Goal: Task Accomplishment & Management: Manage account settings

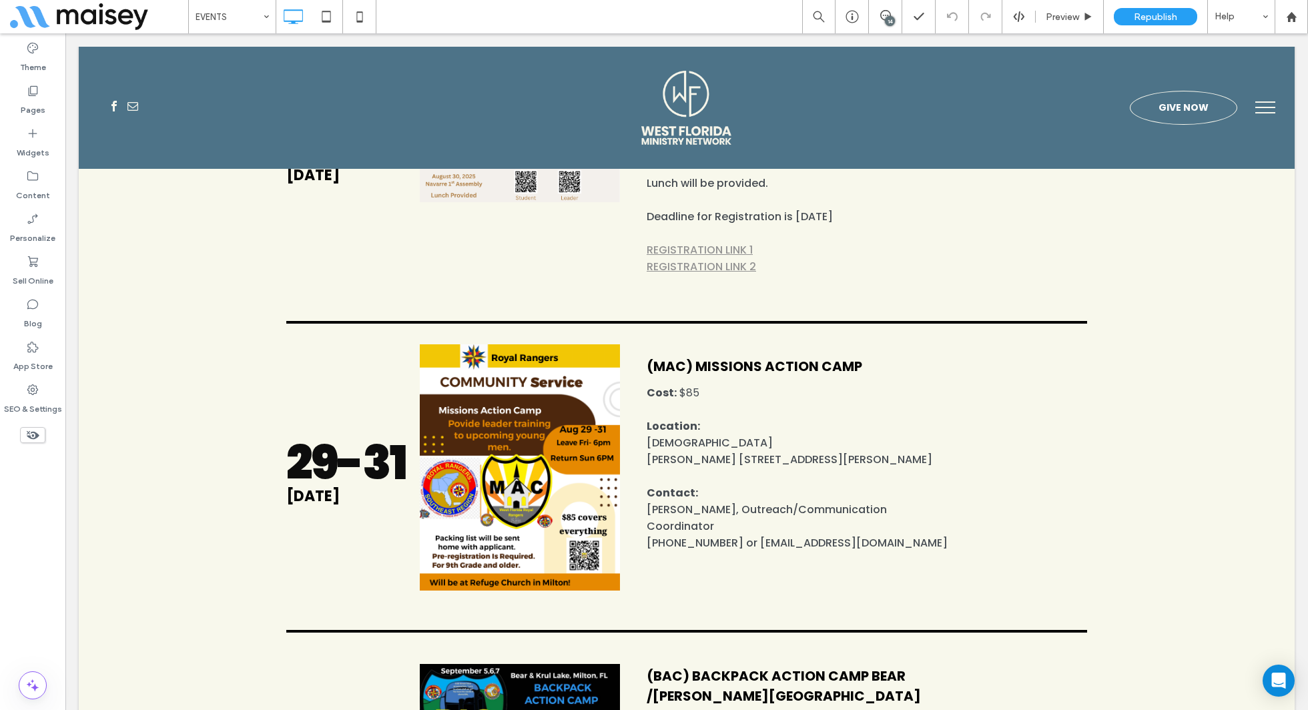
scroll to position [968, 0]
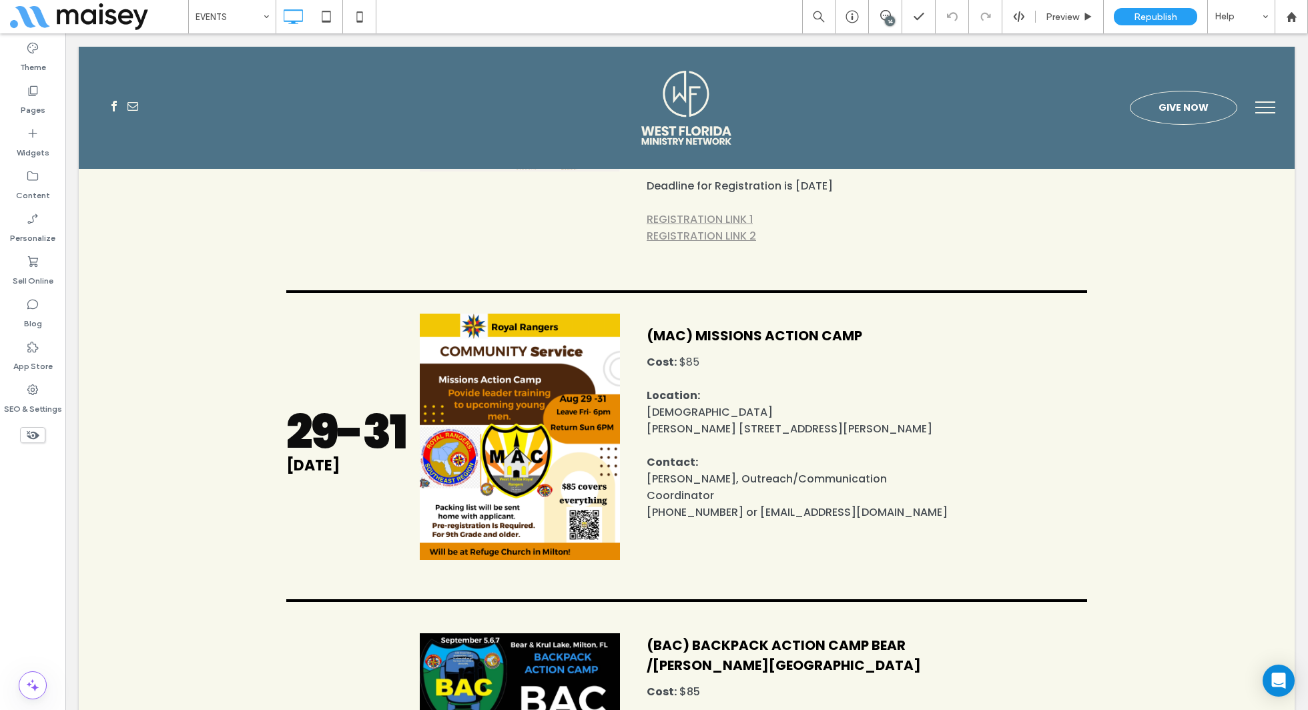
click at [24, 435] on span at bounding box center [32, 435] width 25 height 16
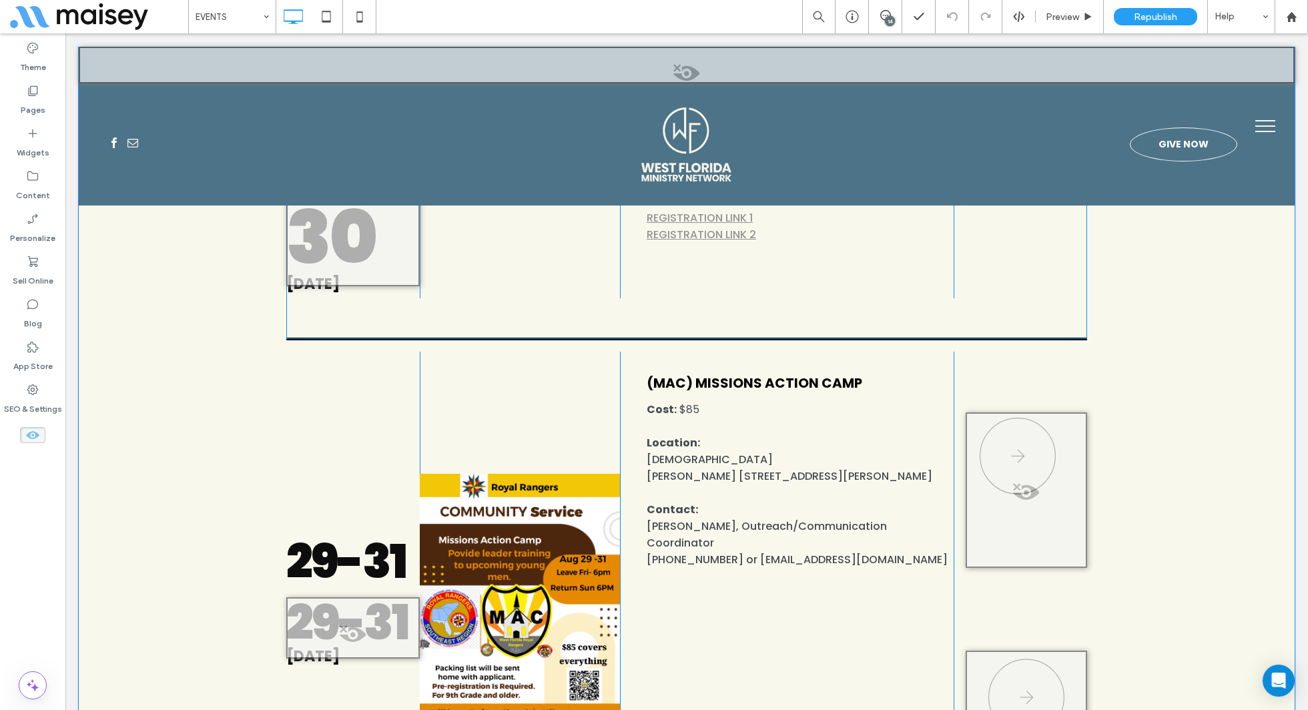
scroll to position [2069, 0]
click at [1059, 485] on span at bounding box center [1026, 495] width 119 height 27
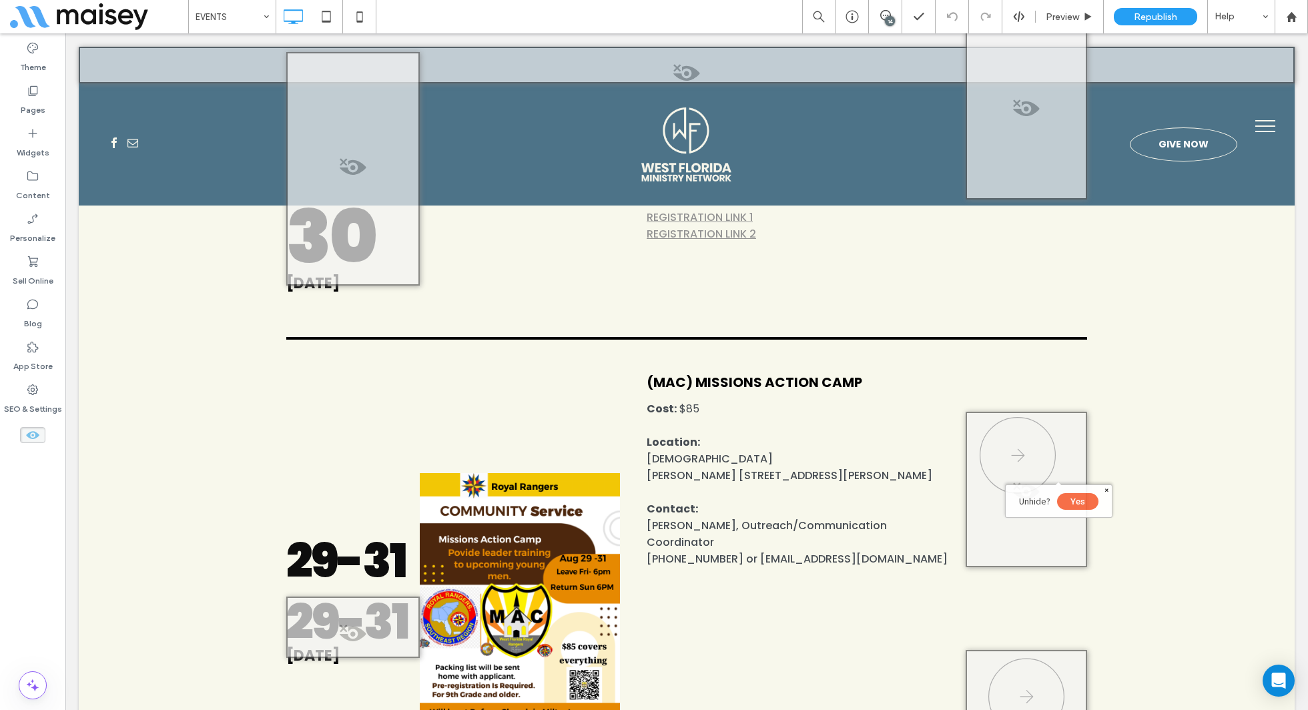
click at [1082, 503] on button "Yes" at bounding box center [1077, 501] width 41 height 17
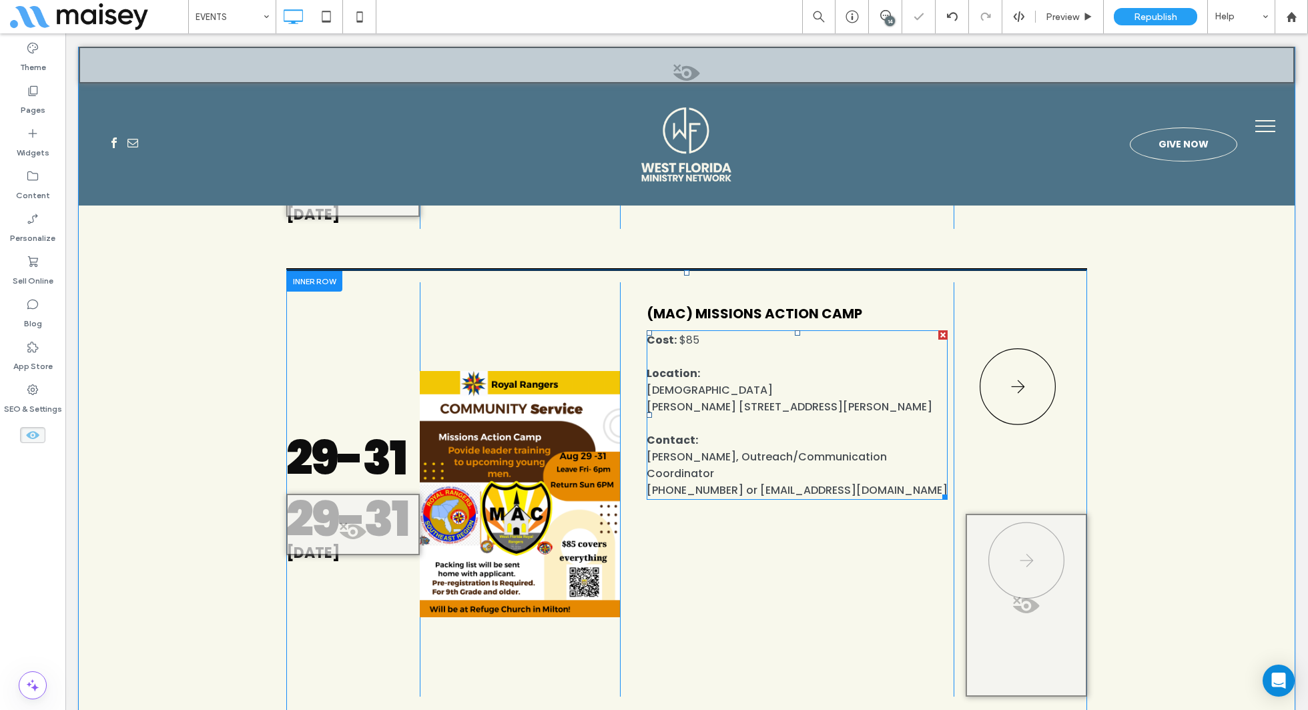
scroll to position [2228, 0]
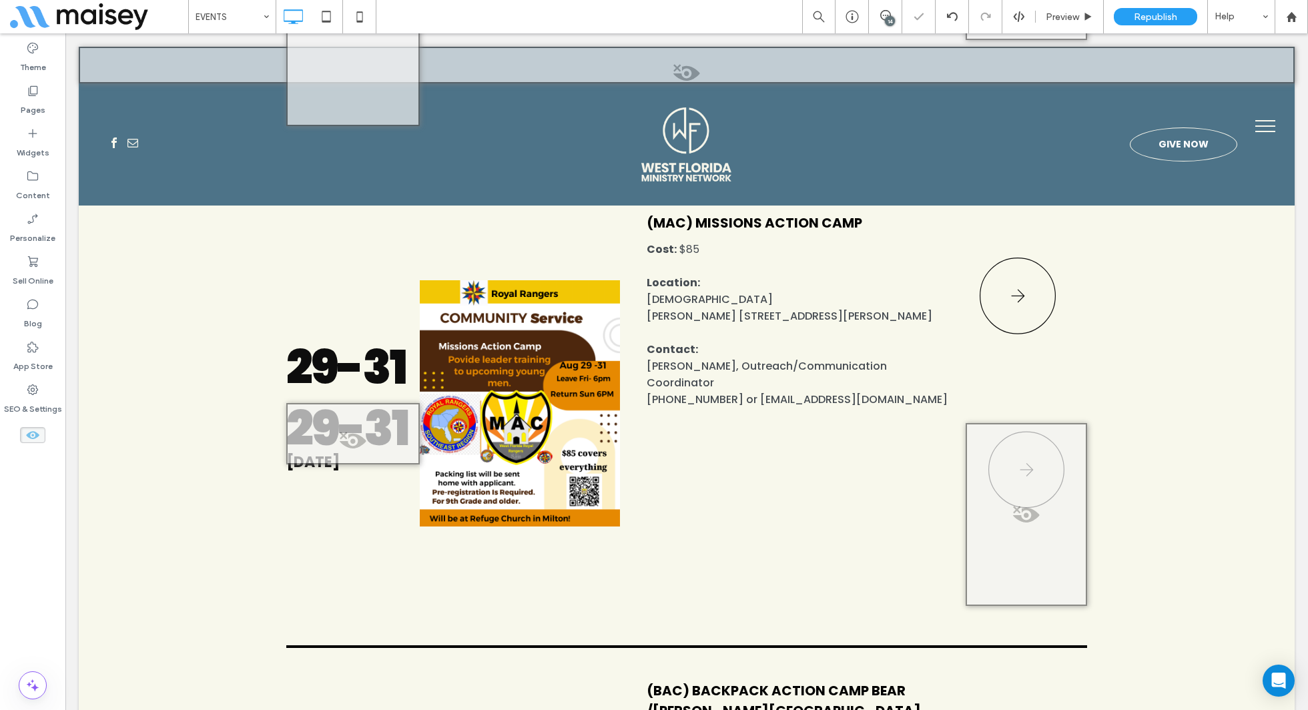
click at [33, 435] on use at bounding box center [32, 435] width 13 height 8
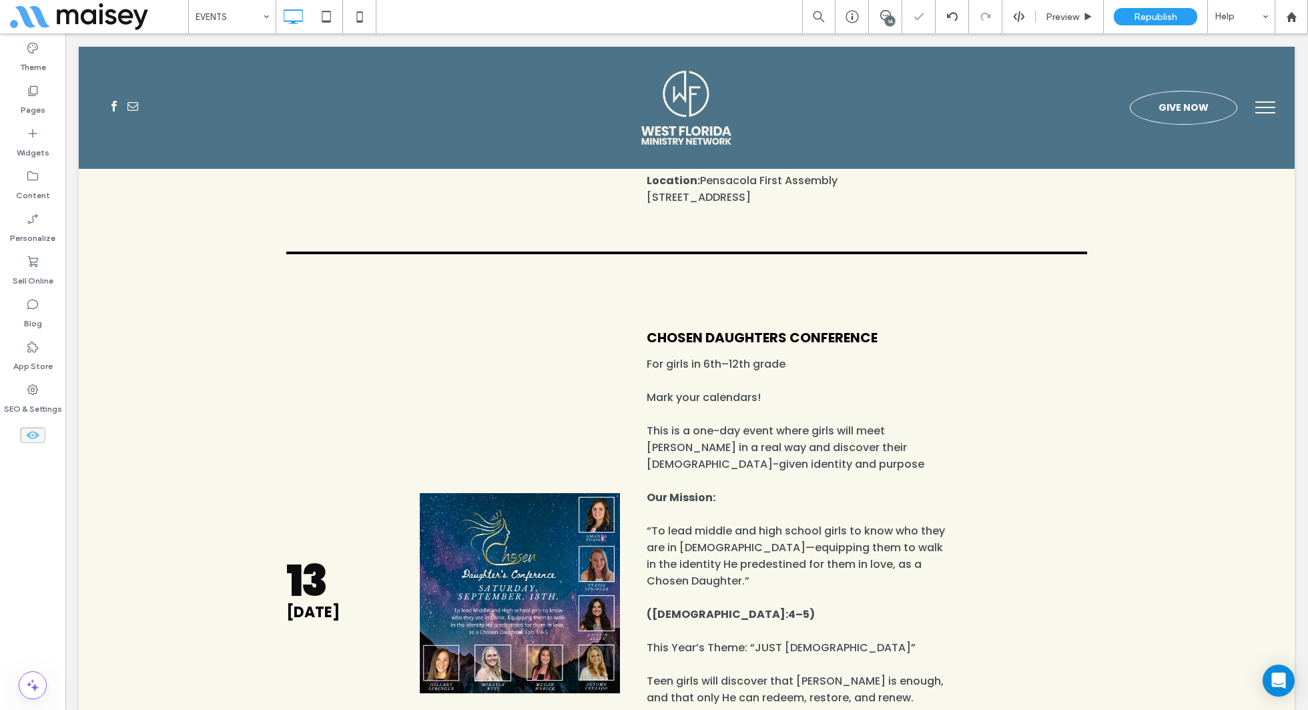
scroll to position [972, 0]
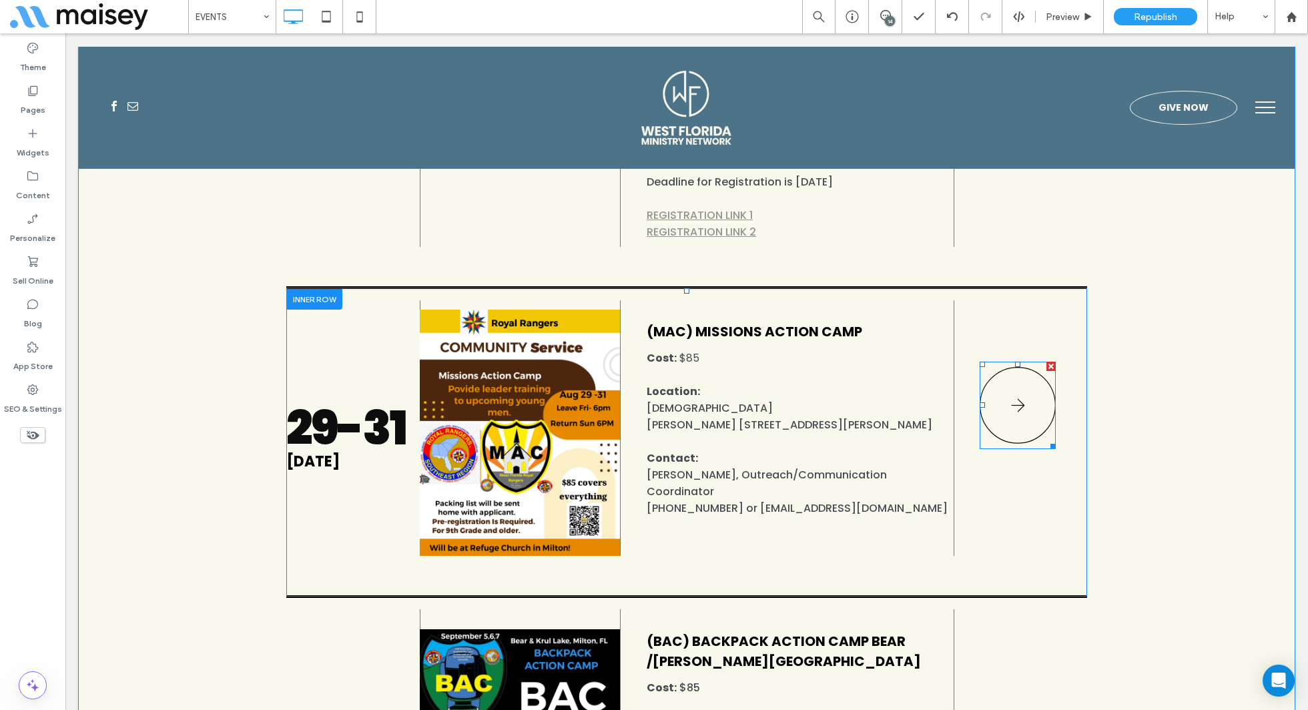
click at [1026, 383] on icon at bounding box center [1018, 405] width 76 height 87
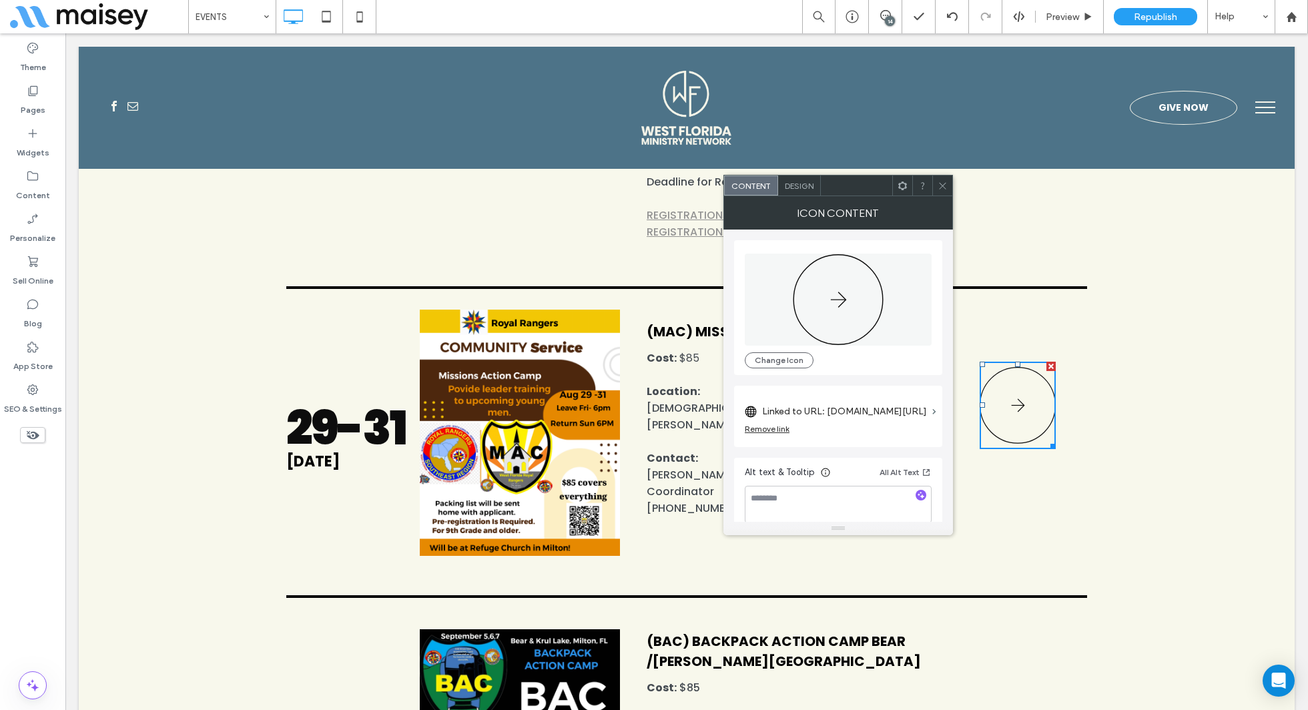
click at [840, 407] on label "Linked to URL: [DOMAIN_NAME][URL]" at bounding box center [844, 411] width 165 height 25
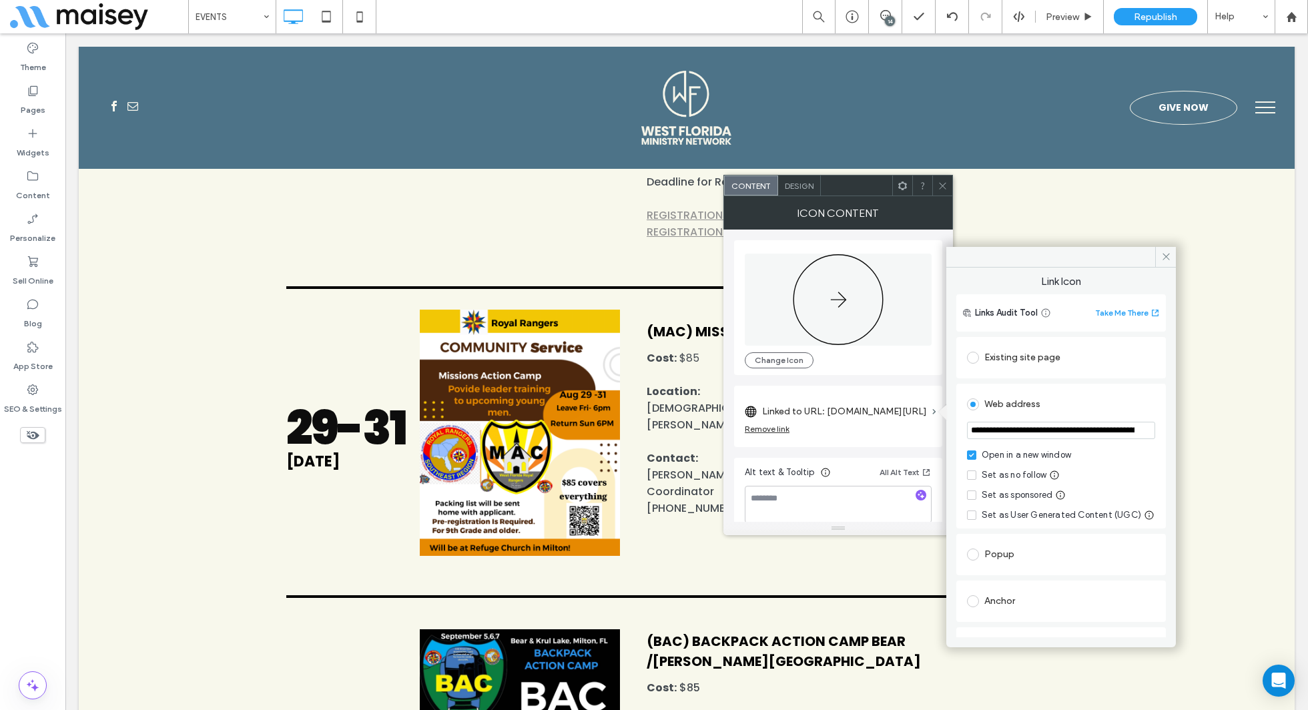
click at [1059, 431] on input "**********" at bounding box center [1061, 430] width 188 height 17
paste input "url"
type input "**********"
click at [1166, 257] on icon at bounding box center [1166, 257] width 10 height 10
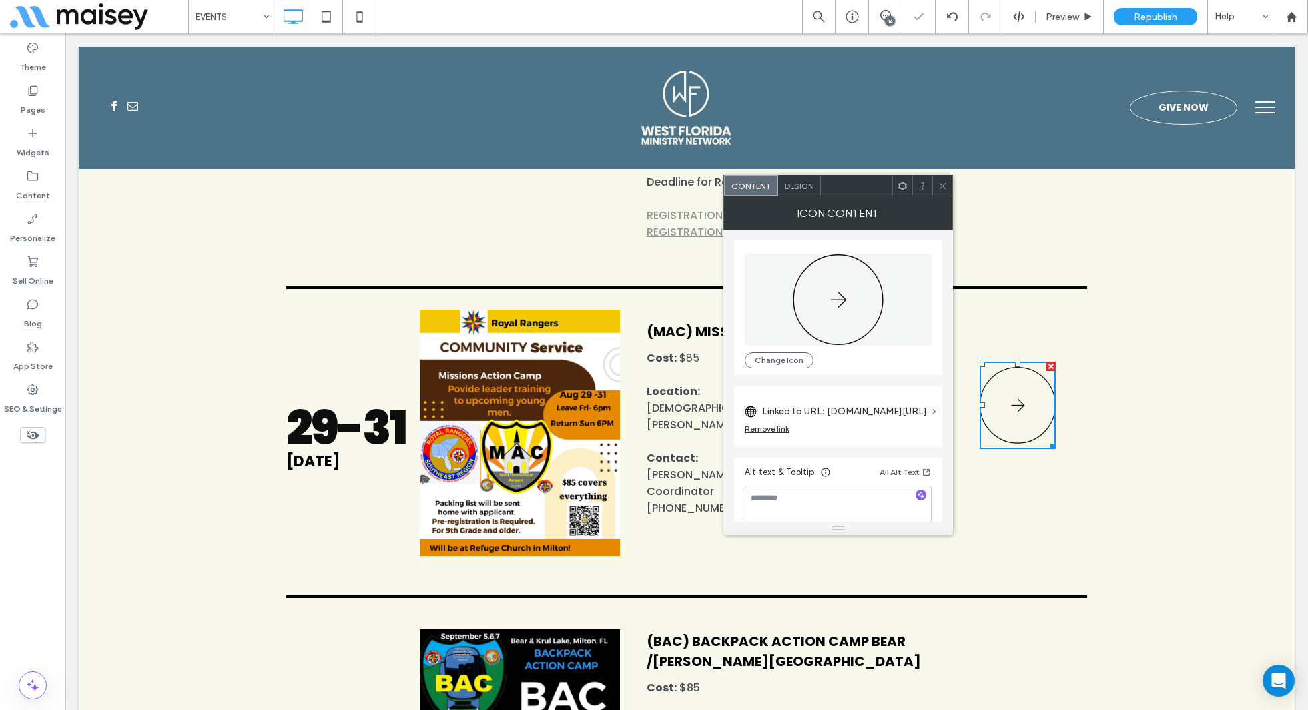
click at [940, 186] on icon at bounding box center [943, 186] width 10 height 10
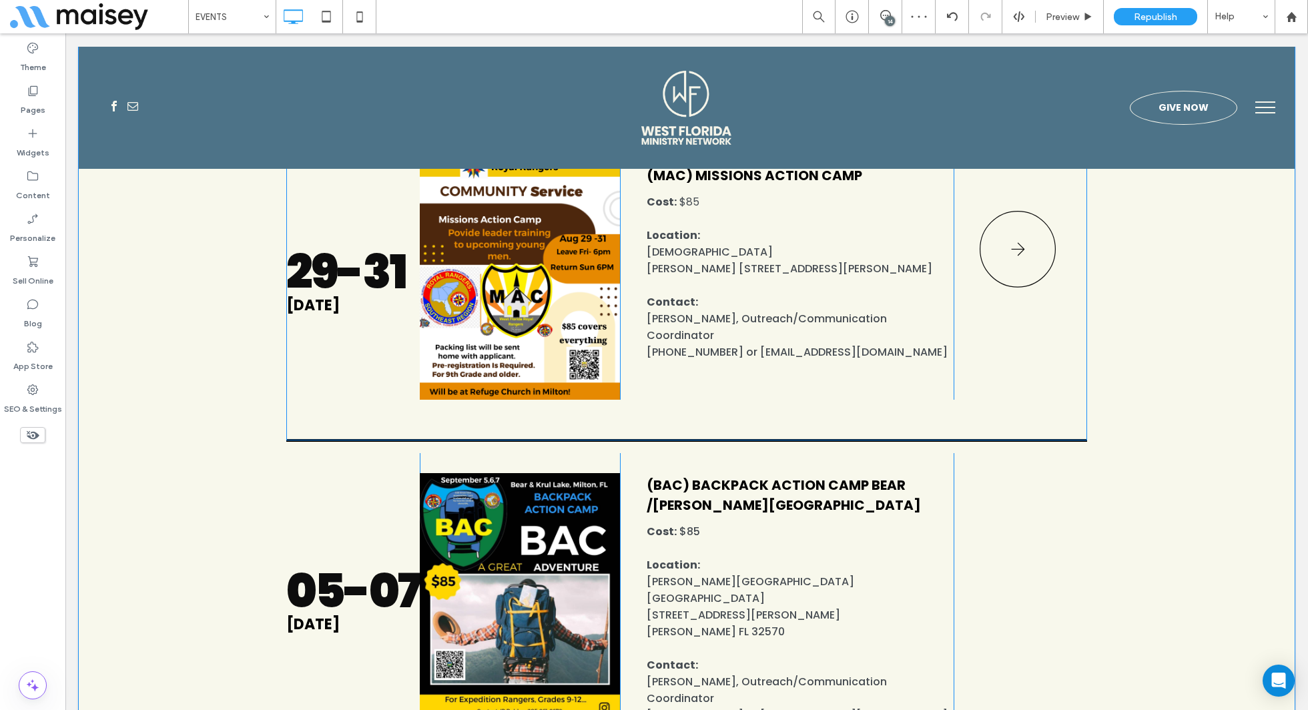
scroll to position [1136, 0]
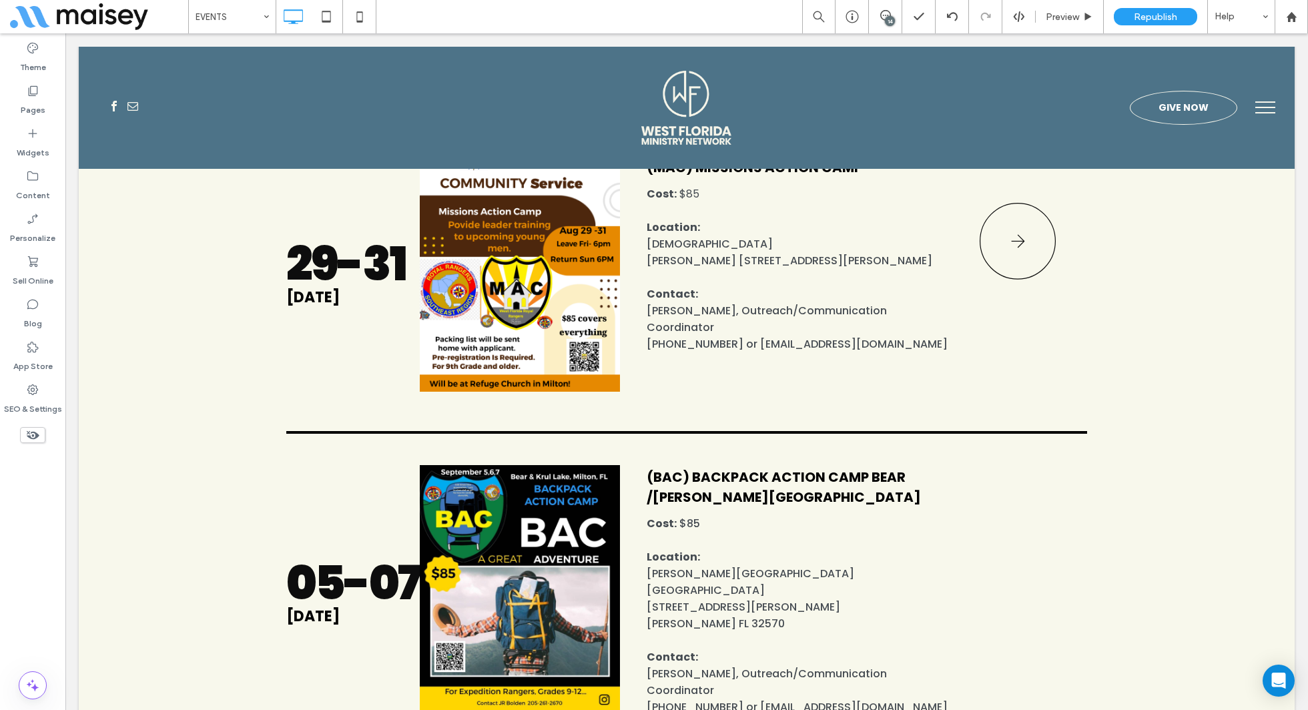
click at [35, 440] on icon at bounding box center [32, 435] width 15 height 15
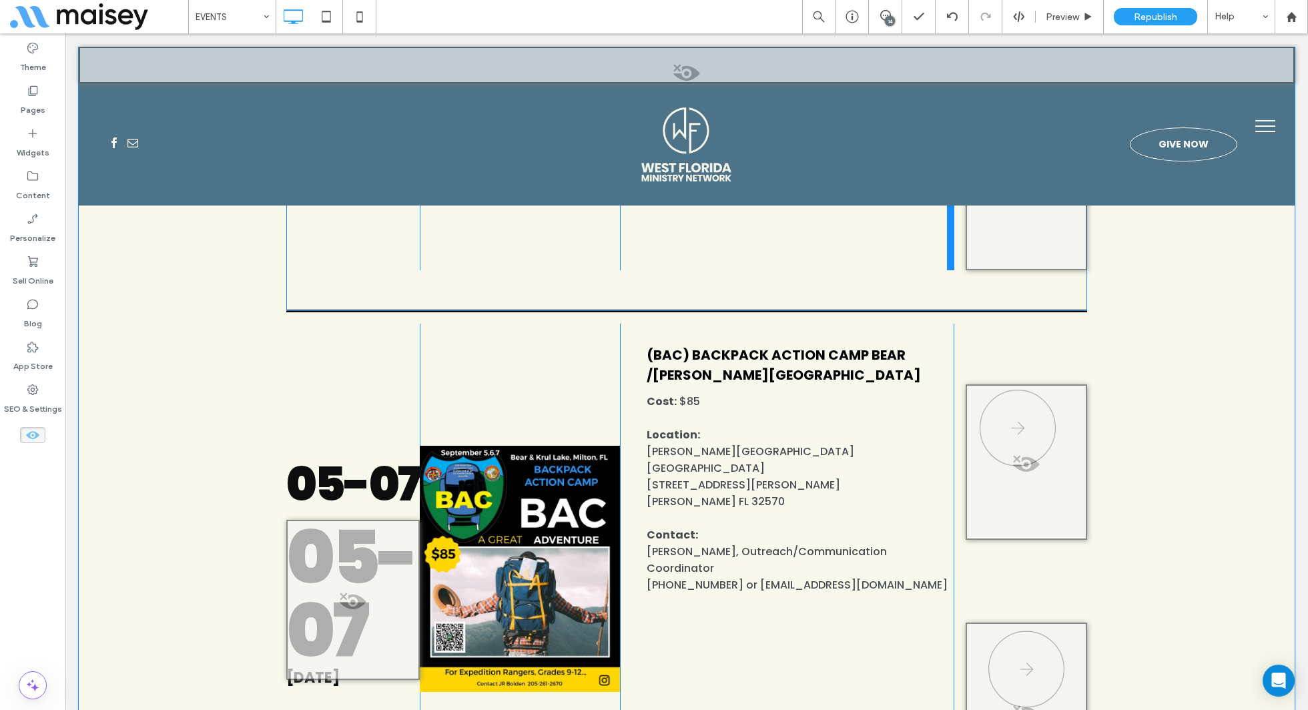
scroll to position [2570, 0]
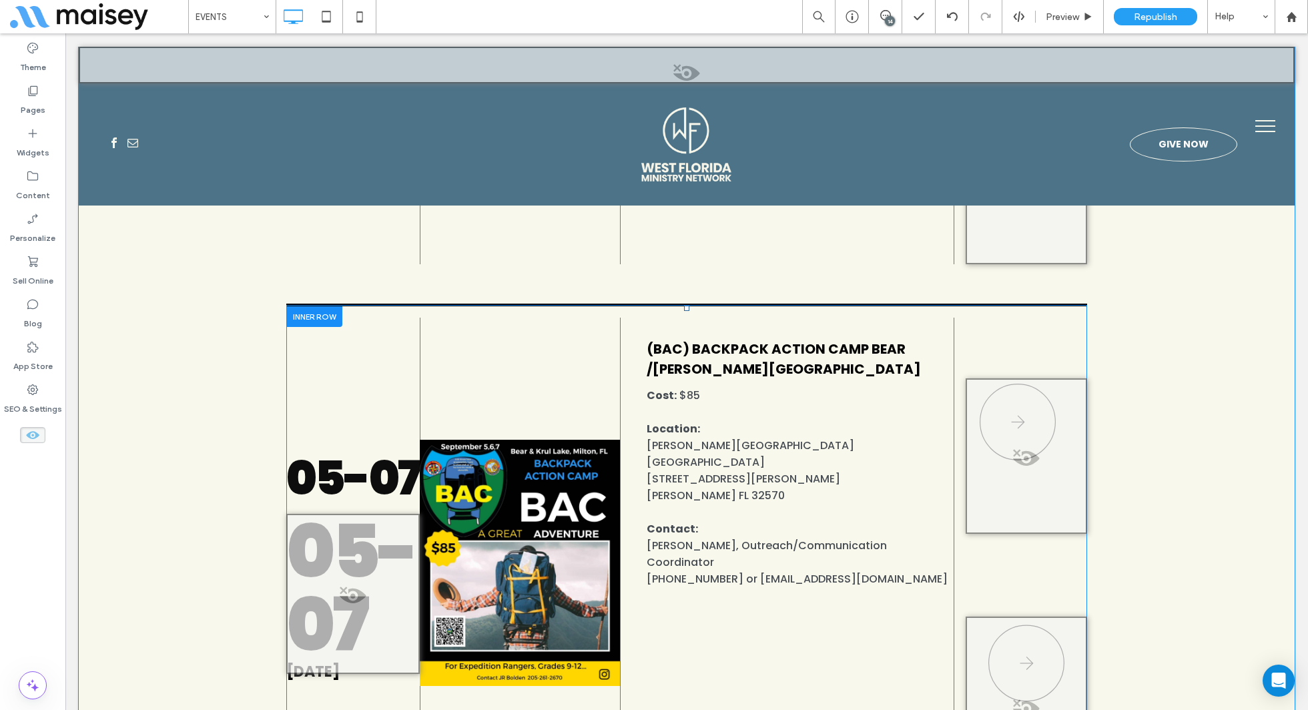
click at [1043, 421] on div at bounding box center [1026, 456] width 121 height 156
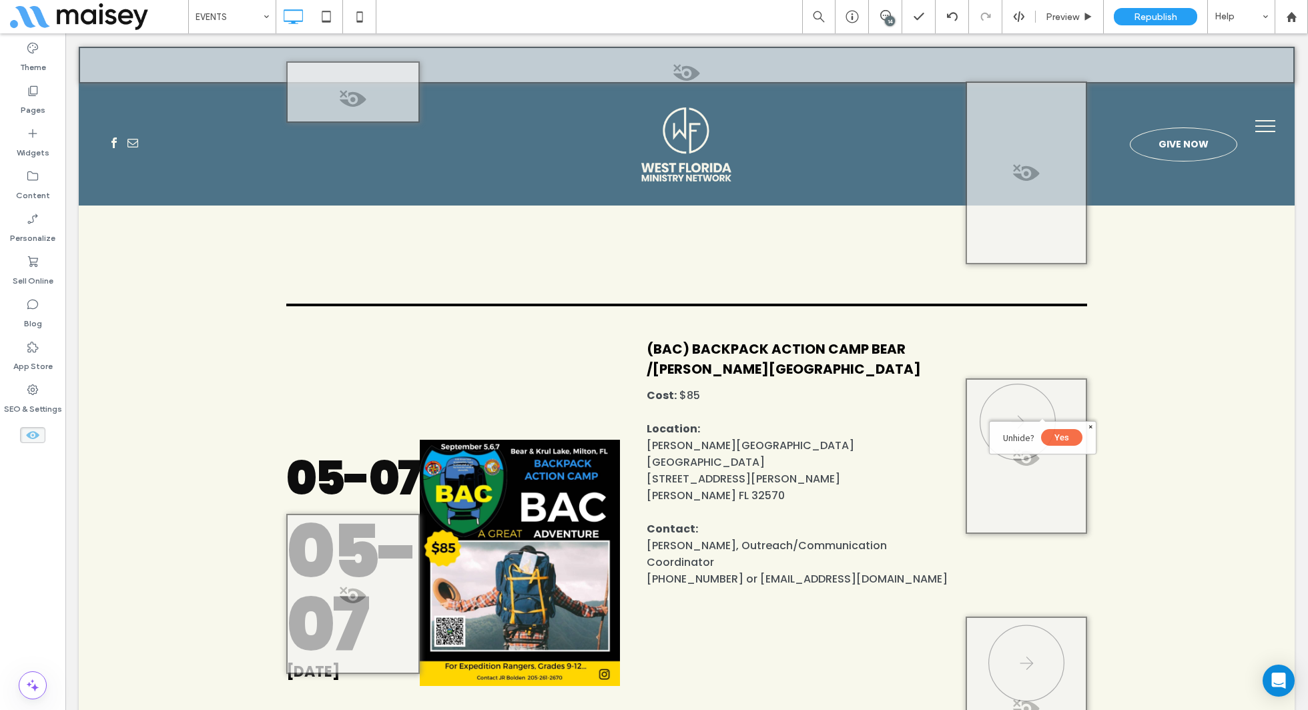
click at [1060, 441] on button "Yes" at bounding box center [1061, 437] width 41 height 17
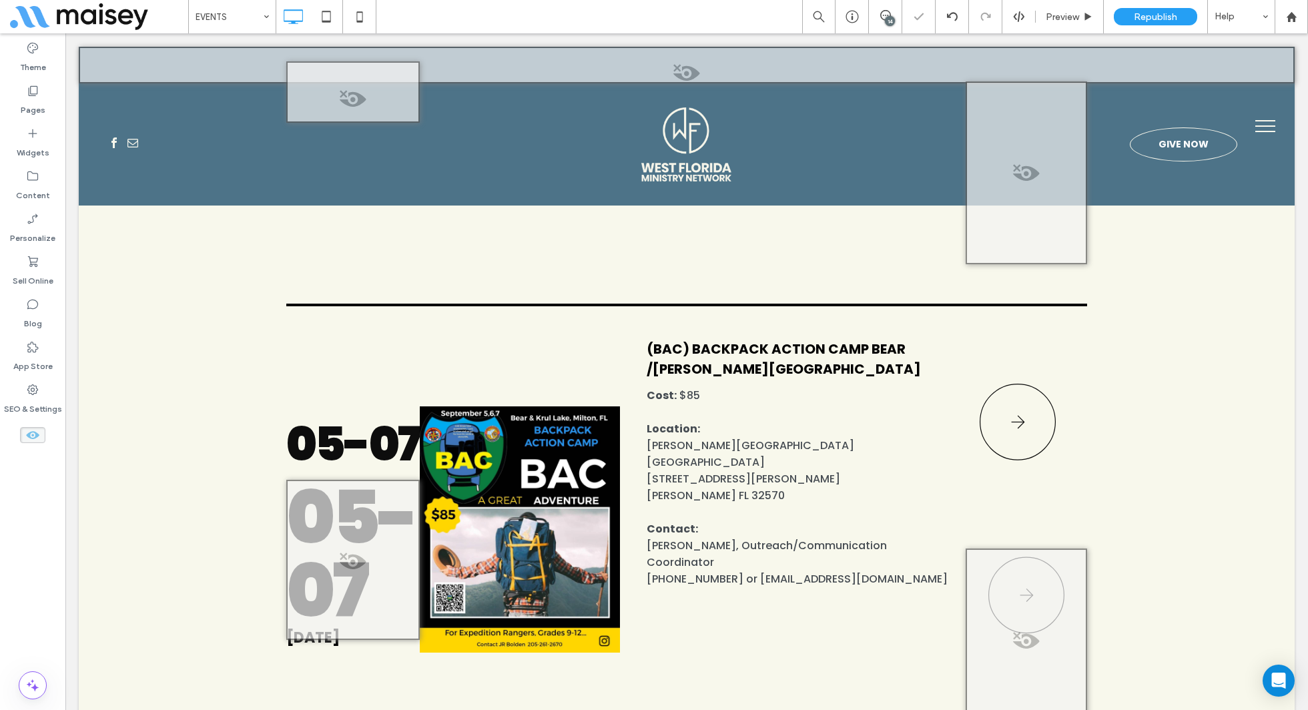
click at [33, 435] on use at bounding box center [32, 435] width 13 height 8
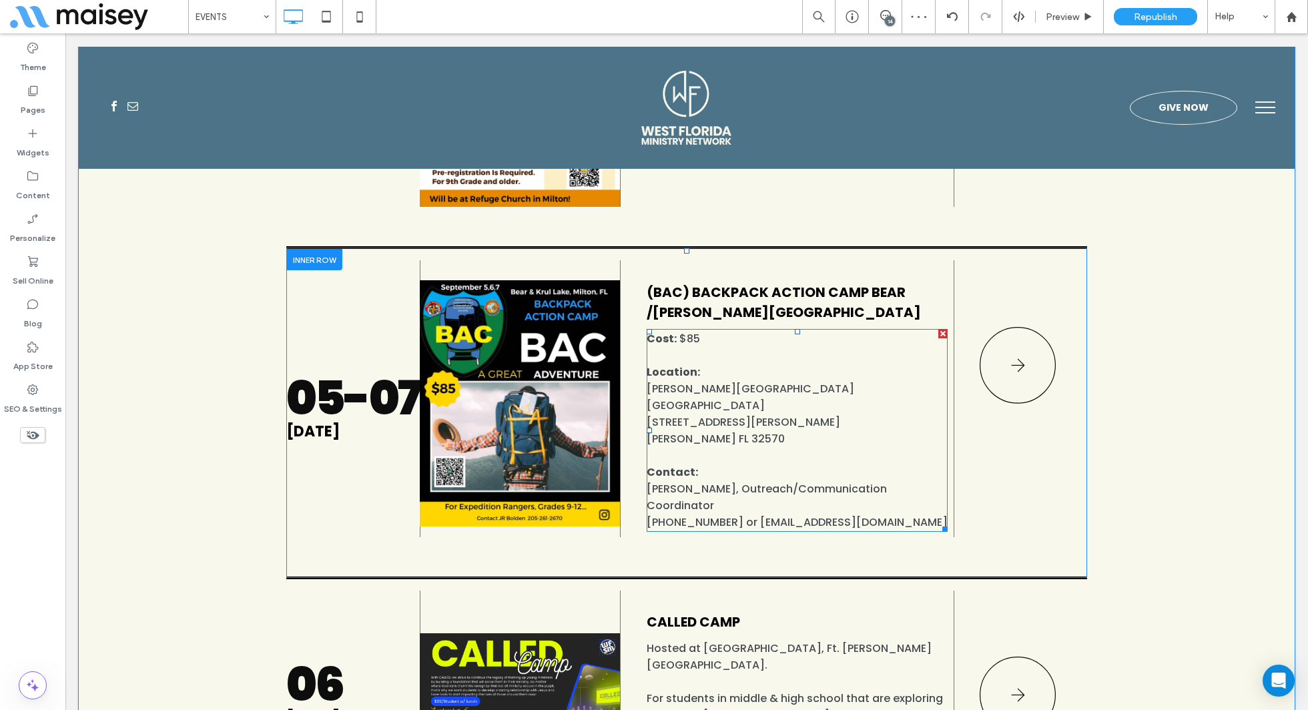
scroll to position [1318, 0]
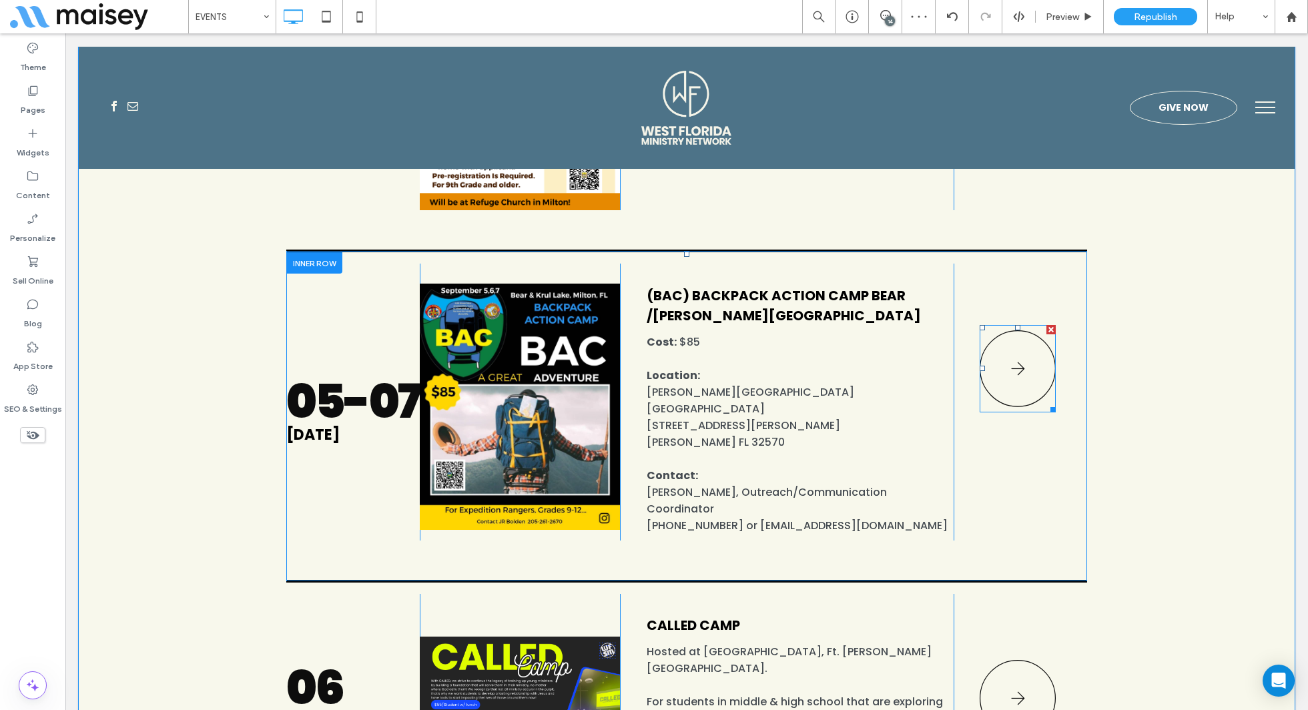
click at [1003, 325] on icon at bounding box center [1018, 368] width 76 height 87
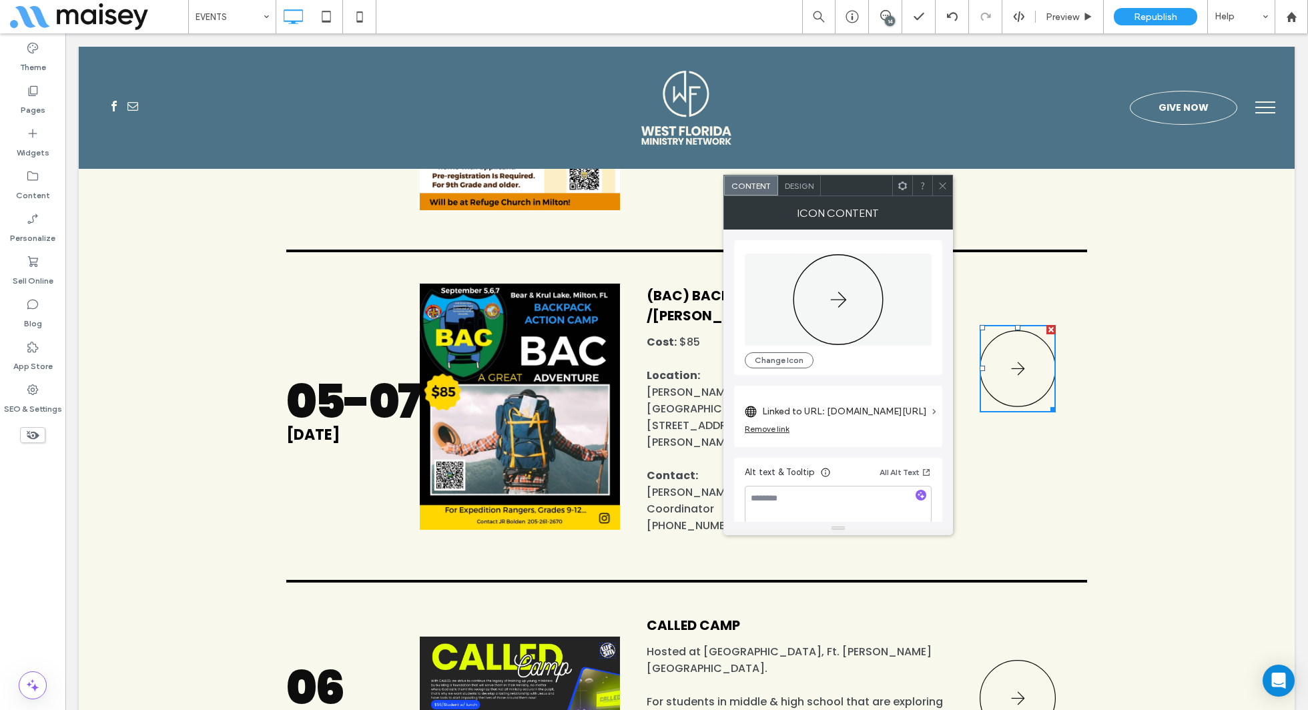
click at [834, 399] on label "Linked to URL: [DOMAIN_NAME][URL]" at bounding box center [844, 411] width 165 height 25
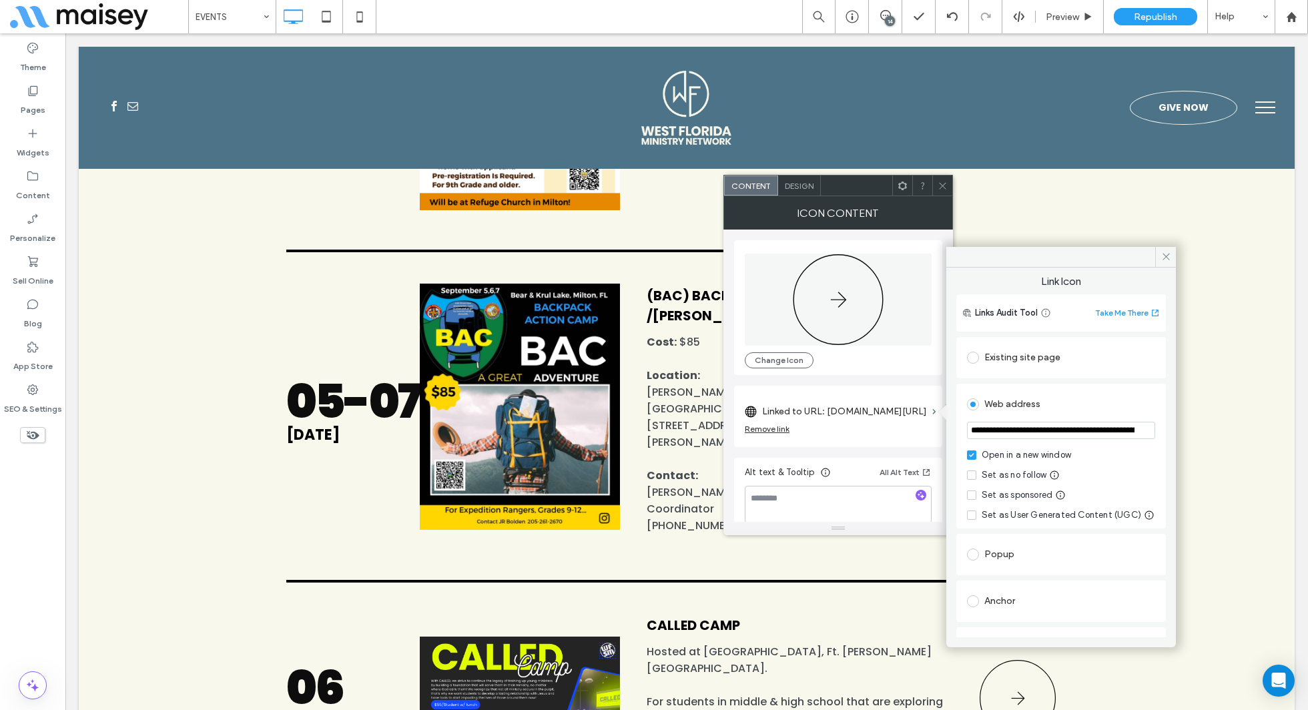
click at [1073, 425] on input "**********" at bounding box center [1061, 430] width 188 height 17
paste input "url"
type input "**********"
click at [1165, 252] on icon at bounding box center [1166, 257] width 10 height 10
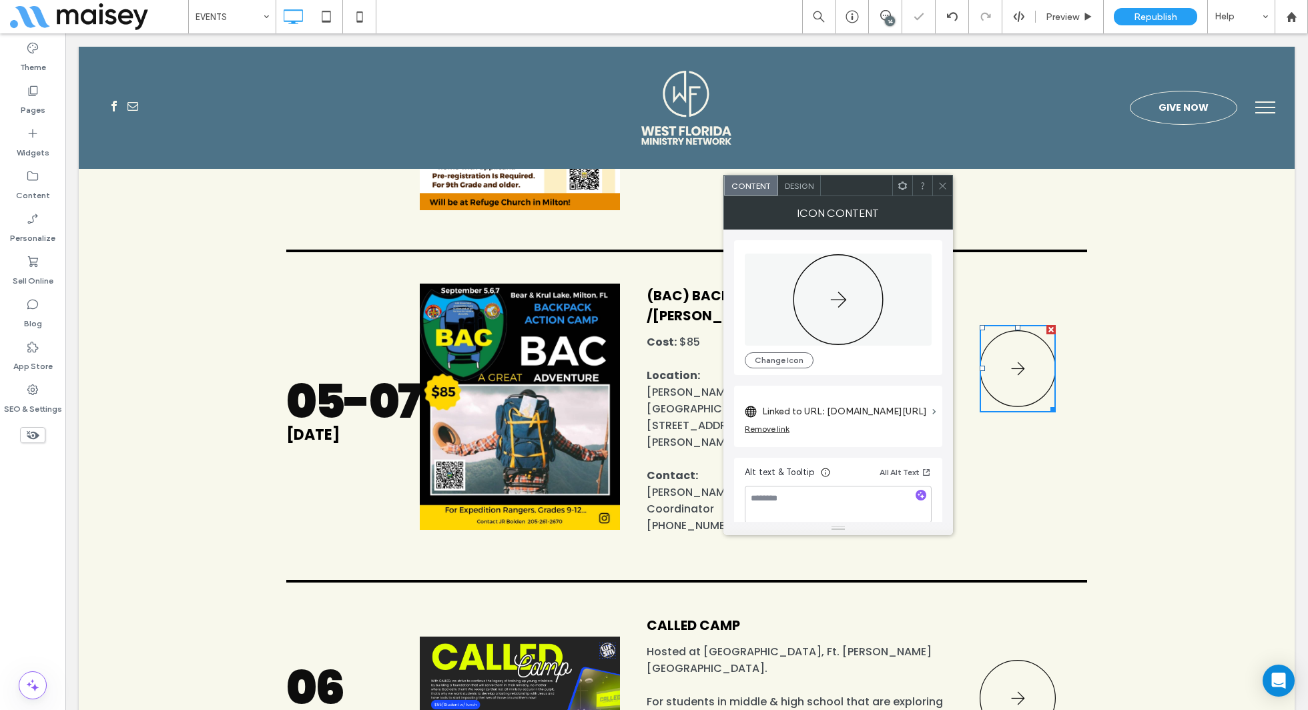
click at [948, 183] on icon at bounding box center [943, 186] width 10 height 10
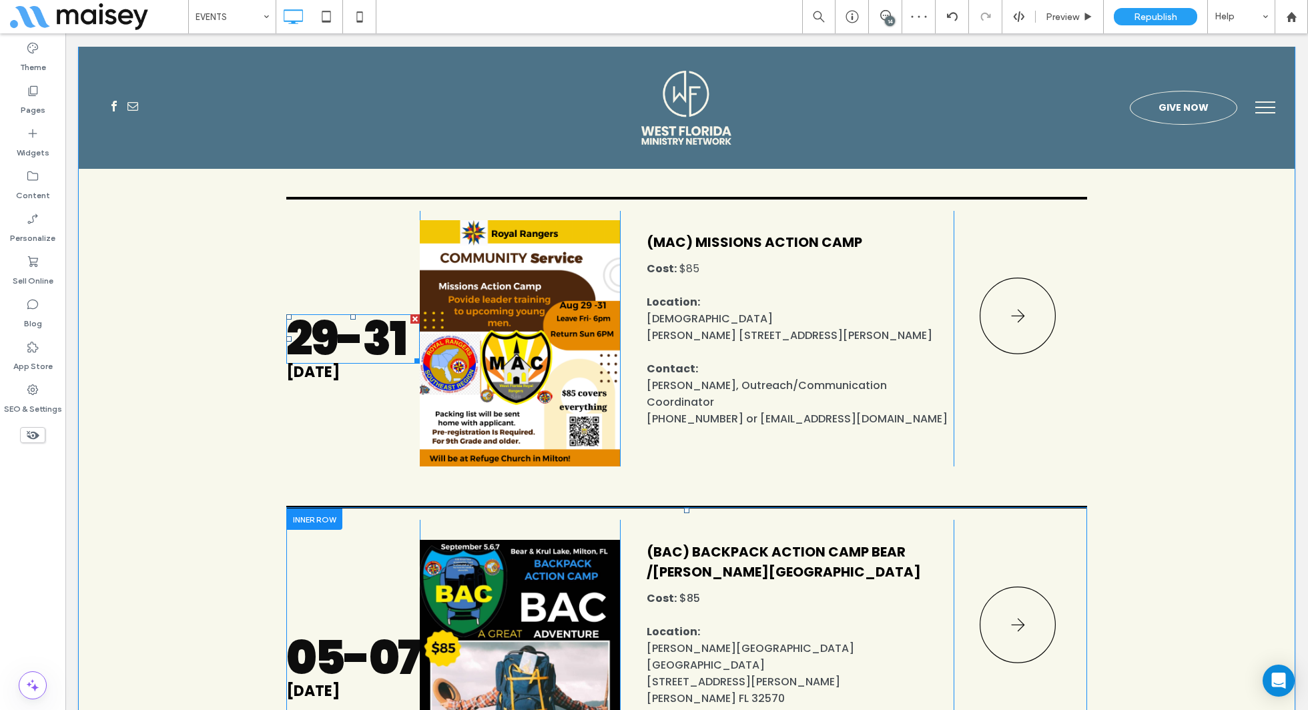
scroll to position [1059, 0]
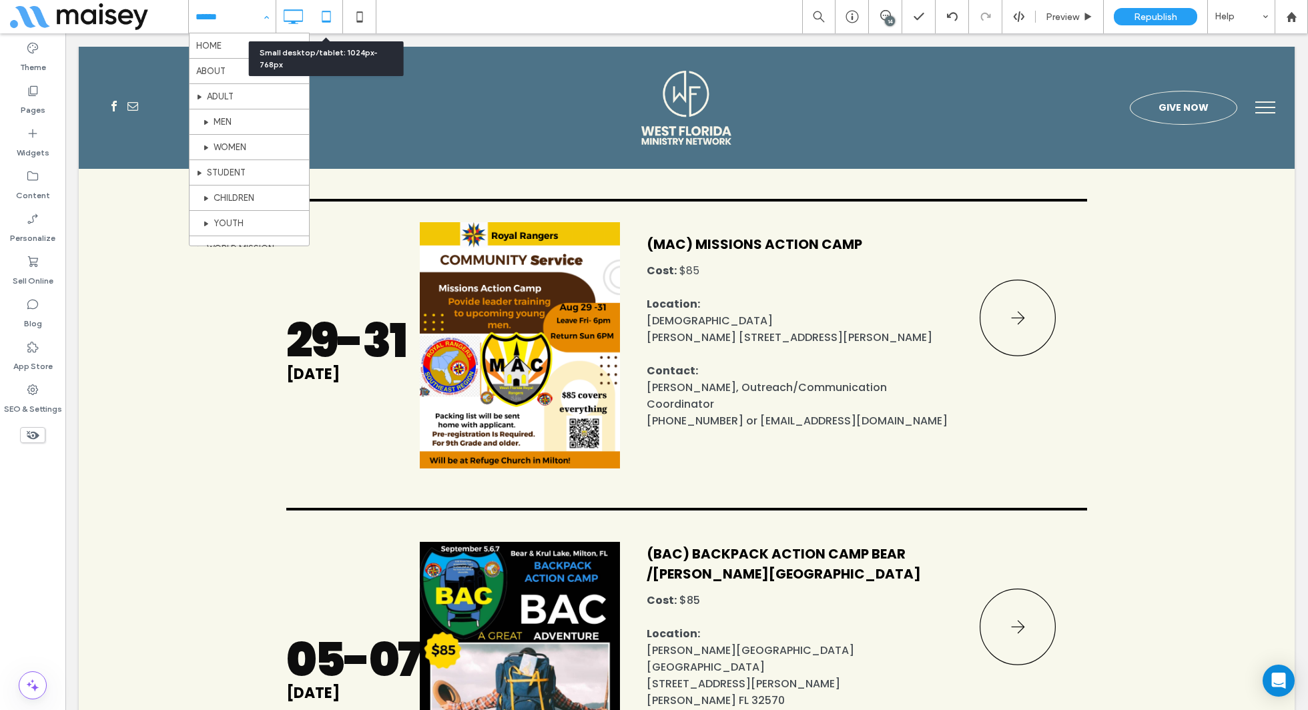
click at [322, 20] on icon at bounding box center [326, 16] width 27 height 27
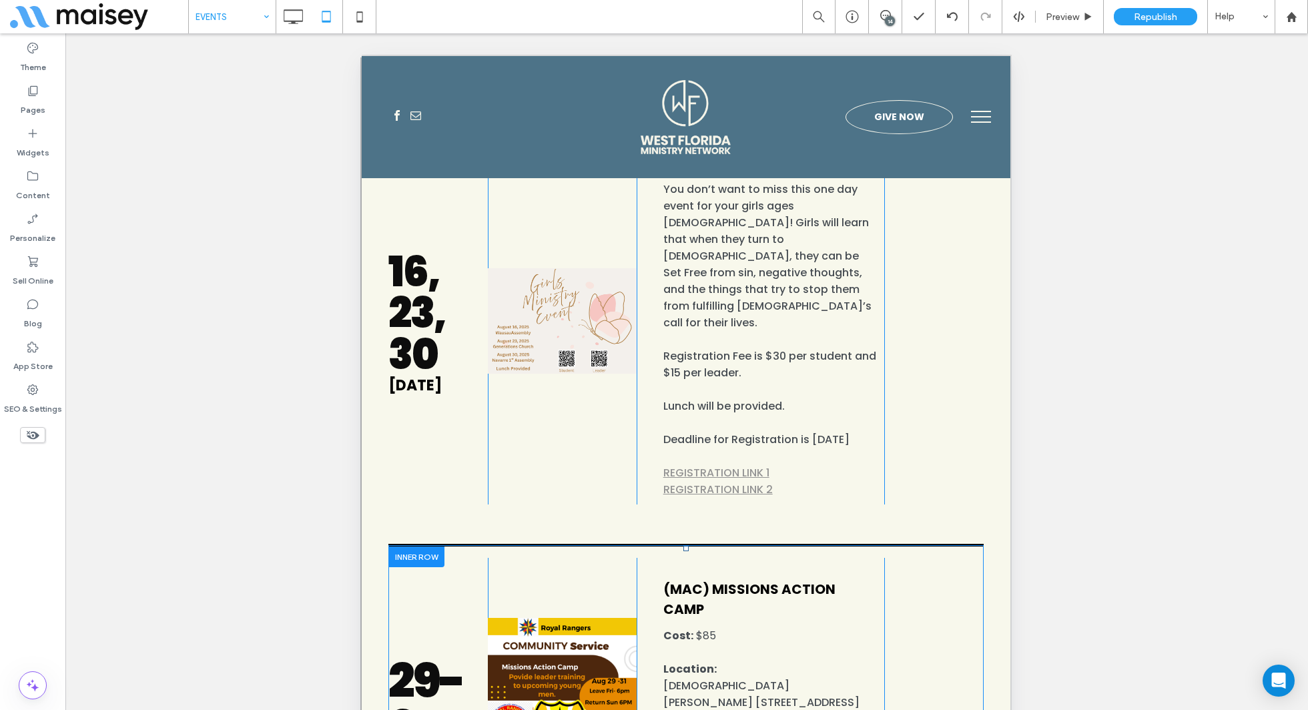
scroll to position [995, 0]
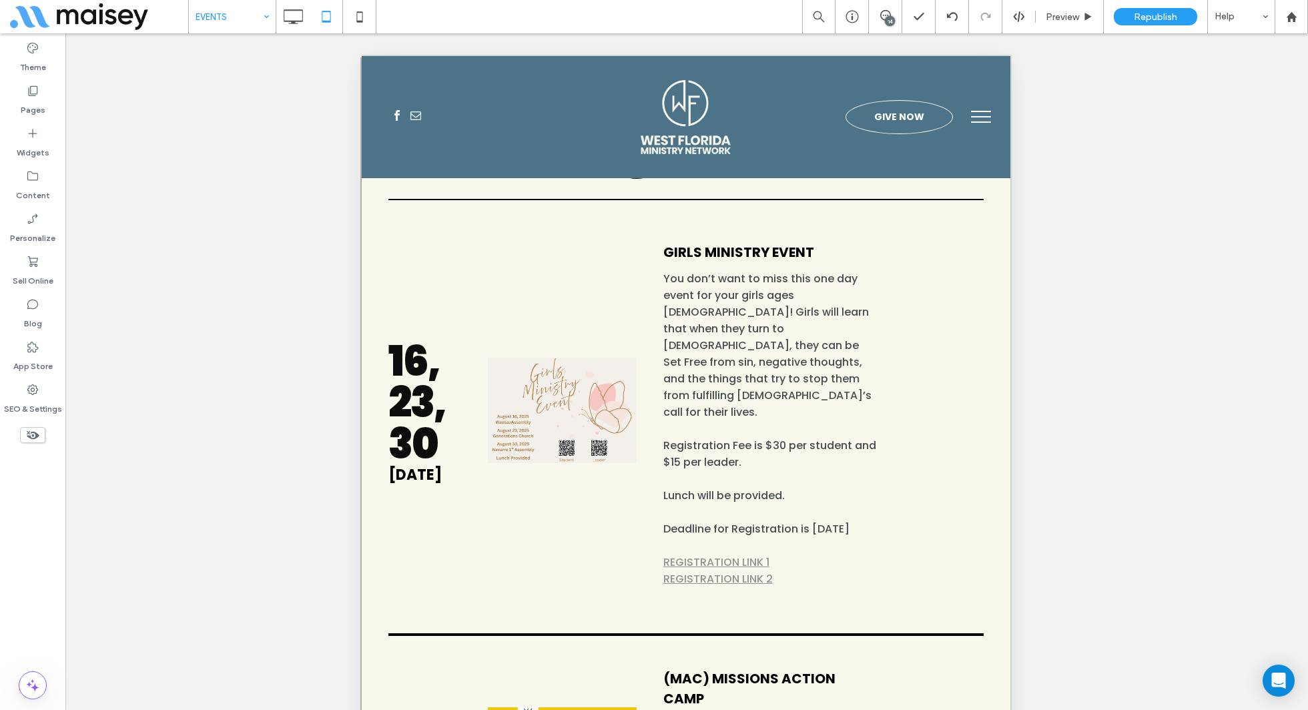
click at [38, 433] on icon at bounding box center [32, 435] width 15 height 15
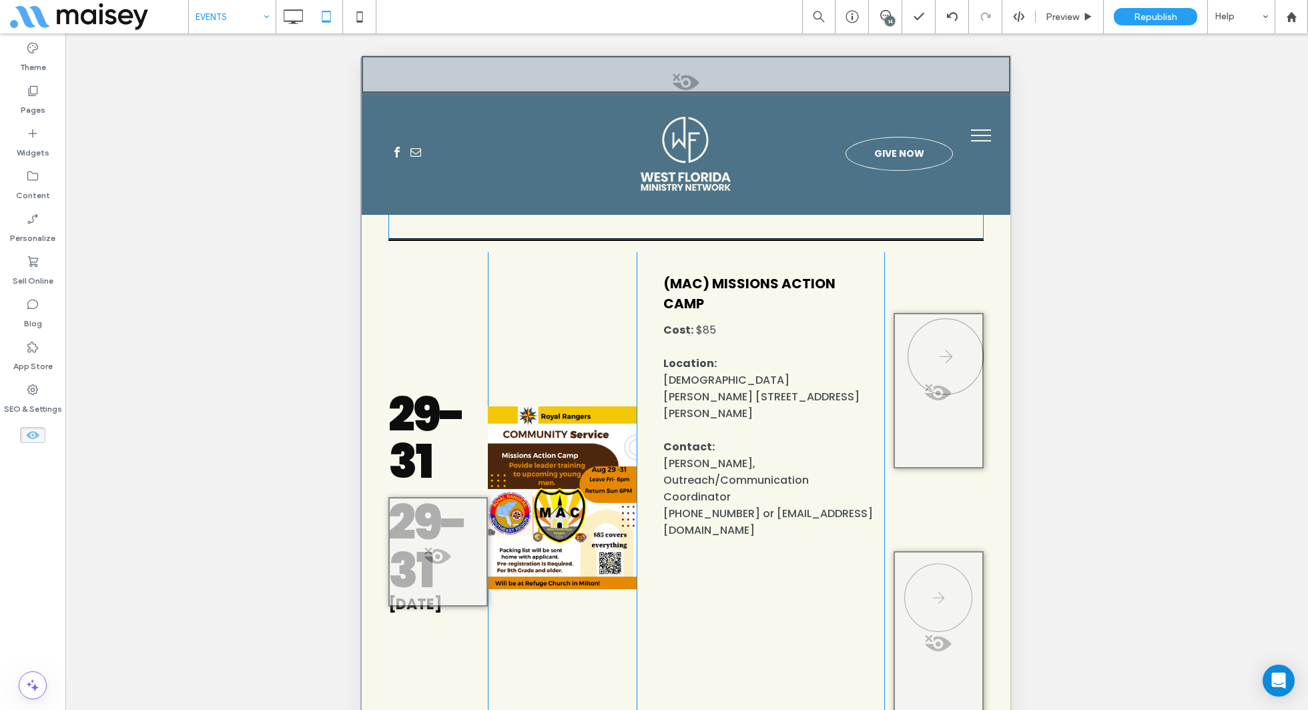
scroll to position [2715, 0]
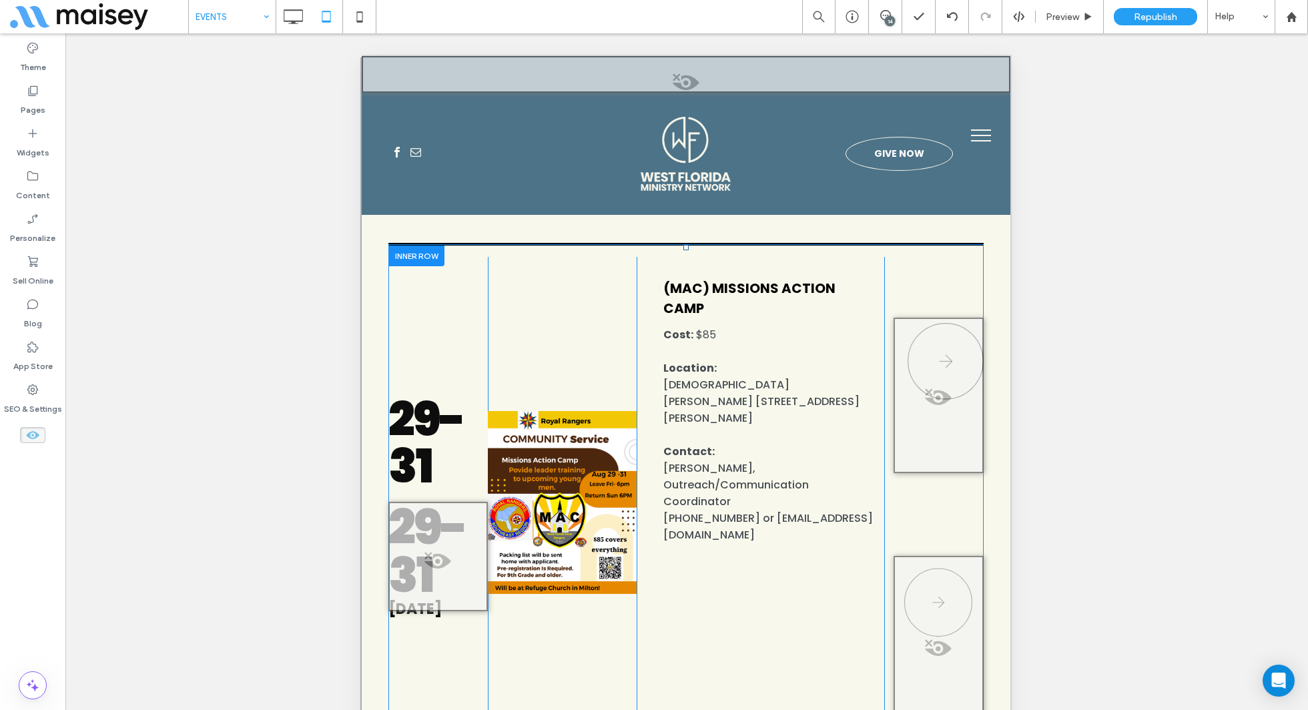
click at [929, 318] on div at bounding box center [939, 396] width 90 height 156
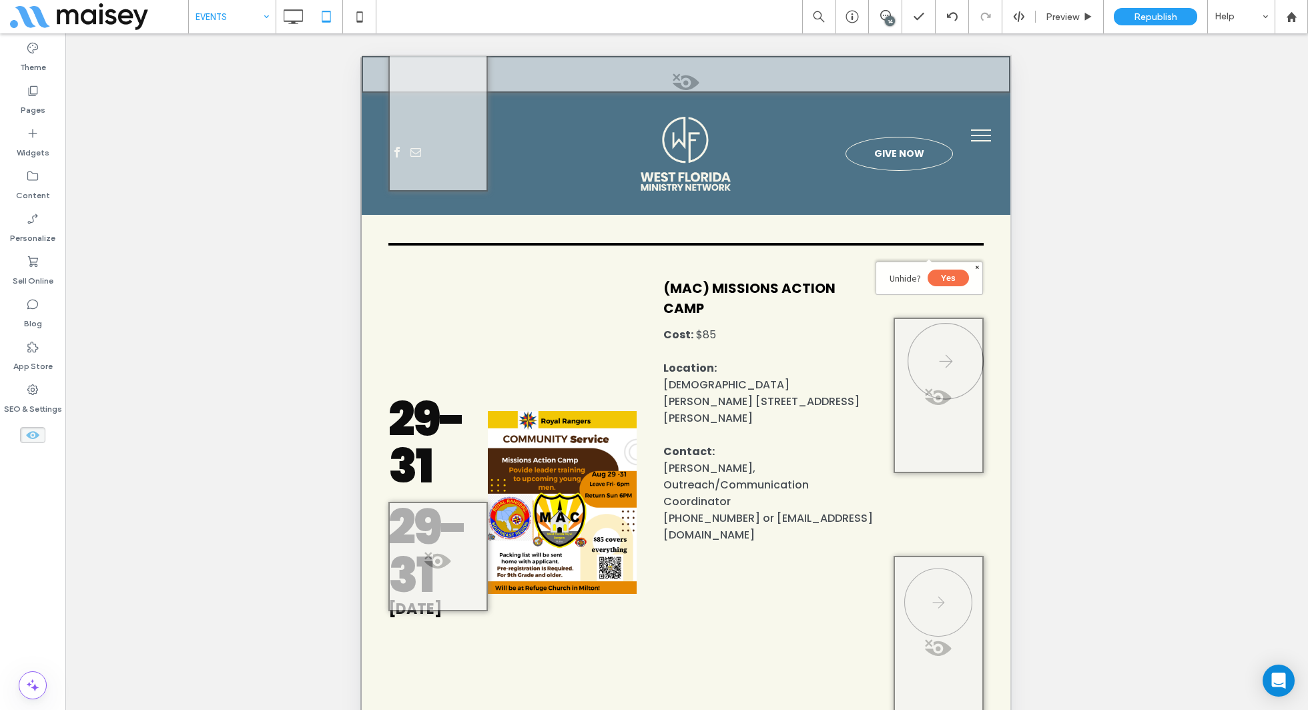
click at [952, 280] on button "Yes" at bounding box center [948, 278] width 41 height 17
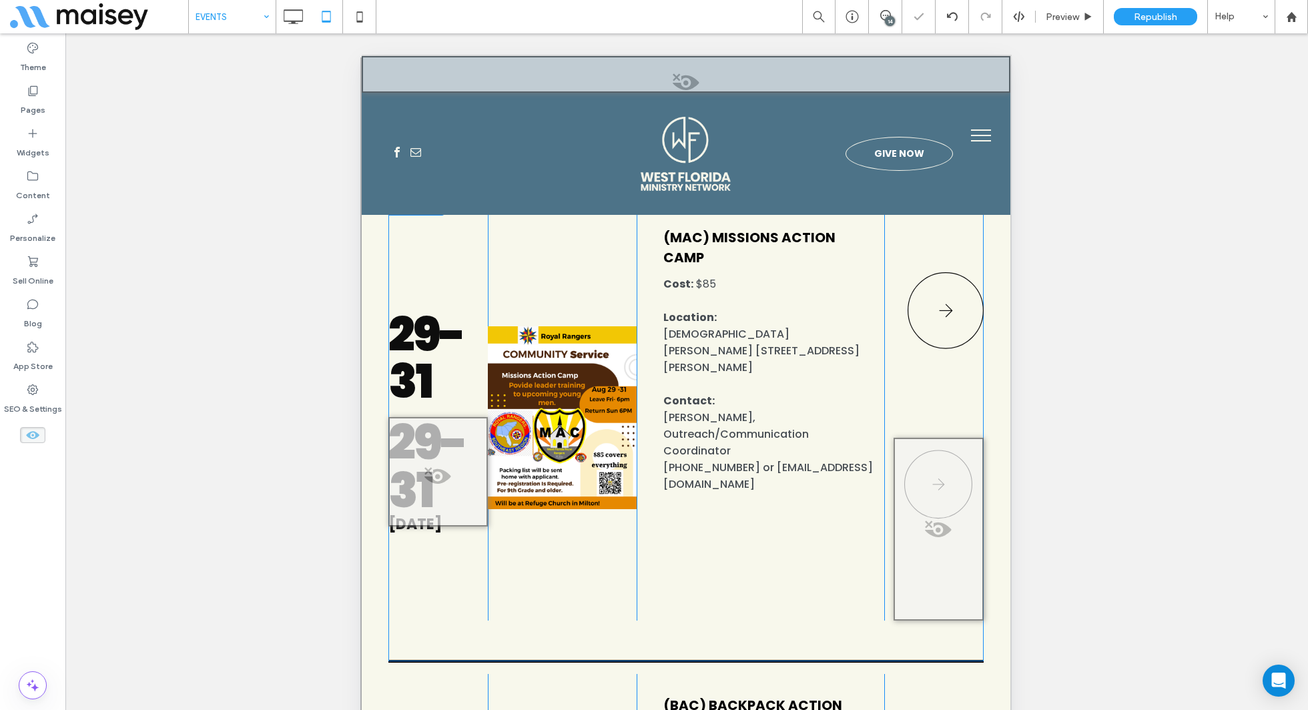
scroll to position [3027, 0]
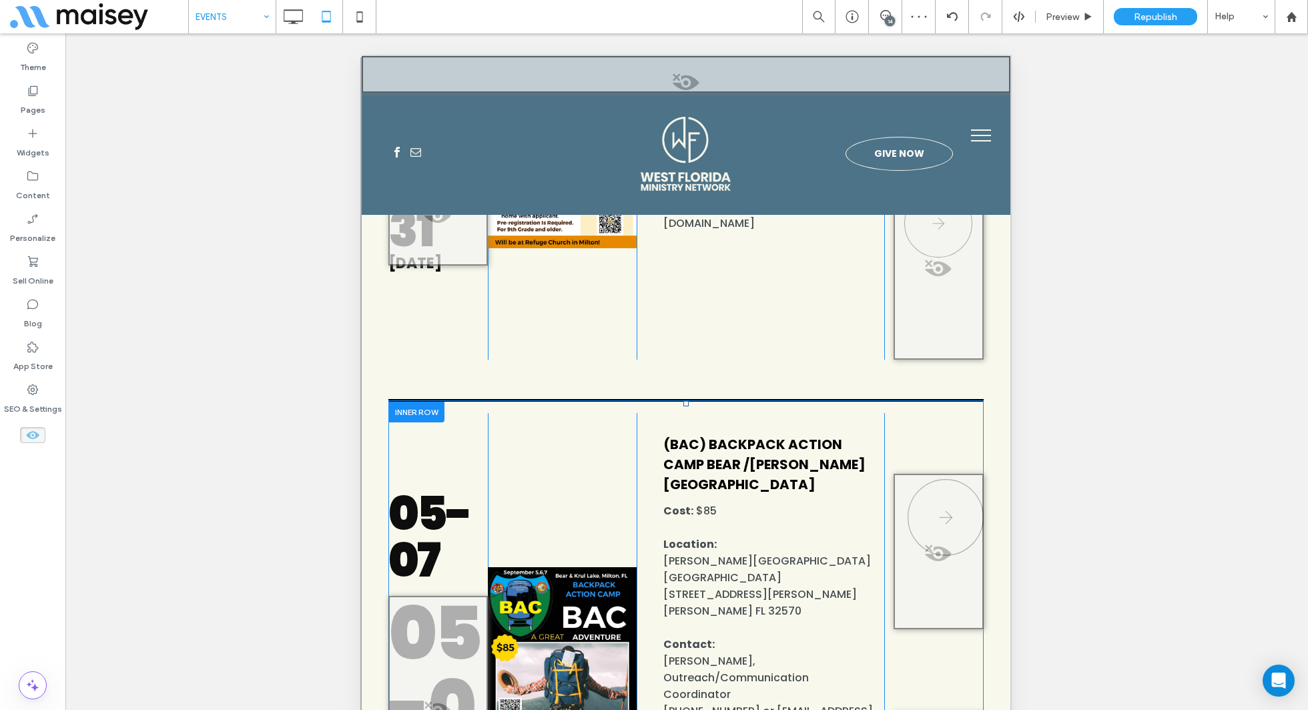
click at [949, 474] on div at bounding box center [939, 552] width 90 height 156
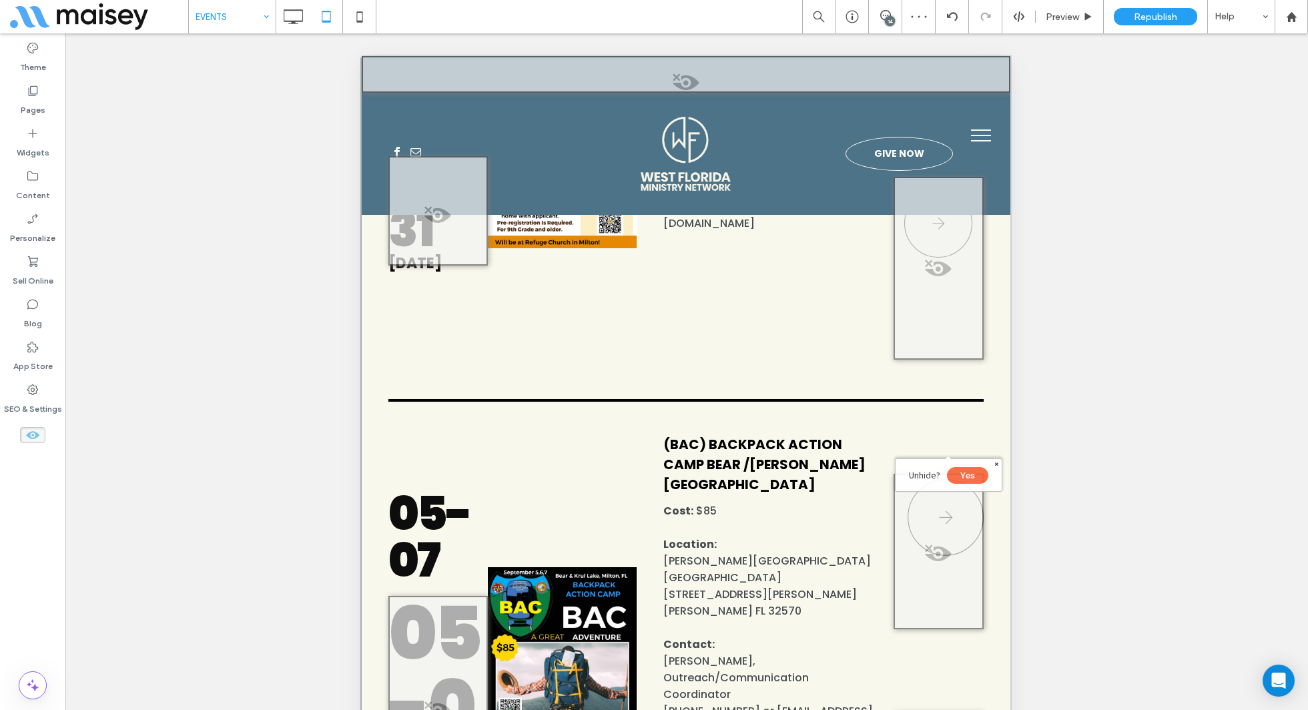
click at [967, 472] on button "Yes" at bounding box center [967, 475] width 41 height 17
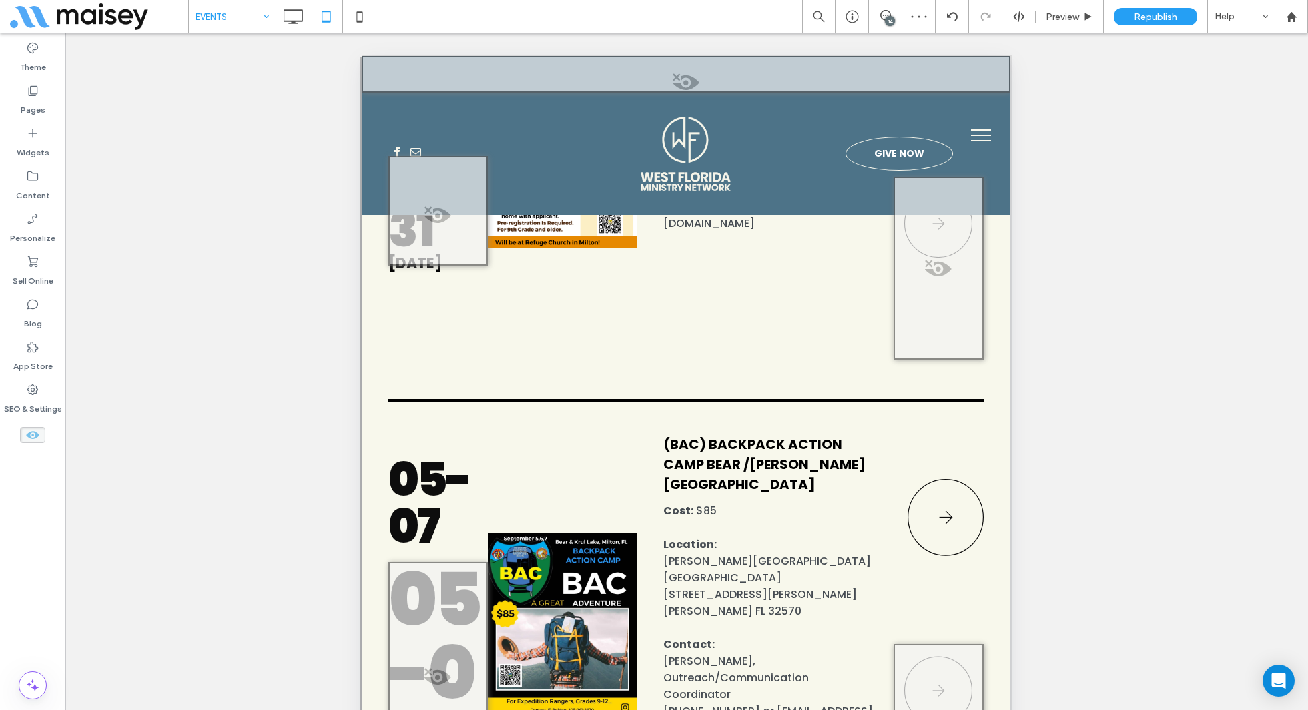
click at [35, 439] on icon at bounding box center [32, 435] width 15 height 15
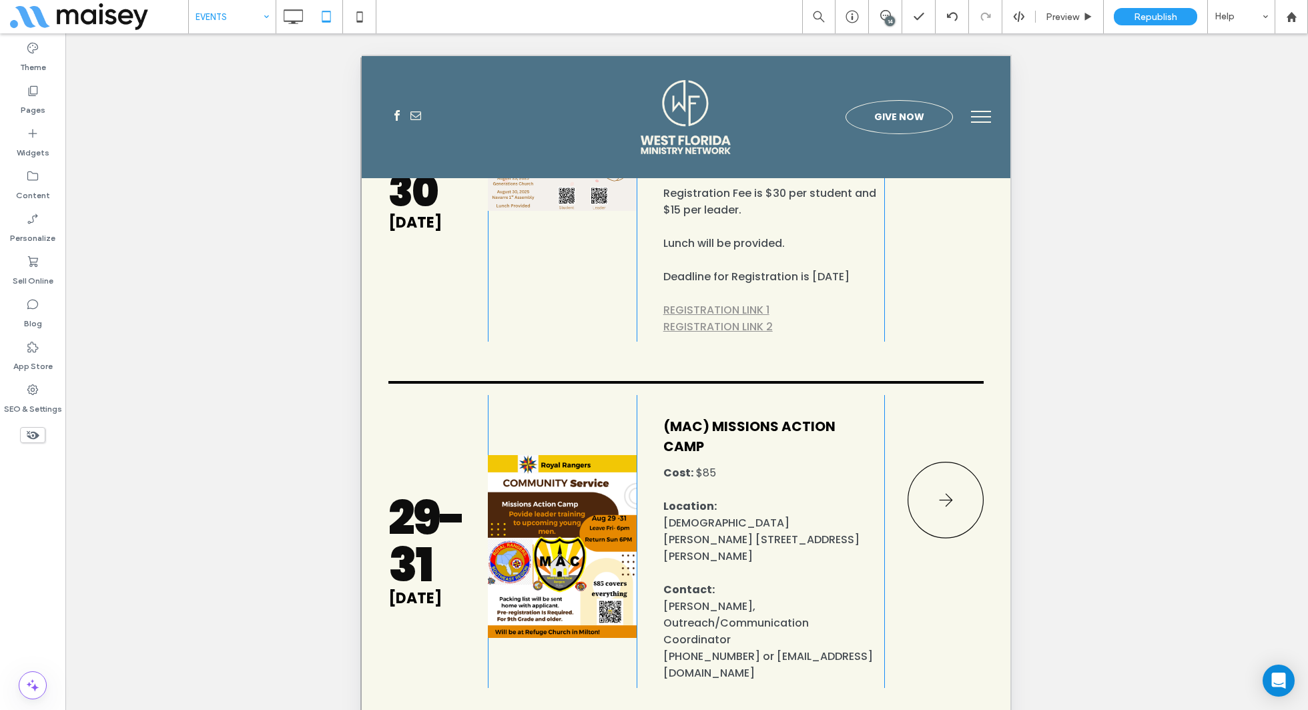
scroll to position [1234, 0]
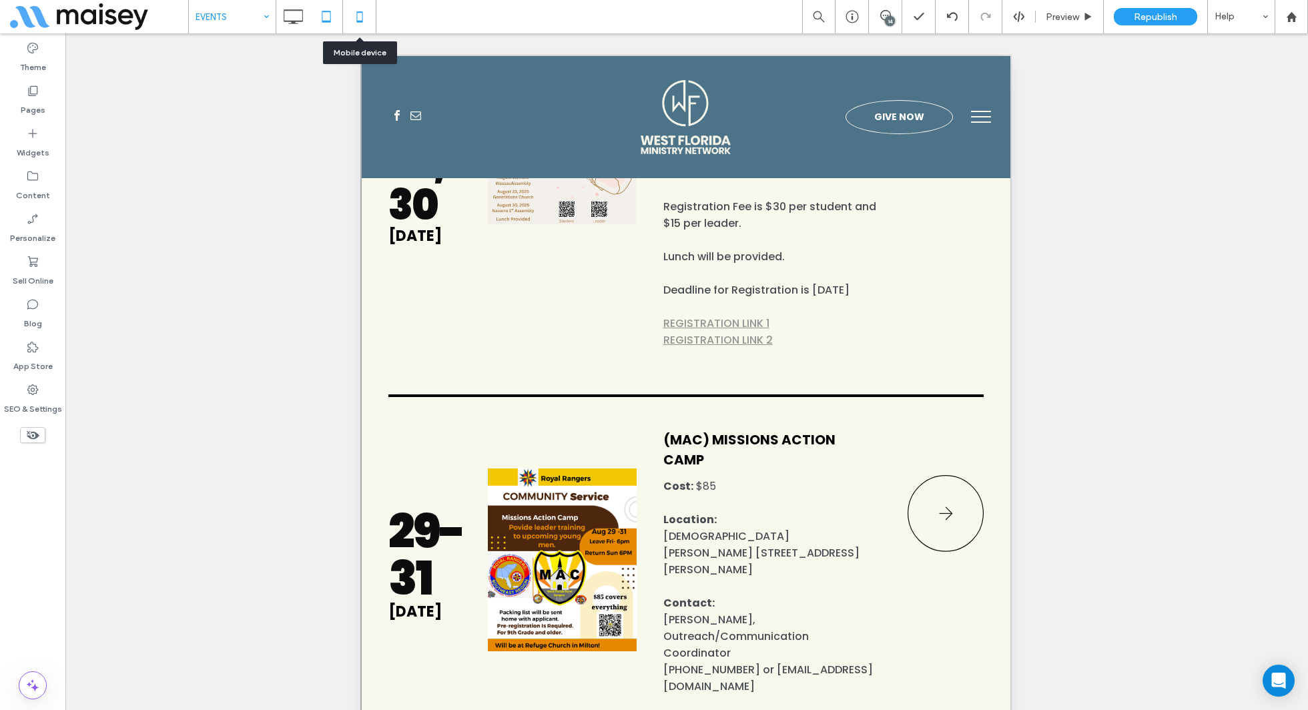
click at [352, 11] on icon at bounding box center [359, 16] width 27 height 27
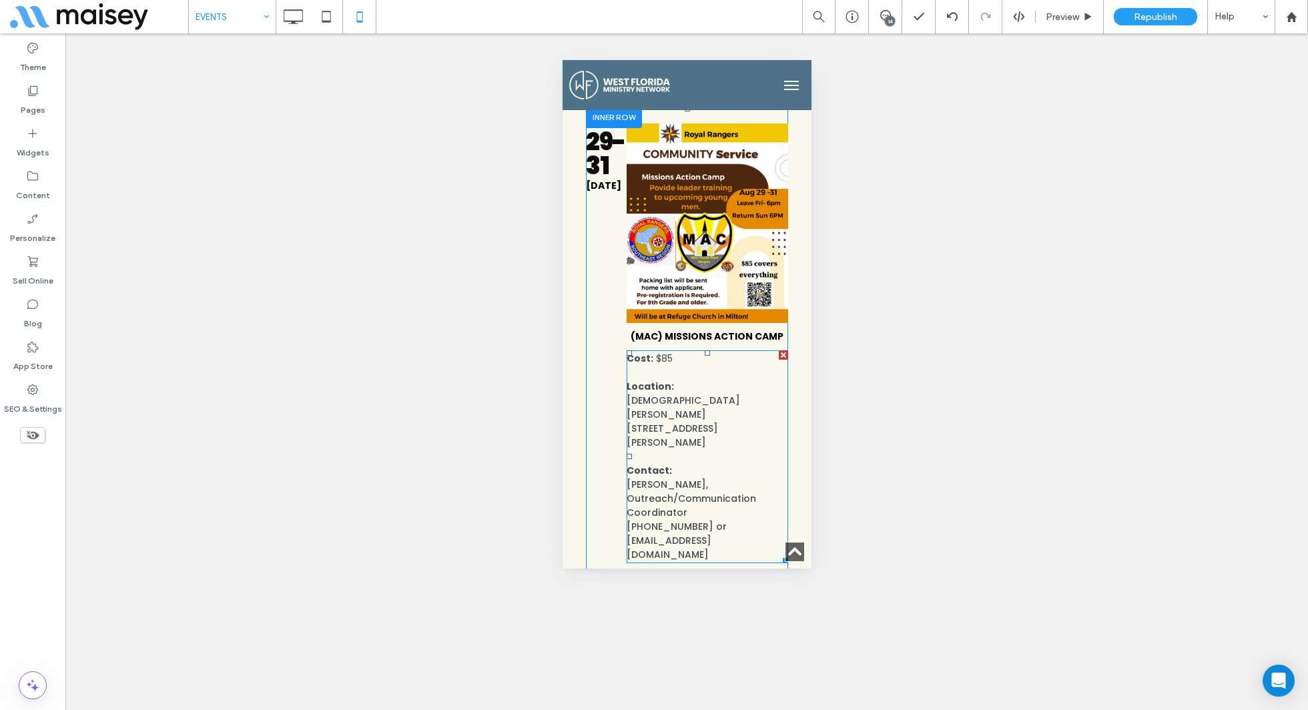
scroll to position [1109, 0]
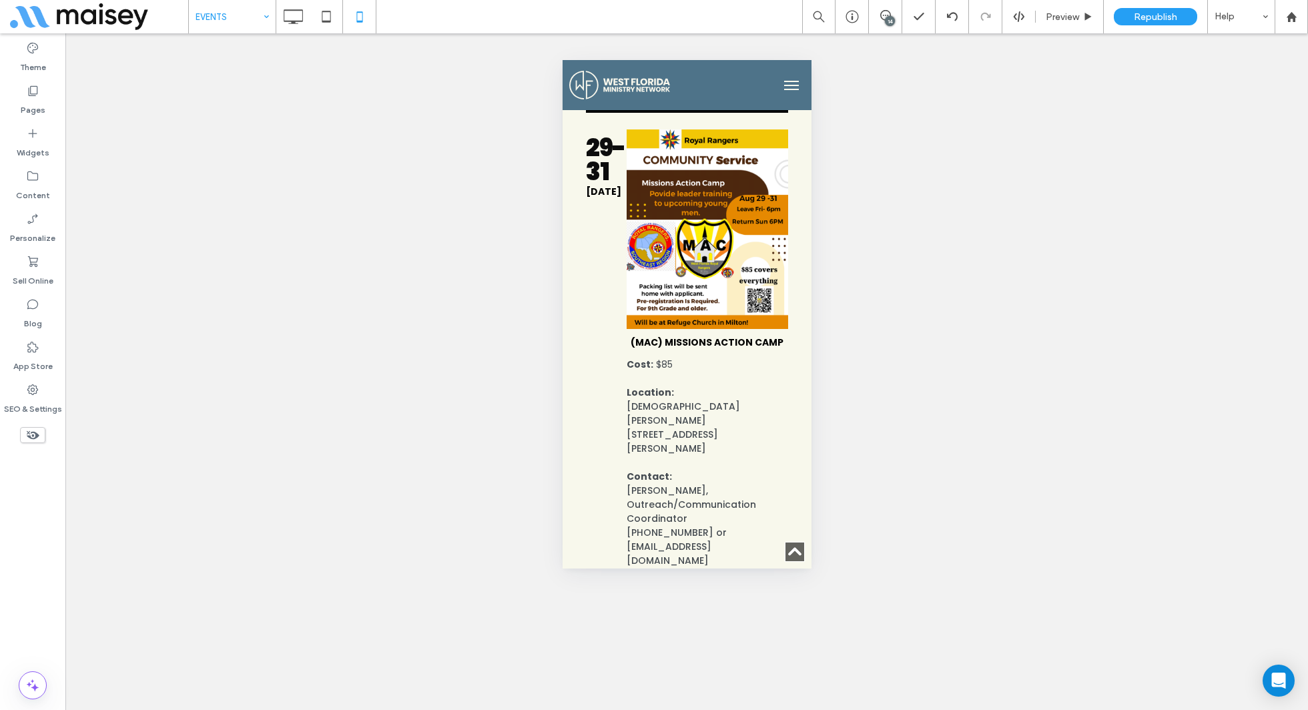
click at [31, 439] on use at bounding box center [33, 435] width 13 height 9
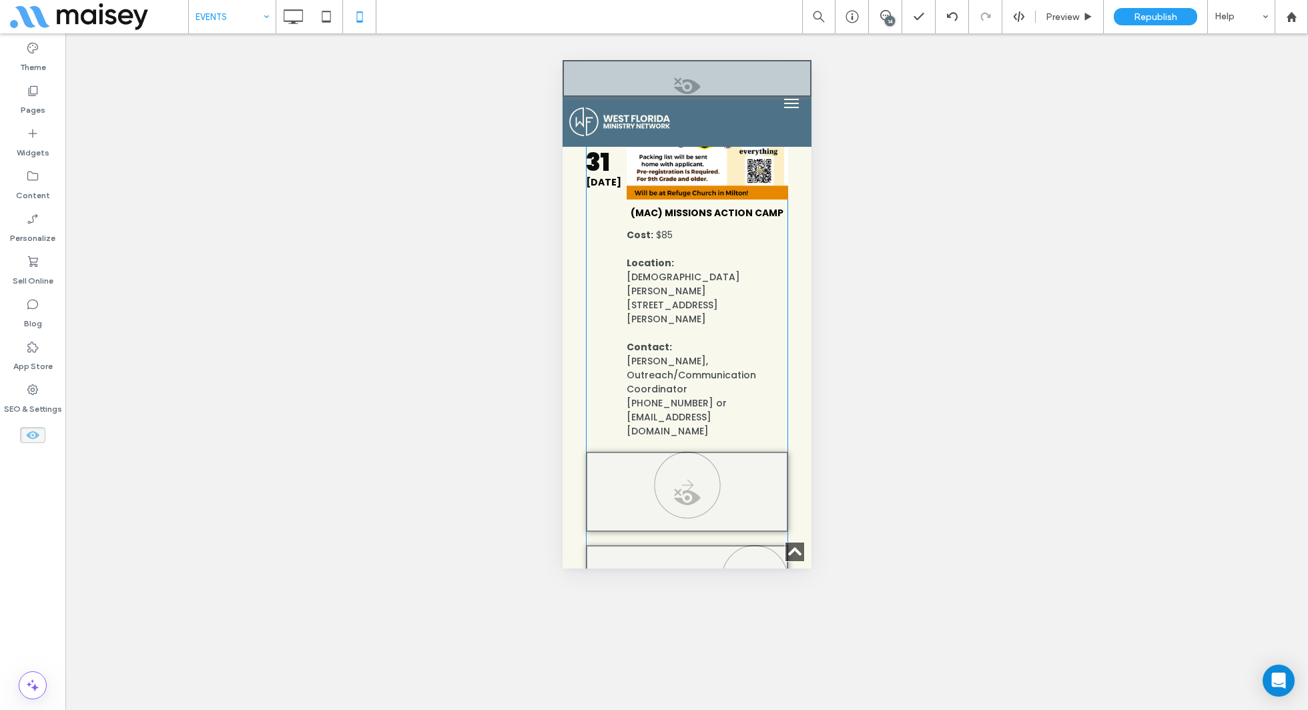
scroll to position [3183, 0]
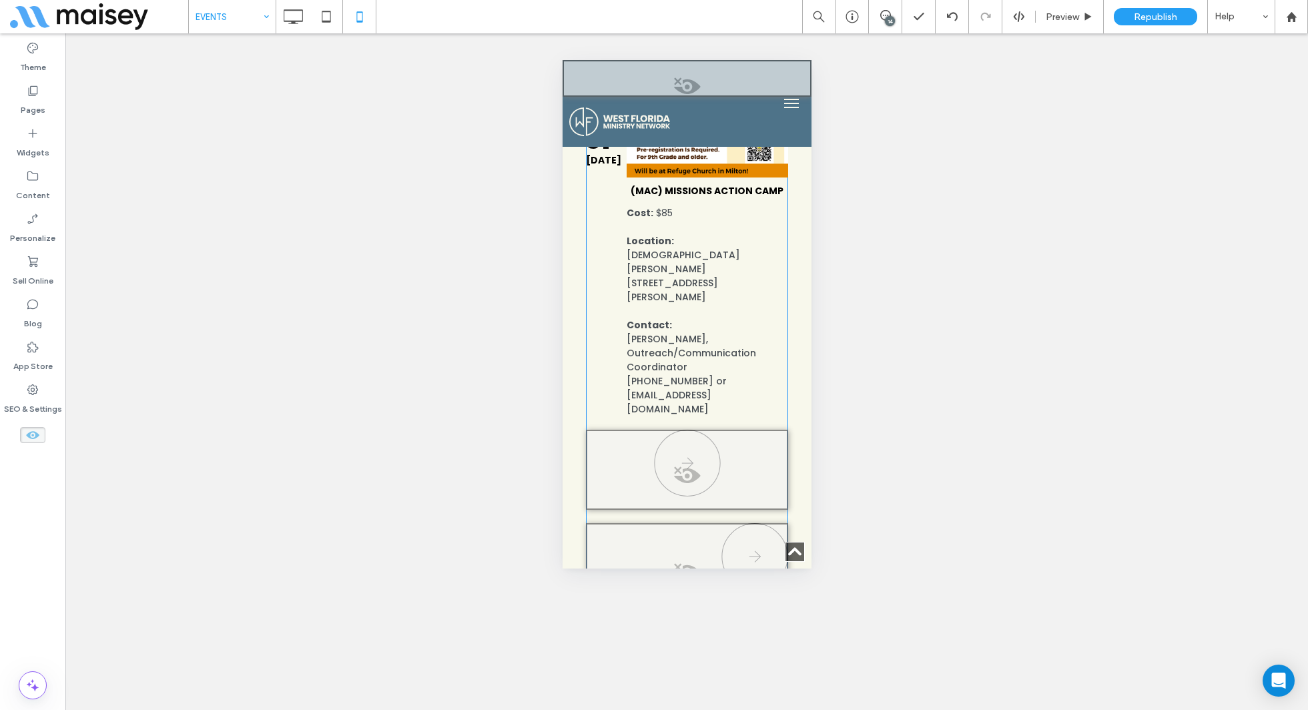
click at [675, 466] on span at bounding box center [687, 479] width 200 height 27
click at [688, 388] on button "Yes" at bounding box center [694, 389] width 41 height 17
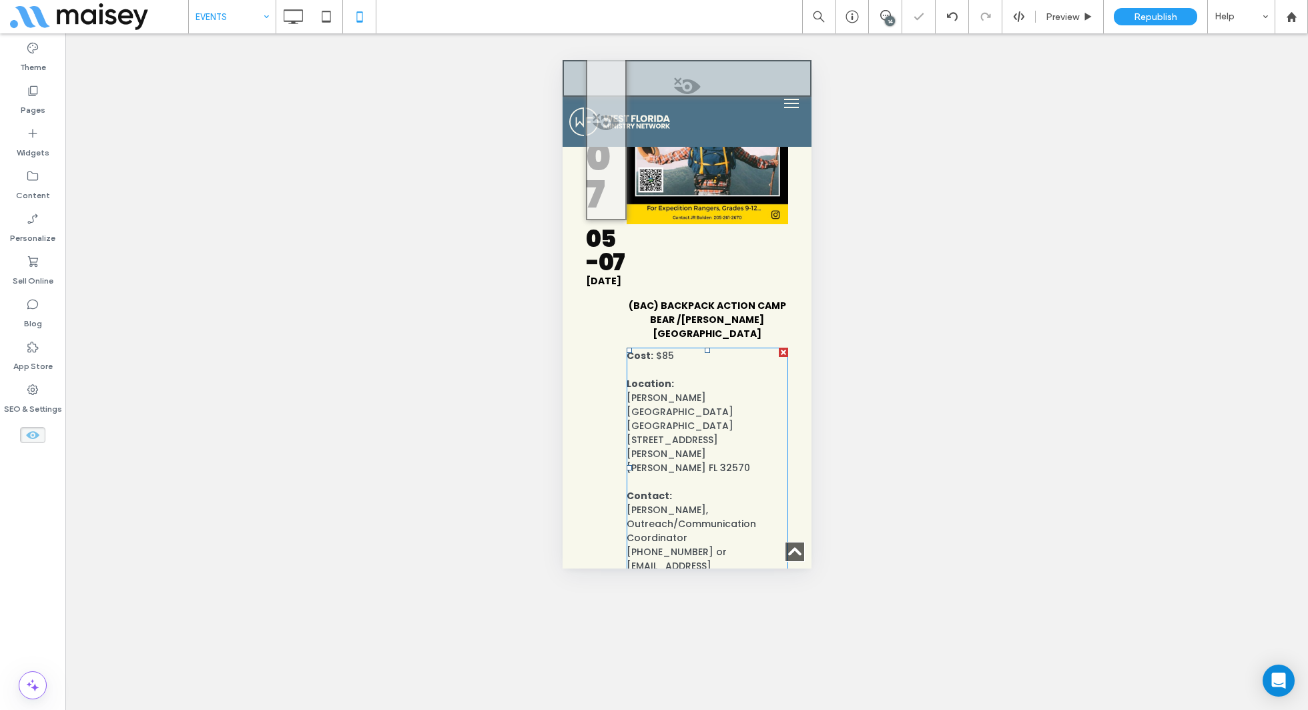
scroll to position [3825, 0]
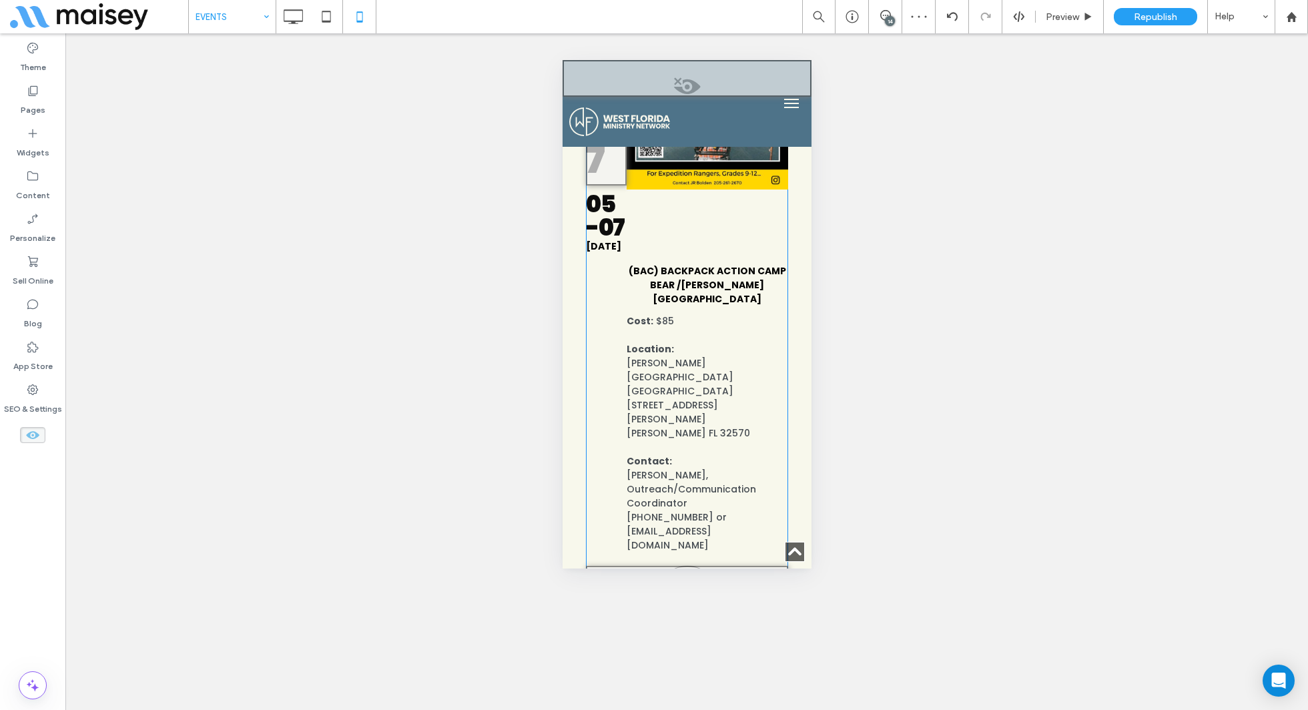
click at [678, 566] on div at bounding box center [686, 606] width 202 height 80
click at [690, 437] on button "Yes" at bounding box center [697, 441] width 41 height 17
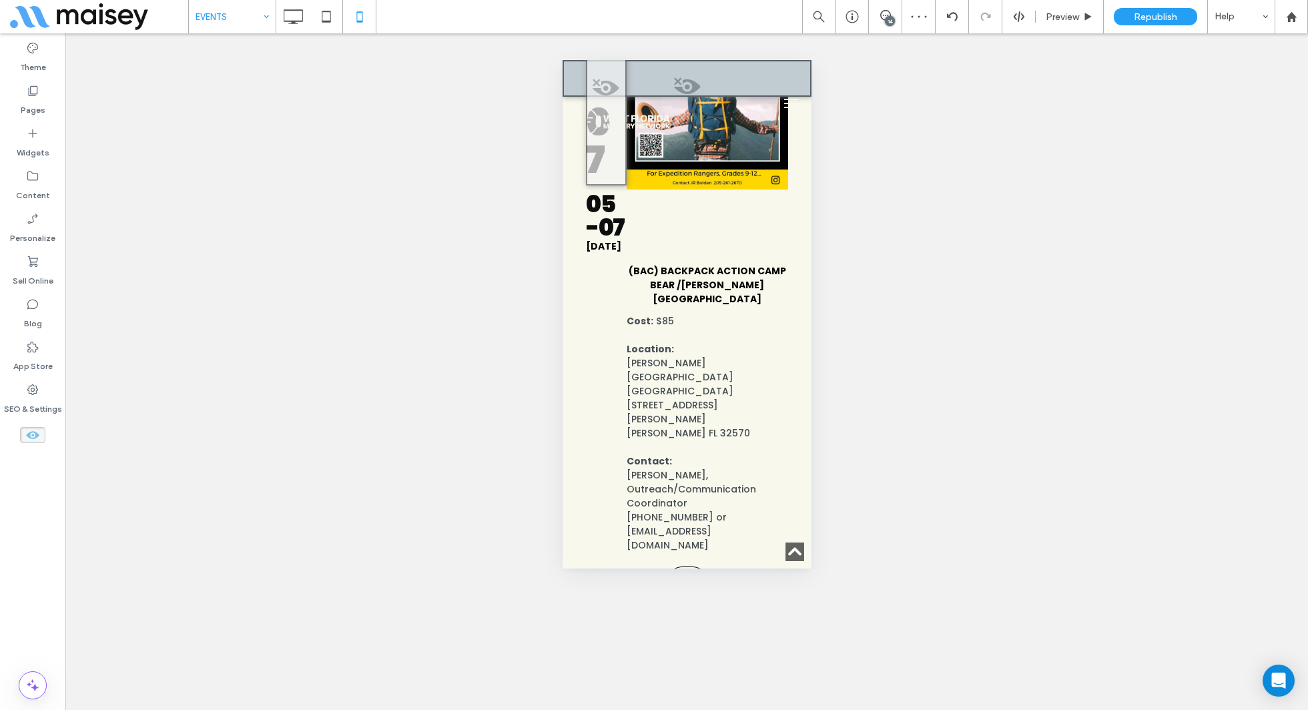
click at [39, 429] on icon at bounding box center [32, 435] width 15 height 15
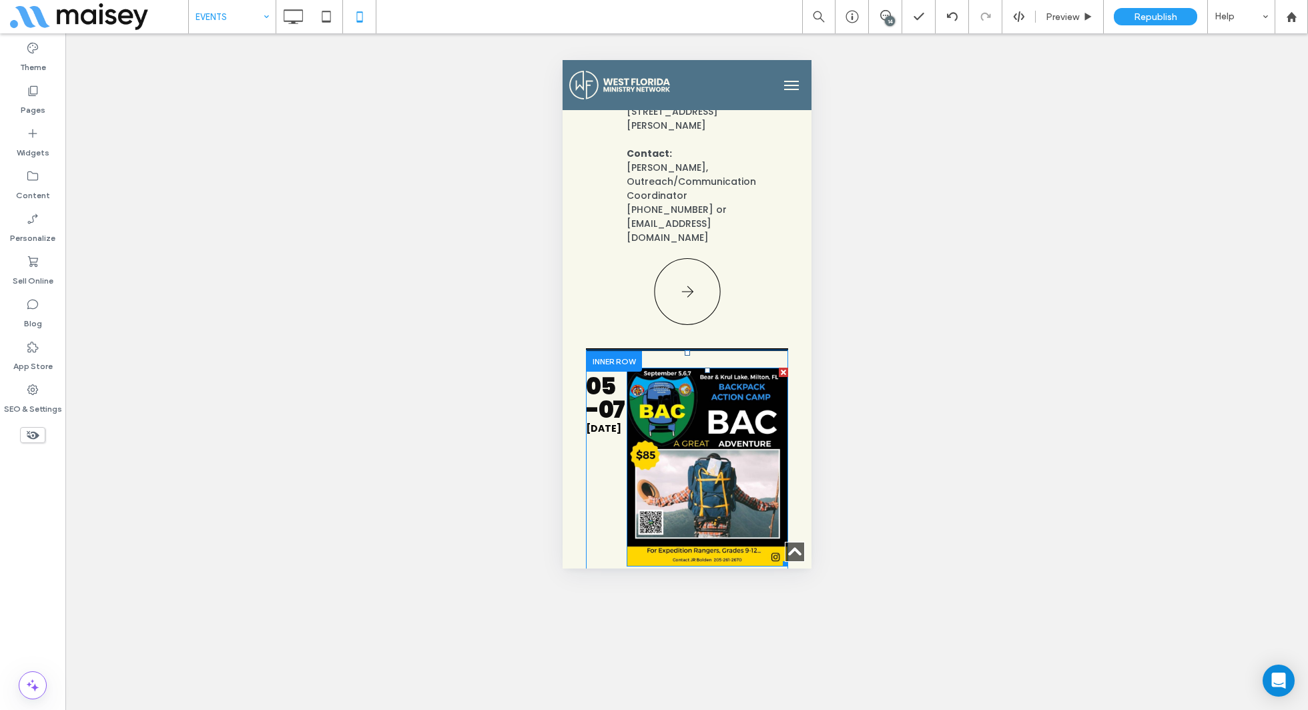
scroll to position [1420, 0]
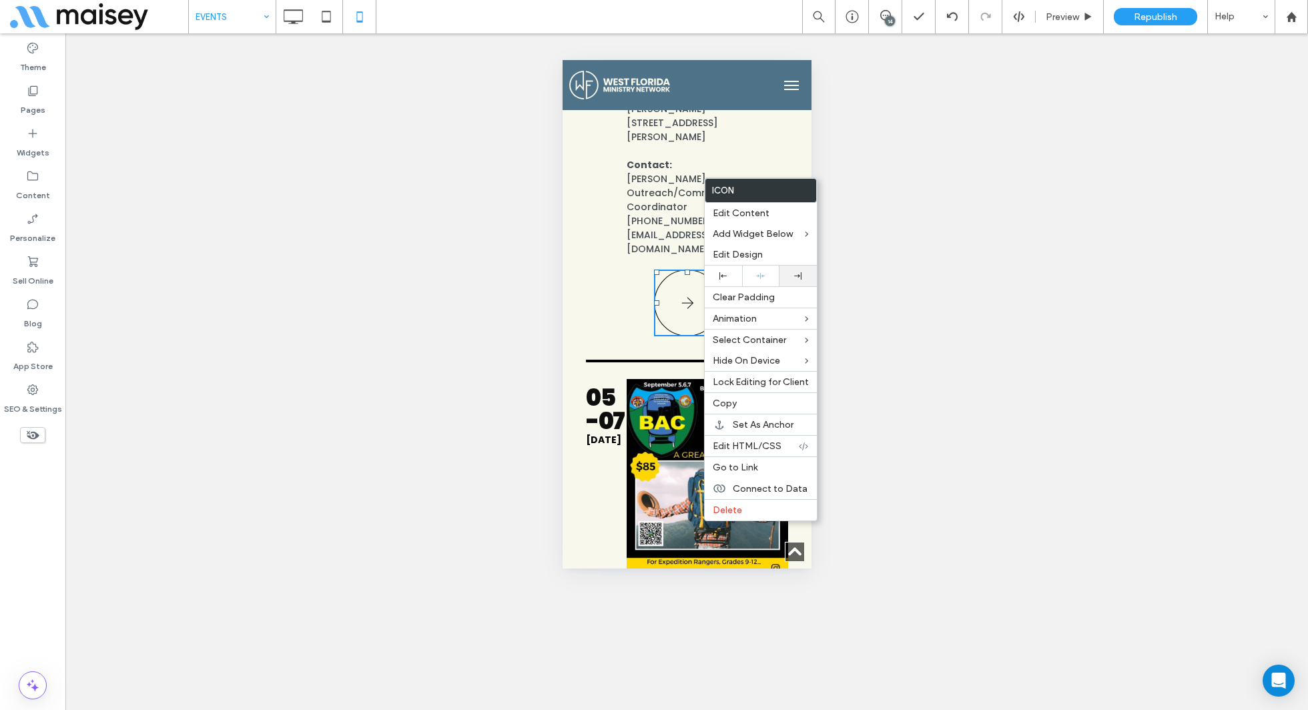
click at [790, 278] on div at bounding box center [798, 275] width 24 height 7
click at [326, 23] on icon at bounding box center [326, 16] width 27 height 27
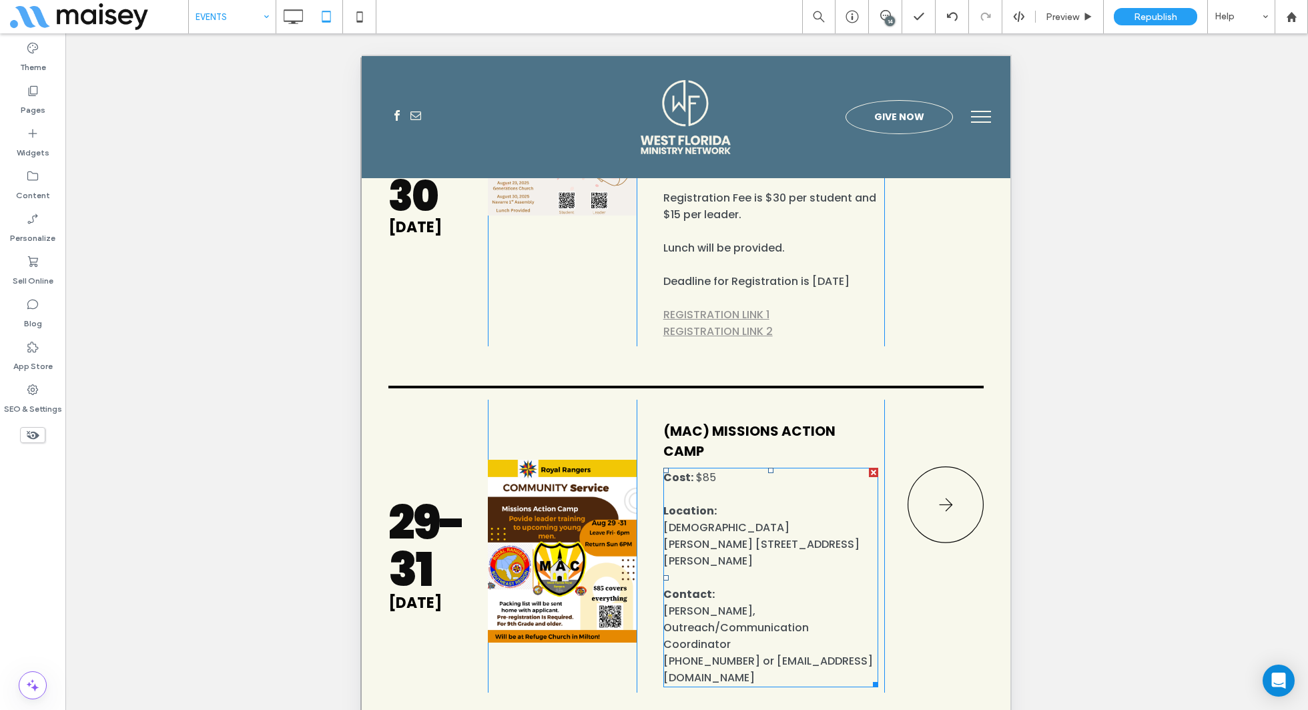
scroll to position [1240, 0]
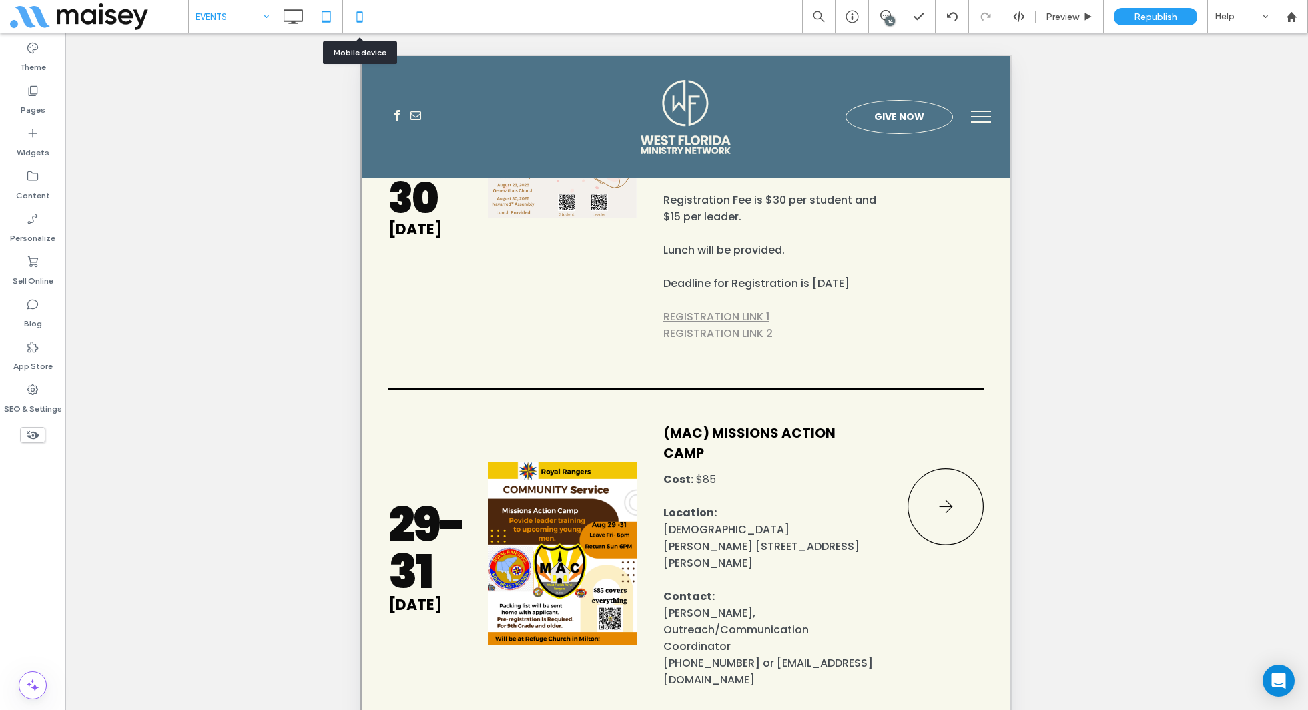
click at [358, 17] on icon at bounding box center [359, 16] width 27 height 27
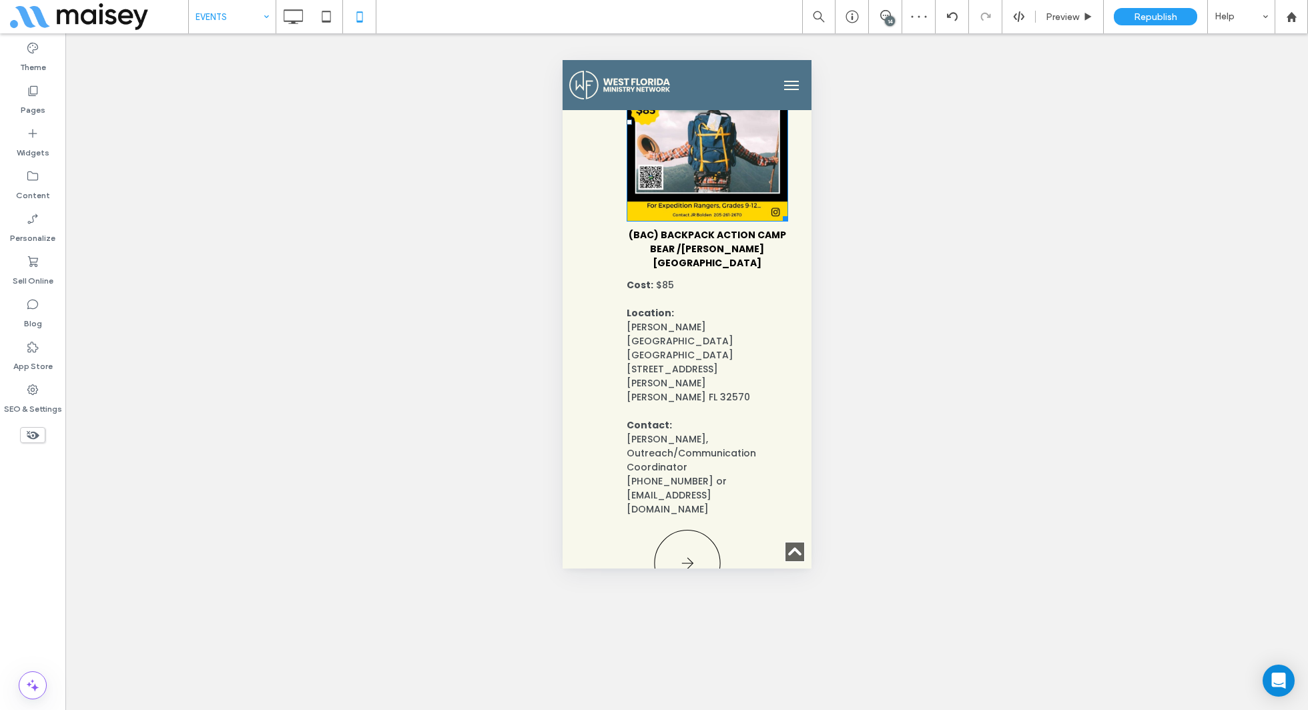
scroll to position [1811, 0]
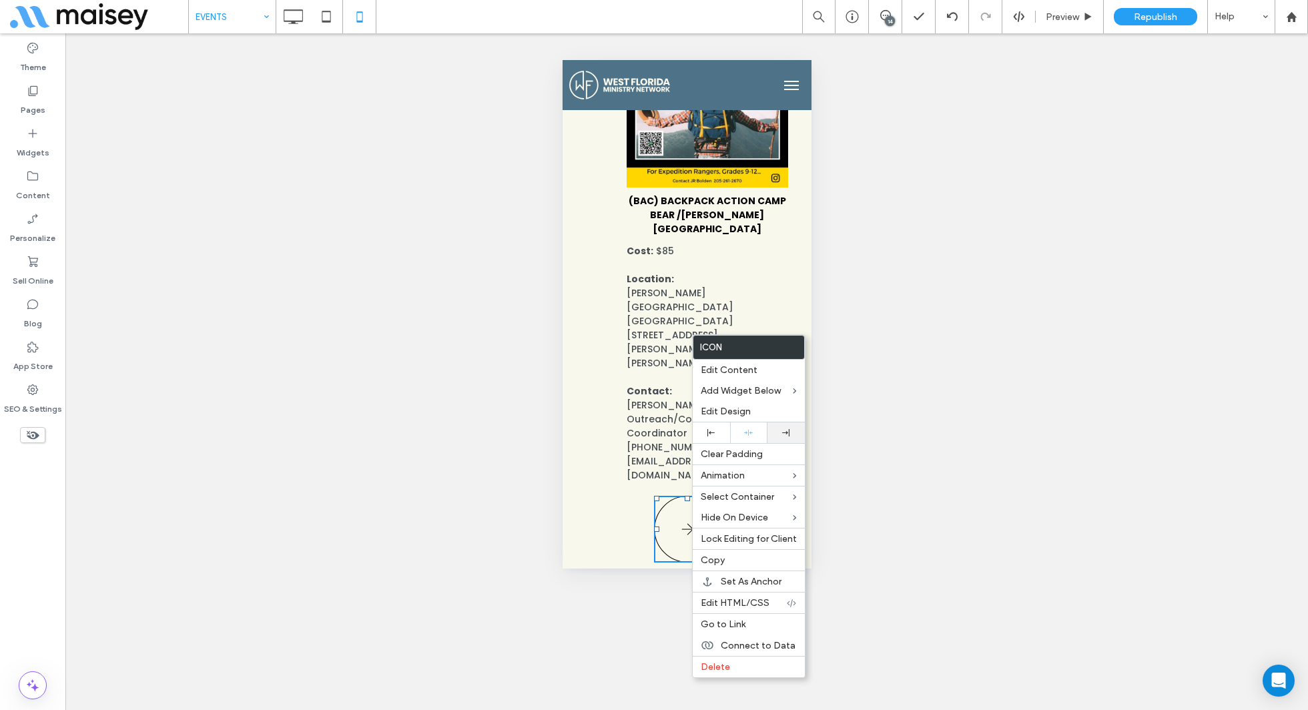
click at [780, 437] on div at bounding box center [786, 433] width 37 height 21
click at [762, 441] on p "[PHONE_NUMBER] or [EMAIL_ADDRESS][DOMAIN_NAME]" at bounding box center [707, 462] width 162 height 42
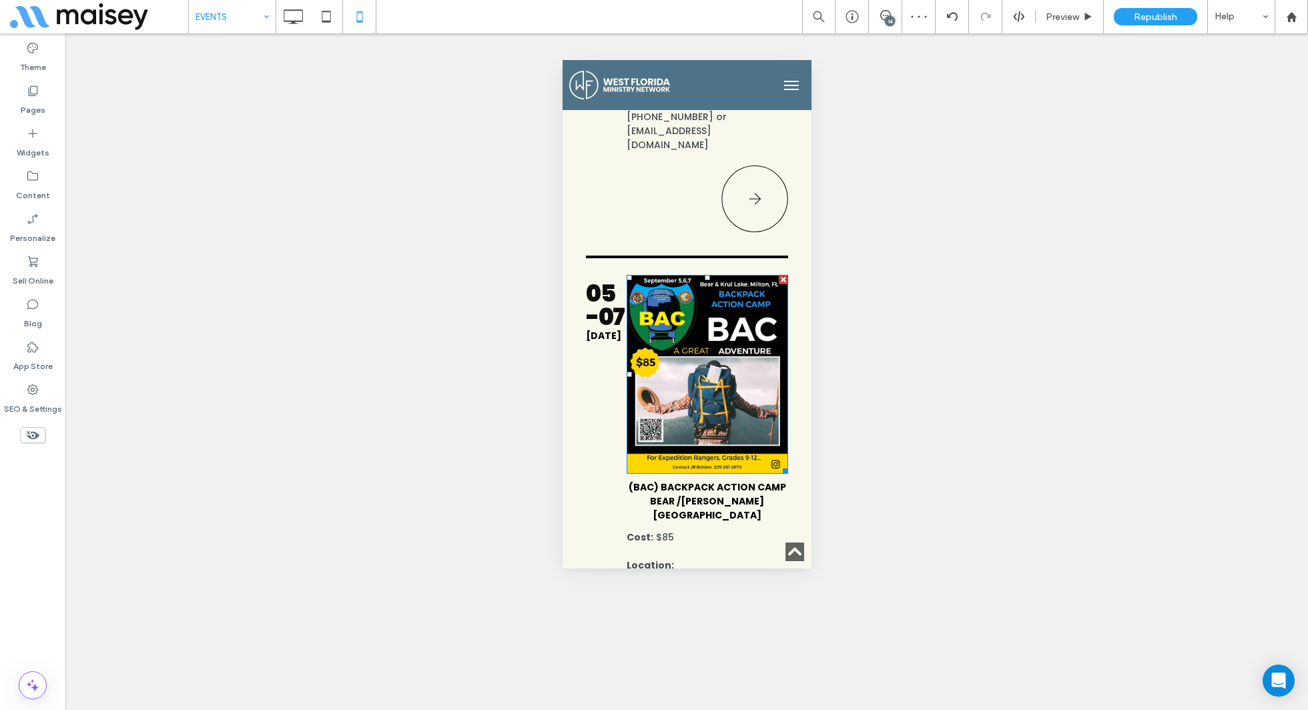
scroll to position [1527, 0]
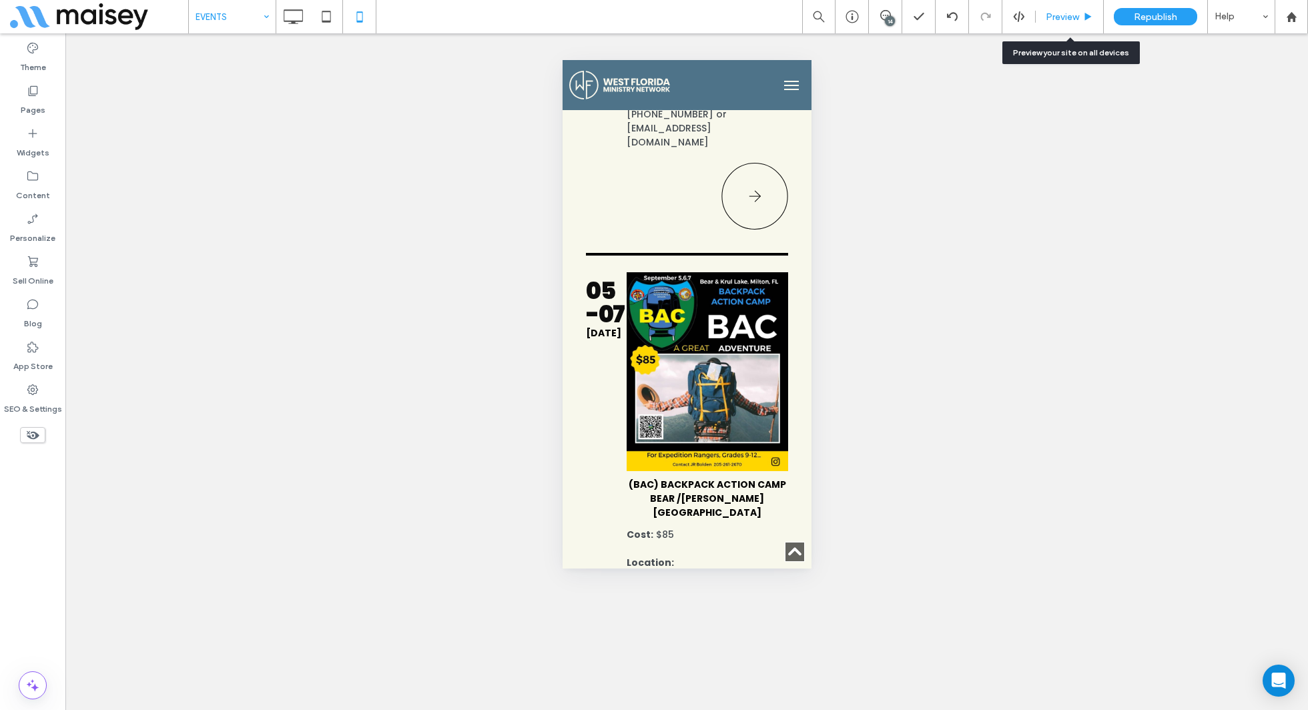
click at [1062, 17] on span "Preview" at bounding box center [1062, 16] width 33 height 11
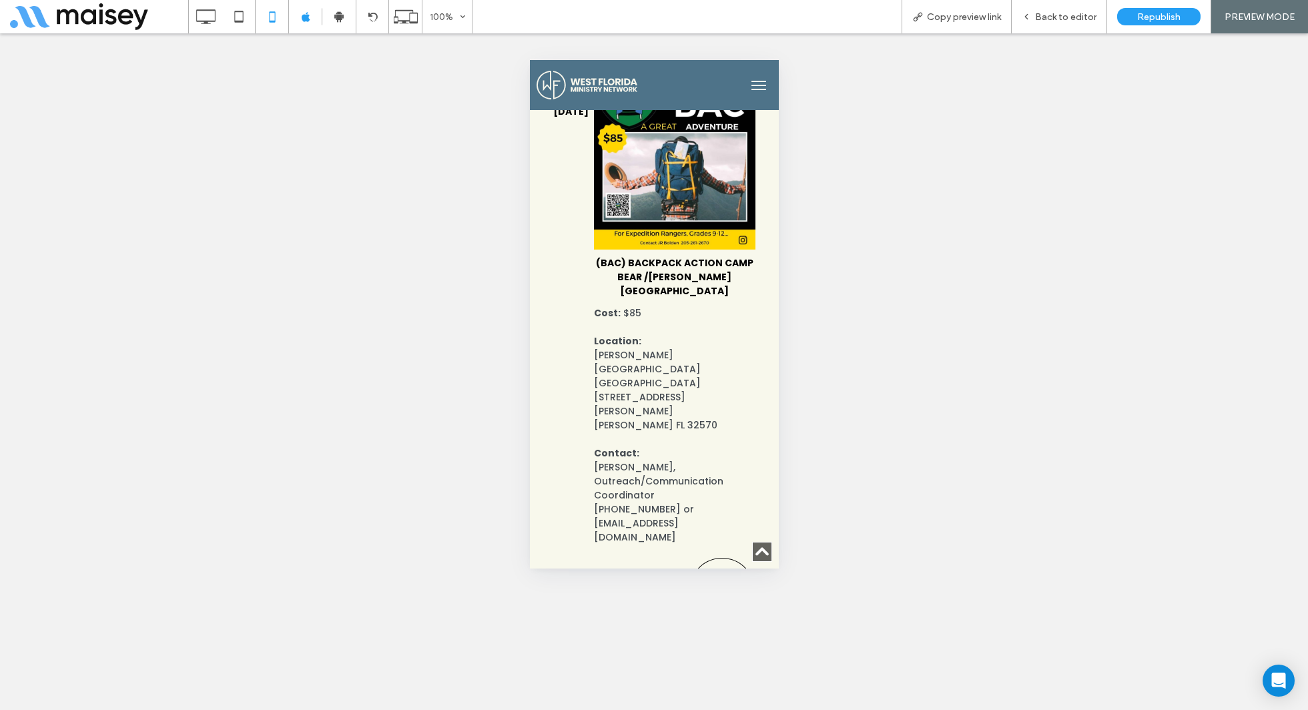
scroll to position [1758, 0]
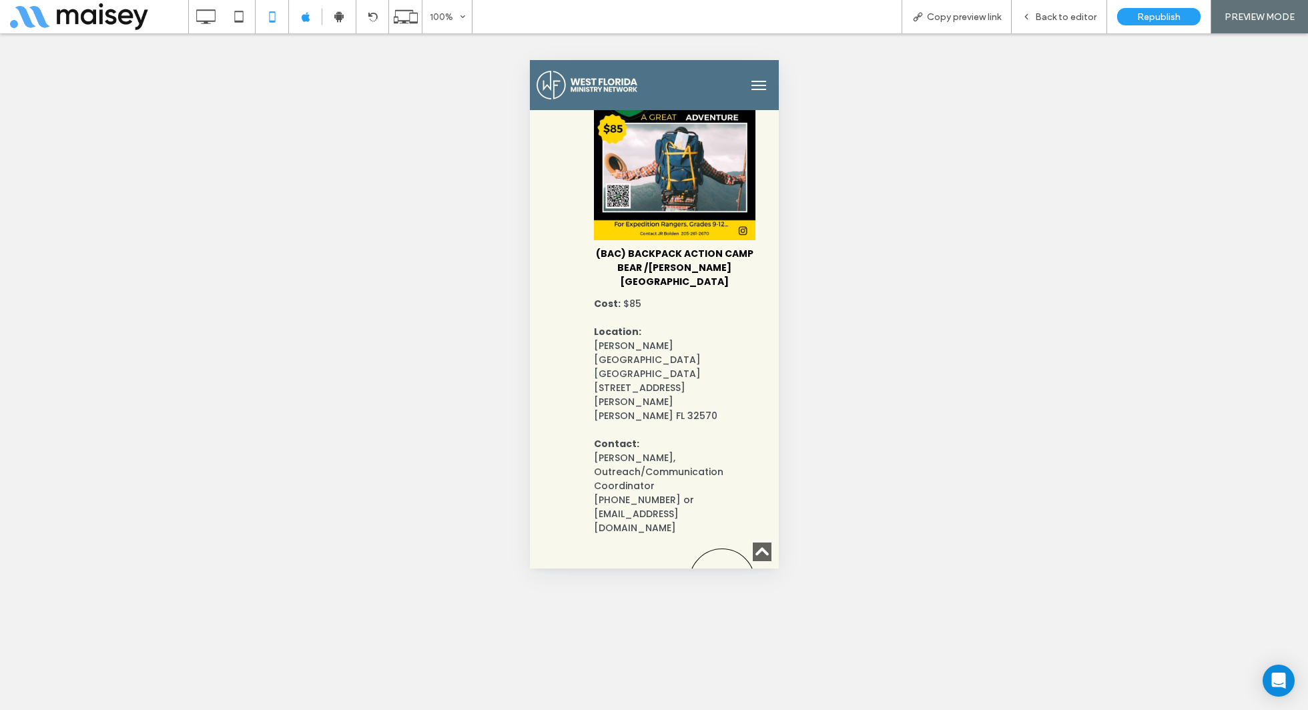
click at [713, 549] on icon at bounding box center [721, 582] width 67 height 67
click at [732, 549] on icon at bounding box center [721, 582] width 67 height 67
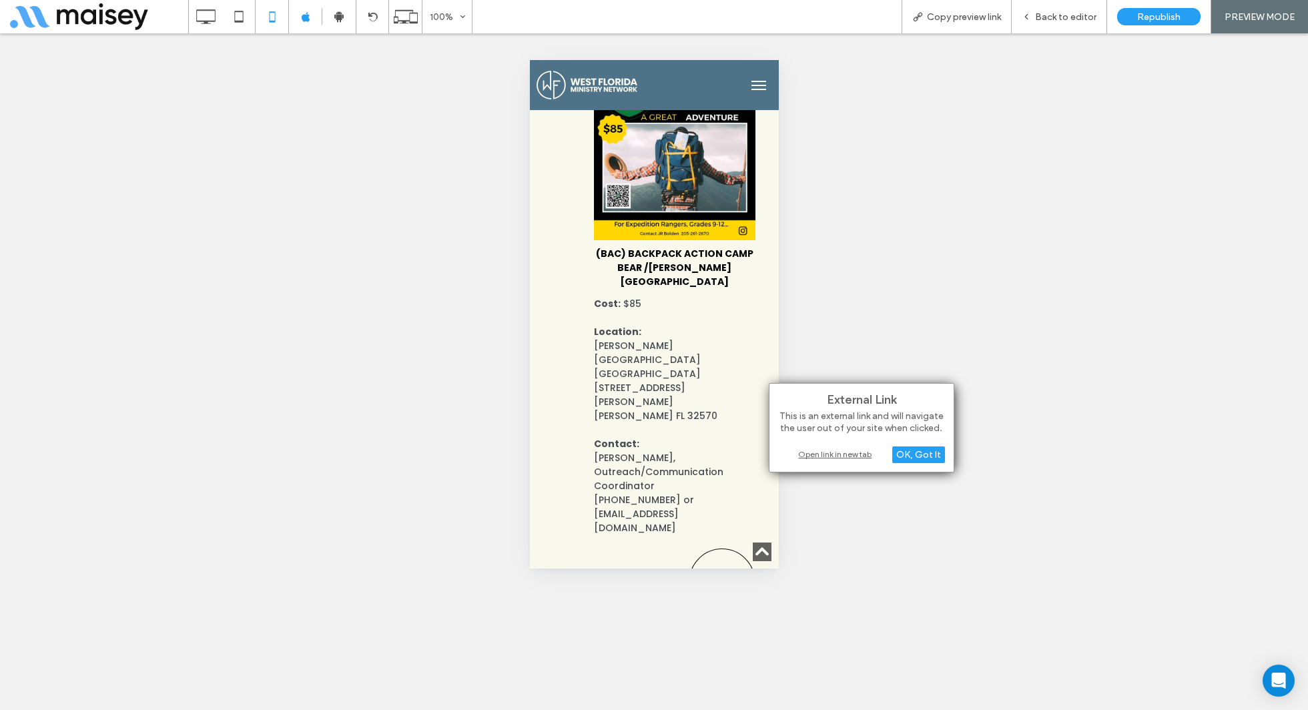
click at [826, 456] on div "Open link in new tab" at bounding box center [861, 454] width 167 height 14
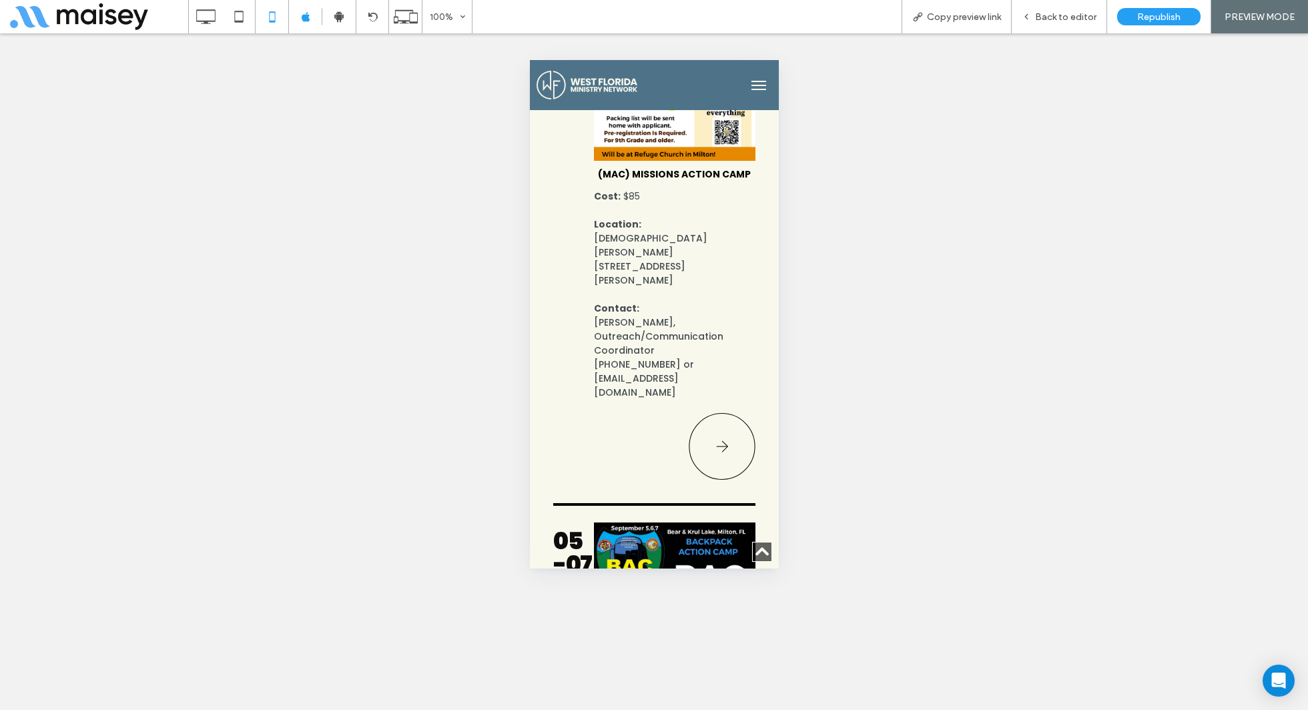
scroll to position [1224, 0]
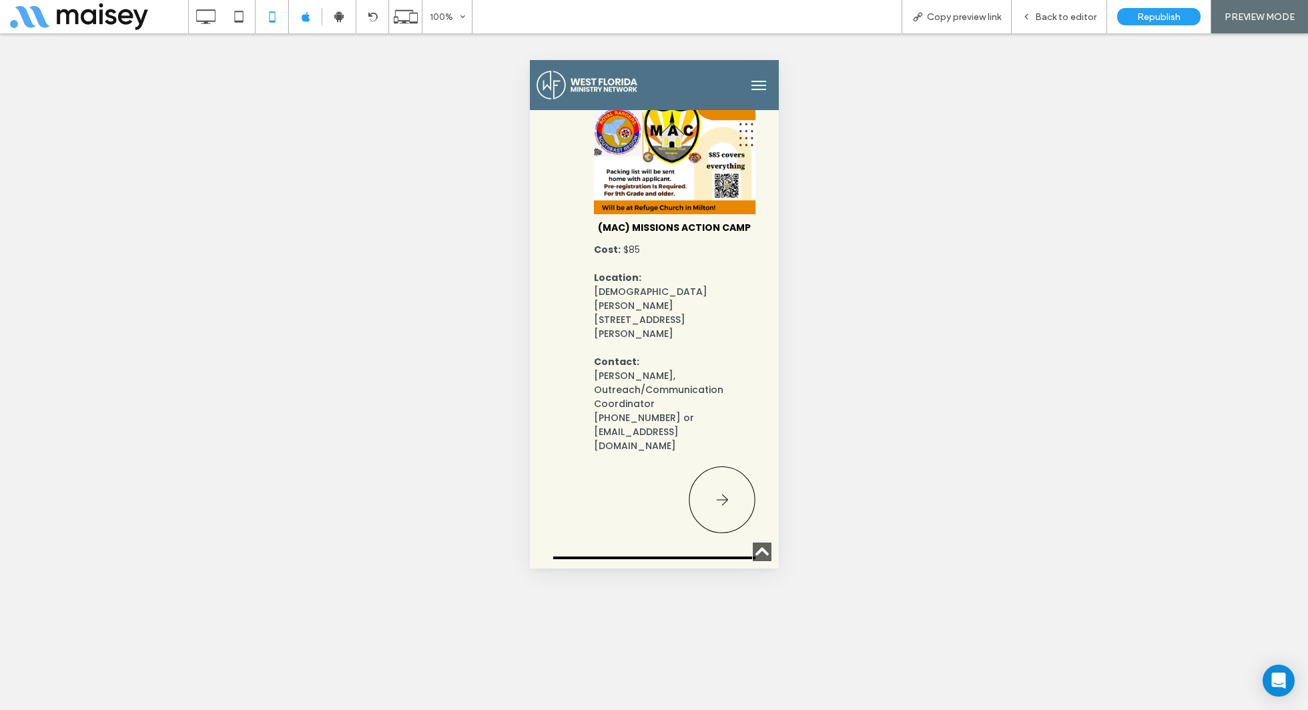
click at [723, 467] on icon at bounding box center [721, 500] width 67 height 67
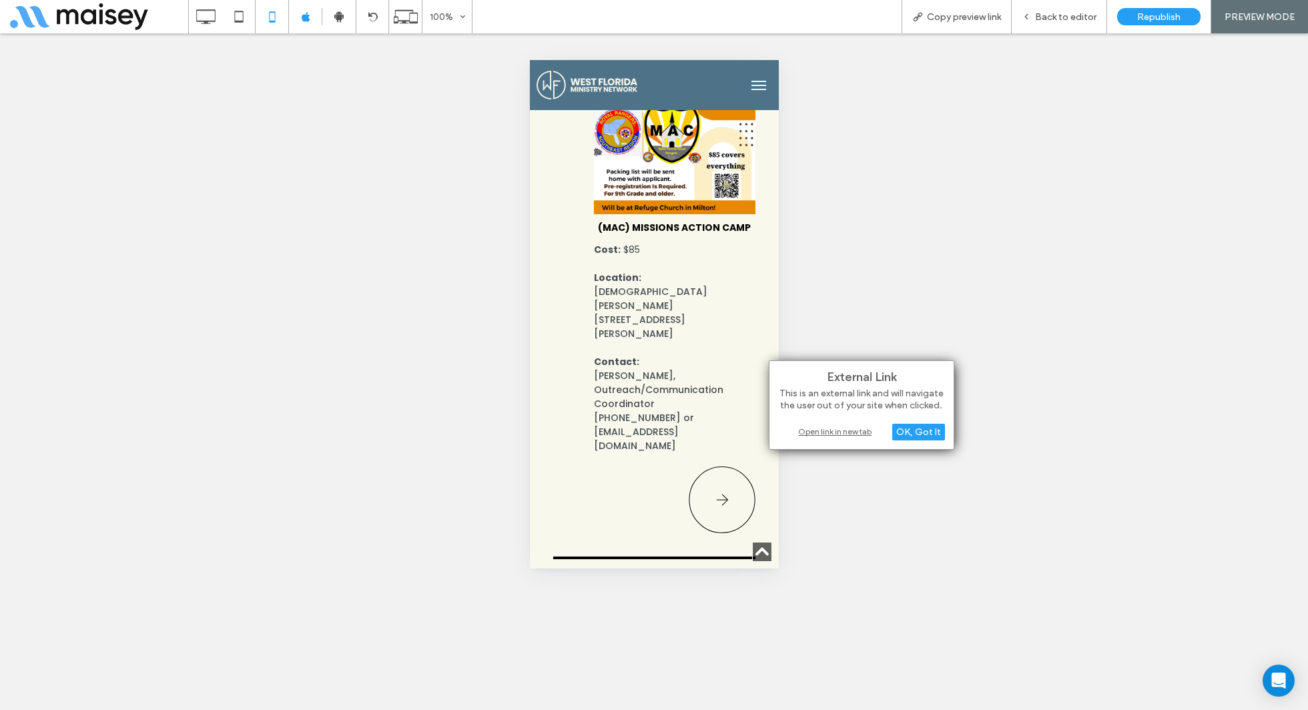
click at [846, 428] on div "Open link in new tab" at bounding box center [861, 432] width 167 height 14
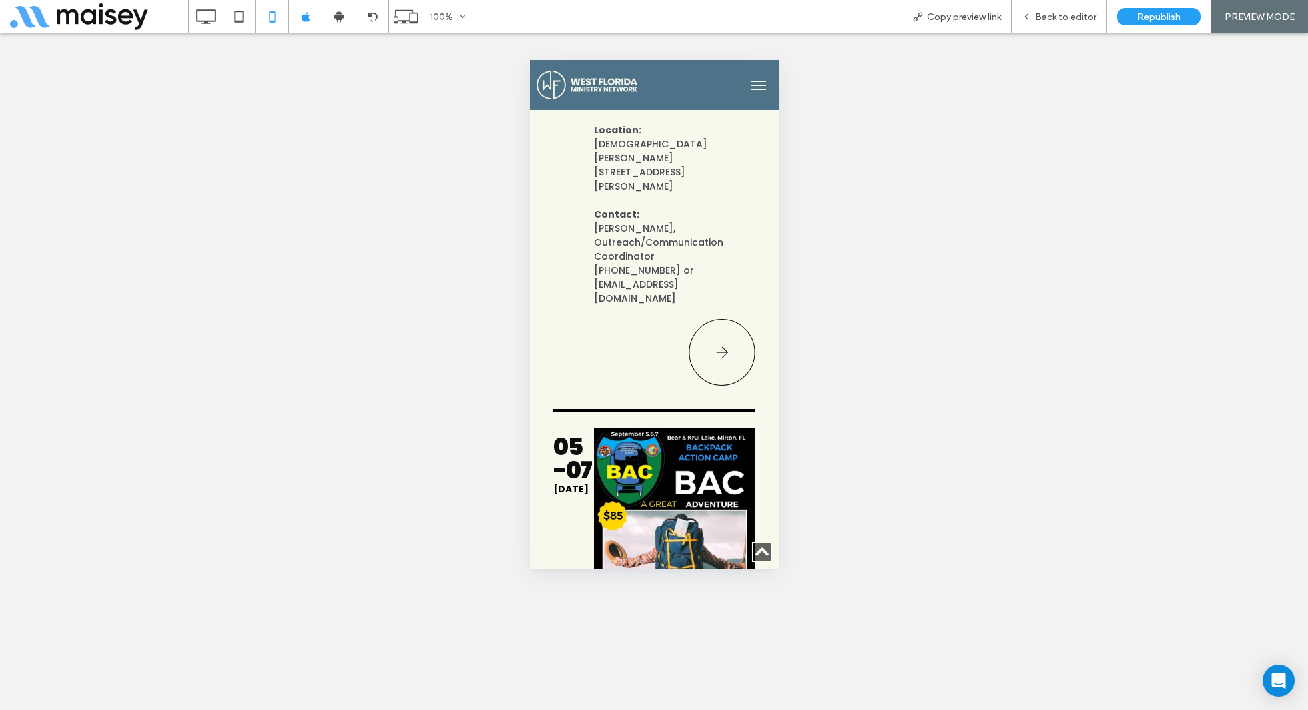
scroll to position [2009, 0]
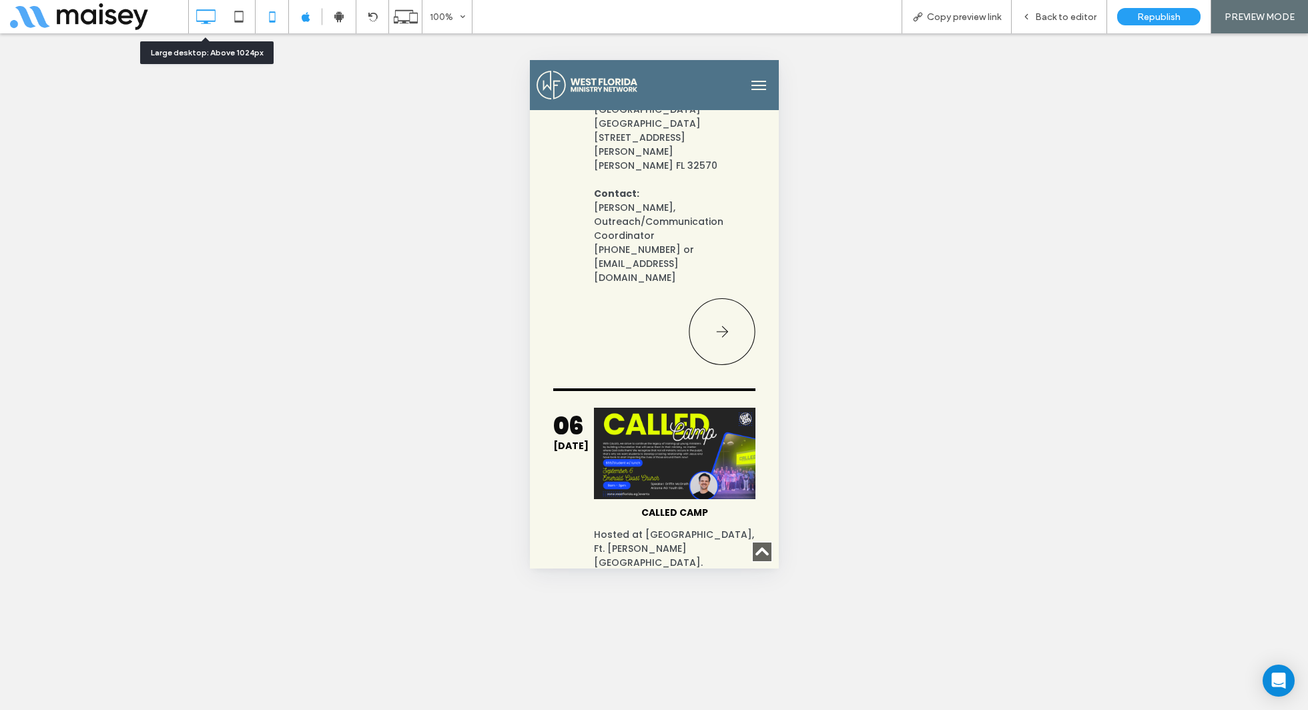
click at [210, 15] on icon at bounding box center [205, 16] width 27 height 27
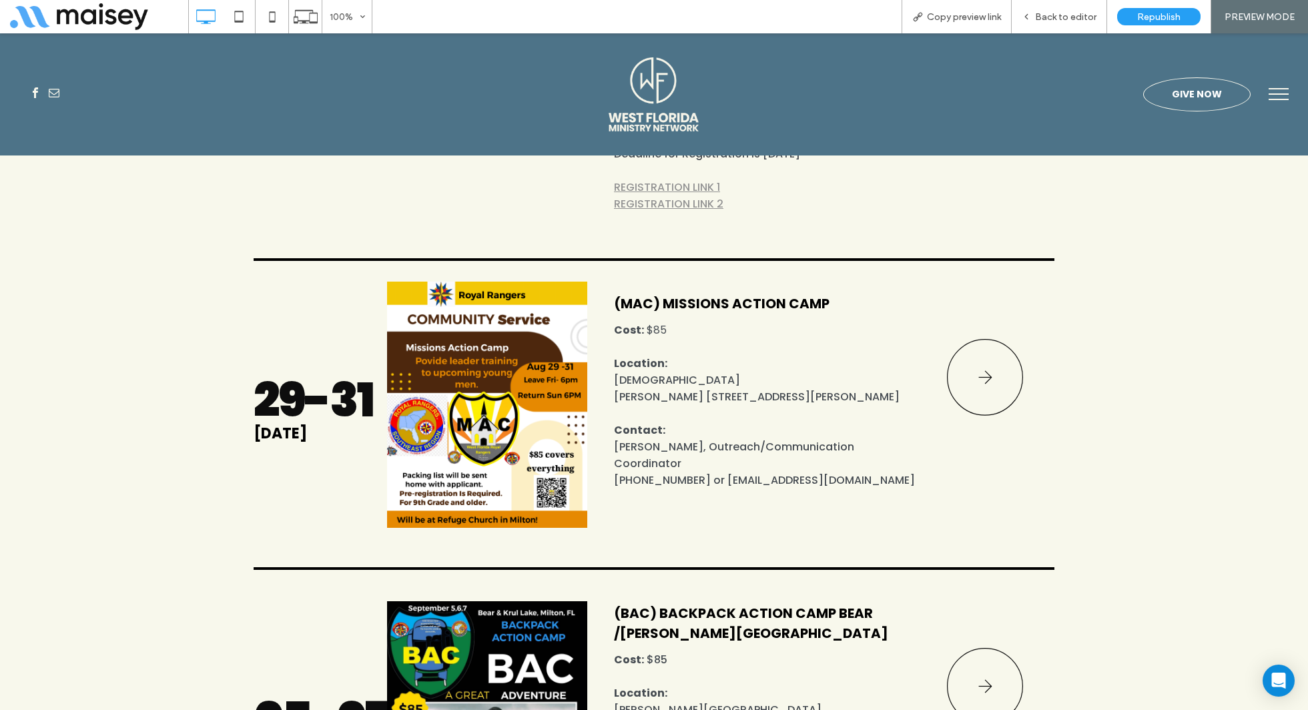
scroll to position [932, 0]
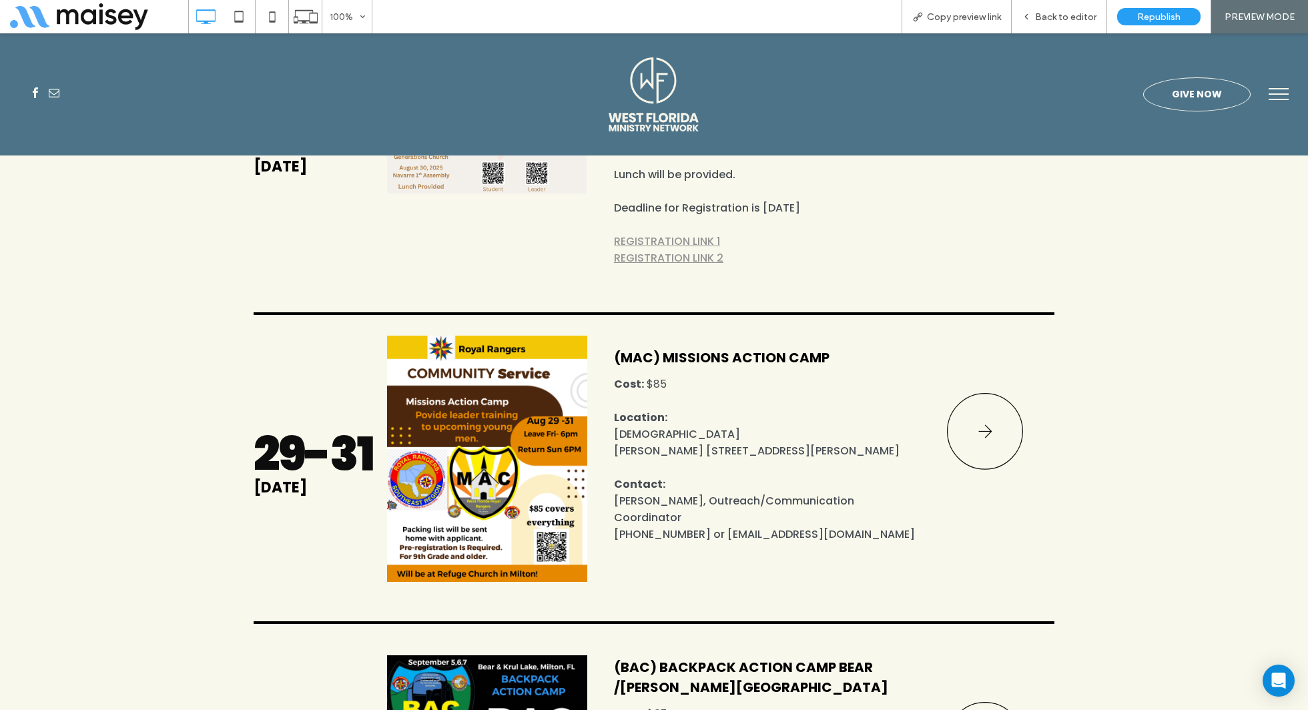
click at [996, 394] on icon at bounding box center [985, 431] width 76 height 87
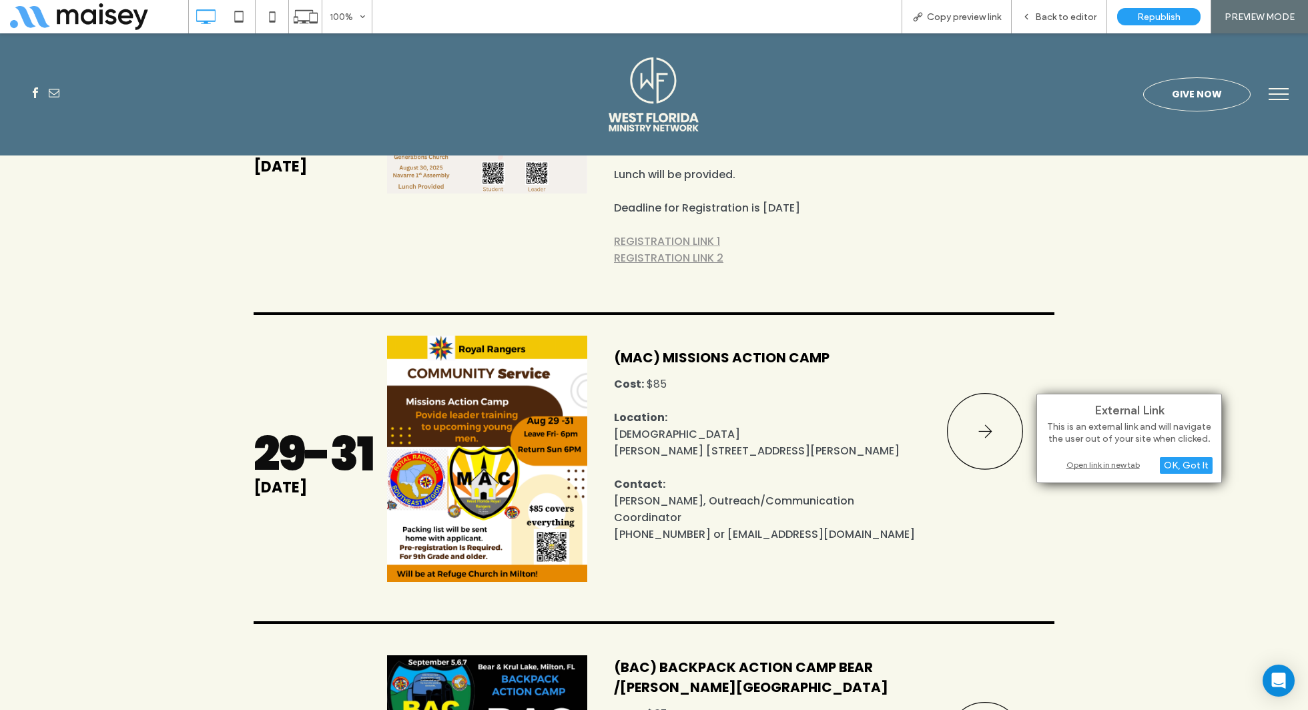
click at [1121, 467] on div "Open link in new tab" at bounding box center [1129, 465] width 167 height 14
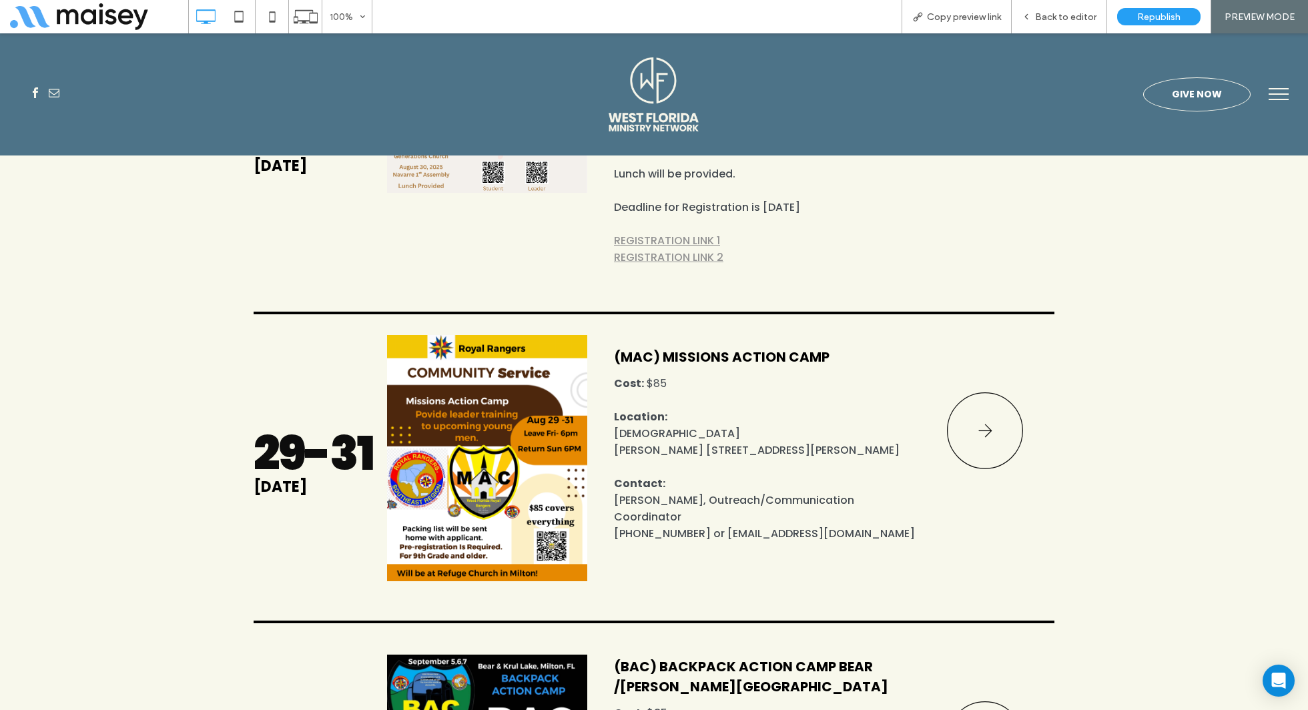
scroll to position [1143, 0]
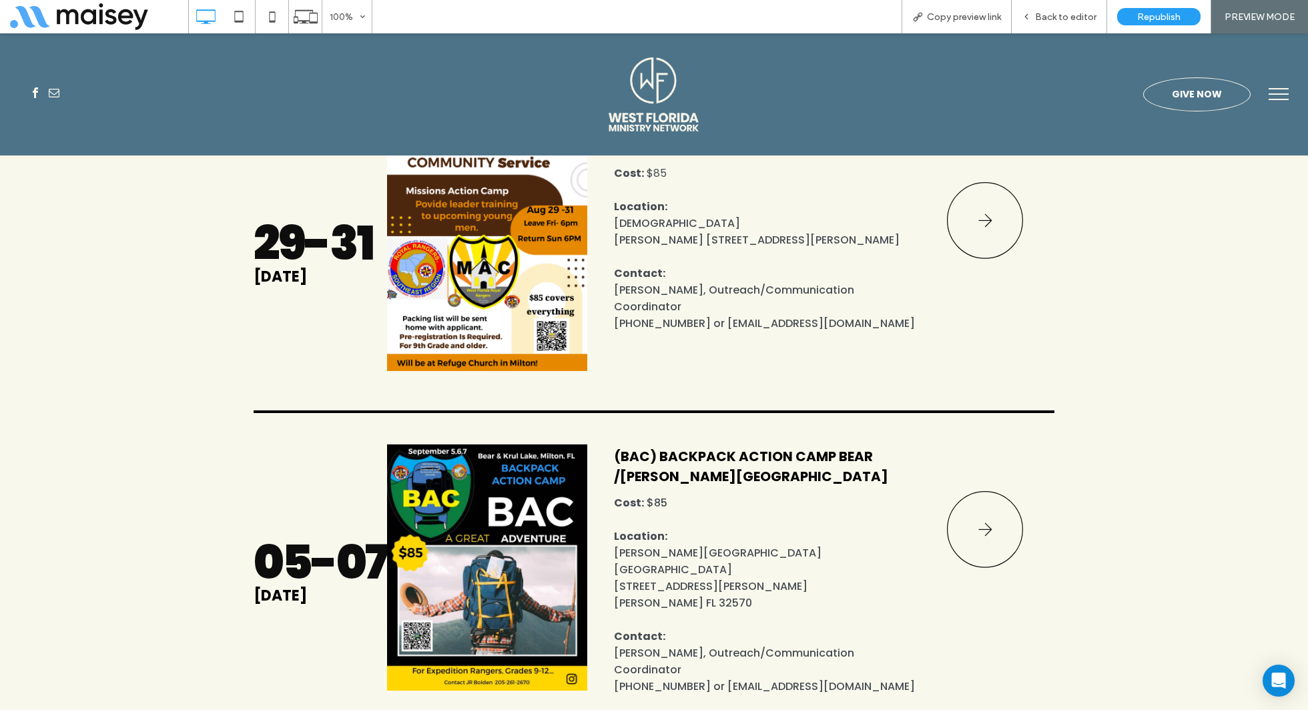
click at [969, 494] on icon at bounding box center [985, 529] width 76 height 87
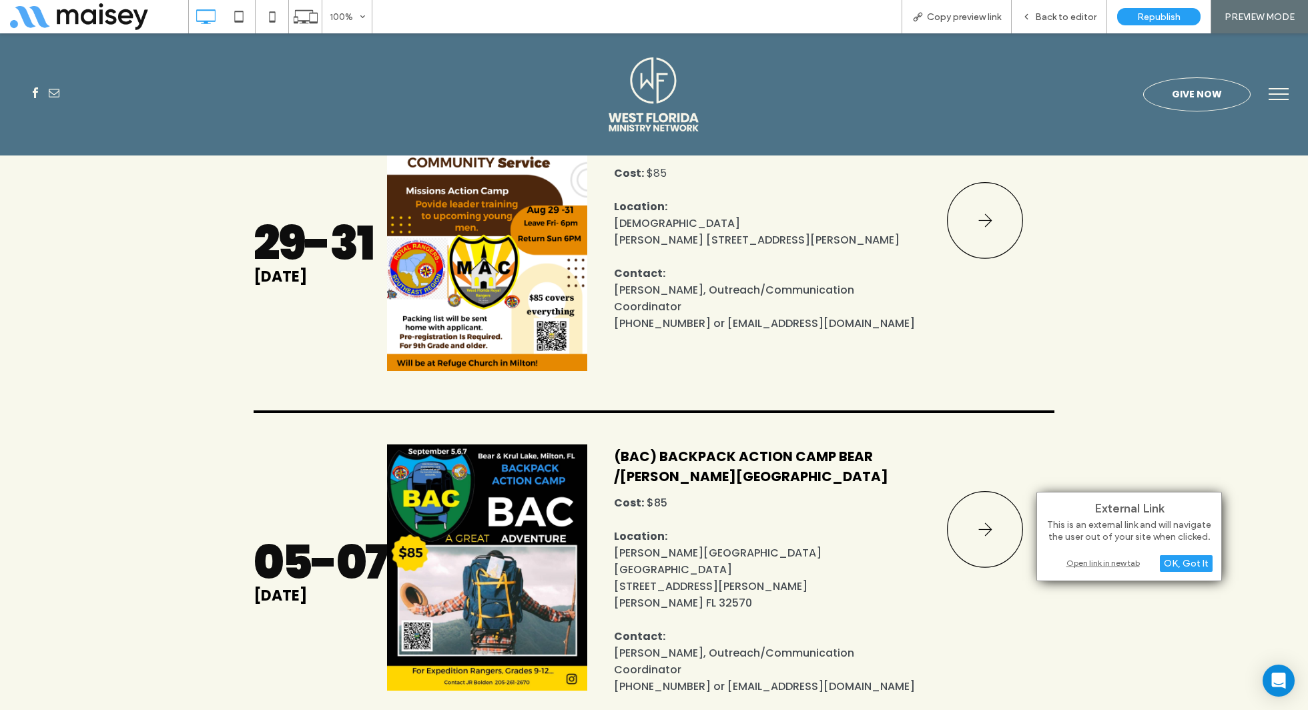
click at [1120, 567] on div "Open link in new tab" at bounding box center [1129, 563] width 167 height 14
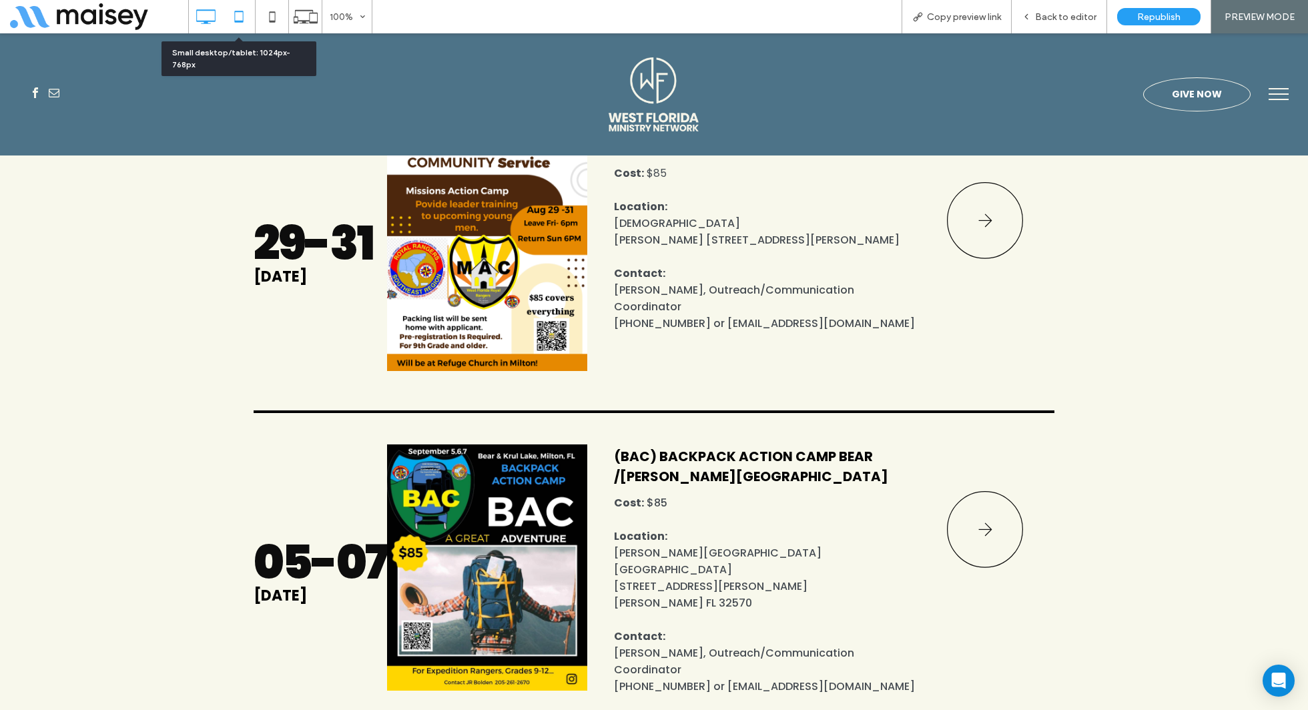
click at [234, 17] on use at bounding box center [238, 16] width 9 height 11
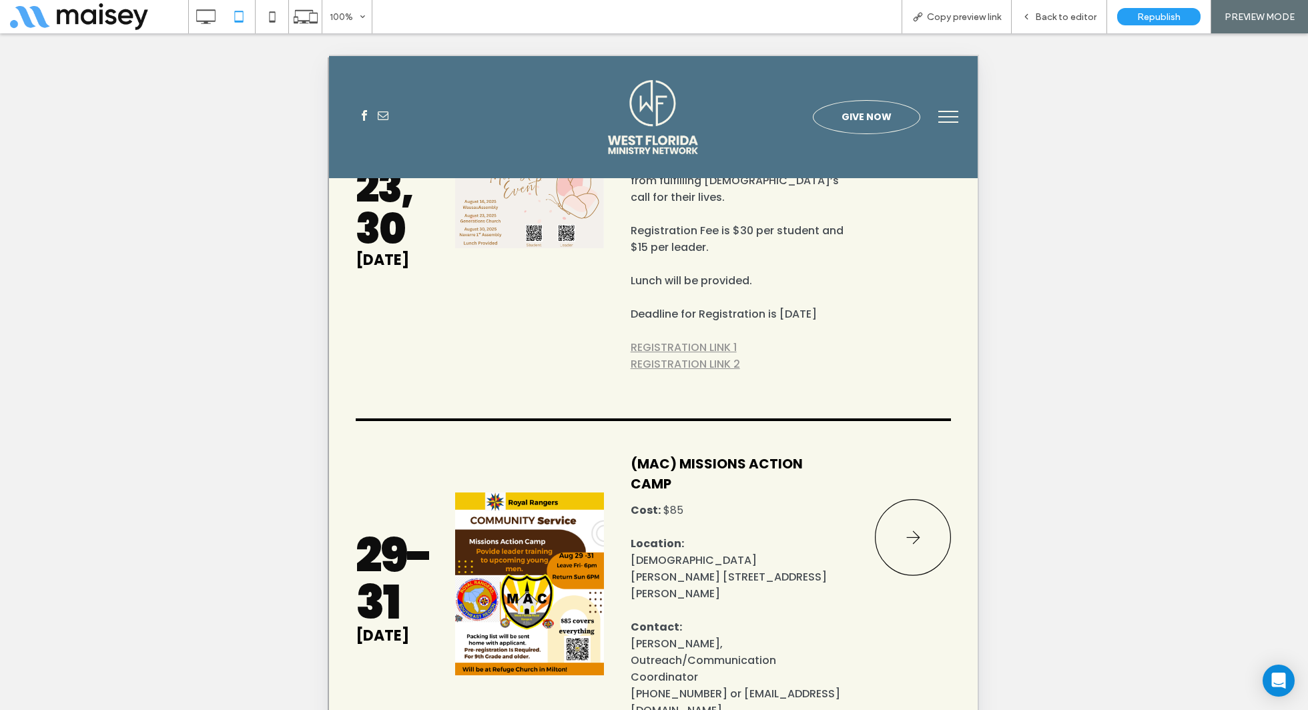
scroll to position [1231, 0]
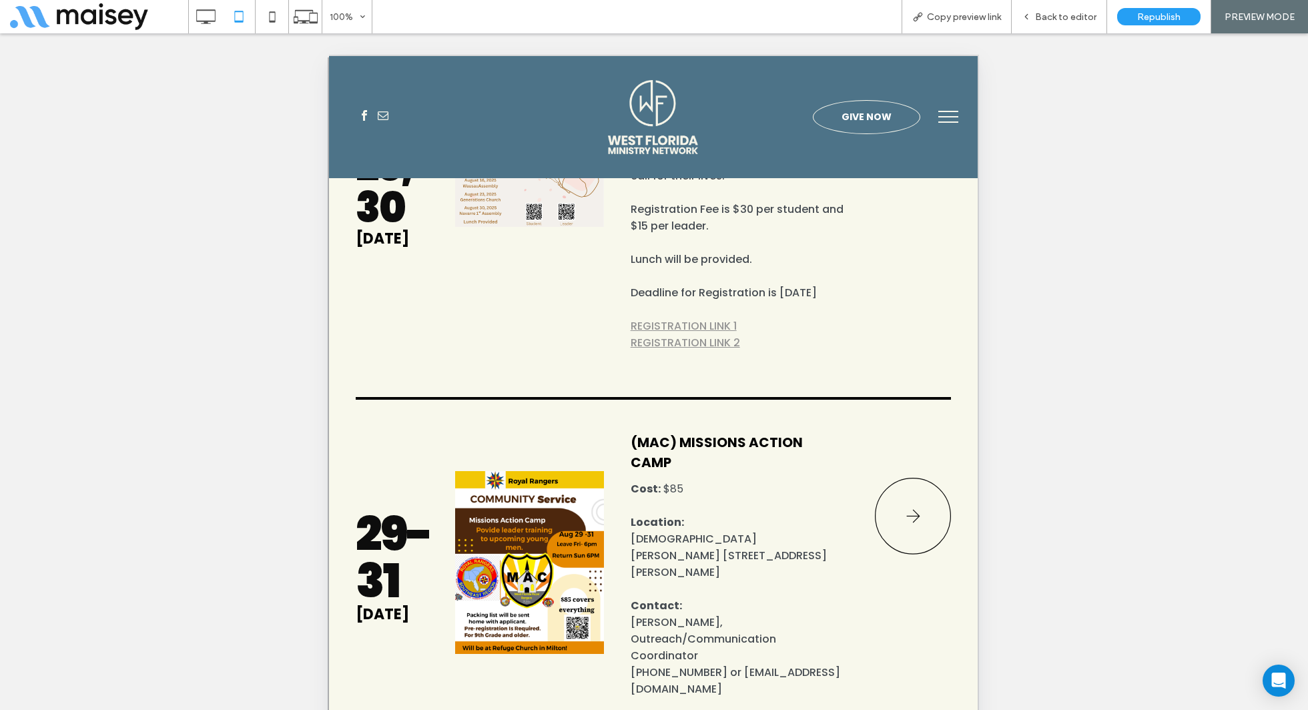
click at [914, 473] on icon at bounding box center [913, 516] width 76 height 87
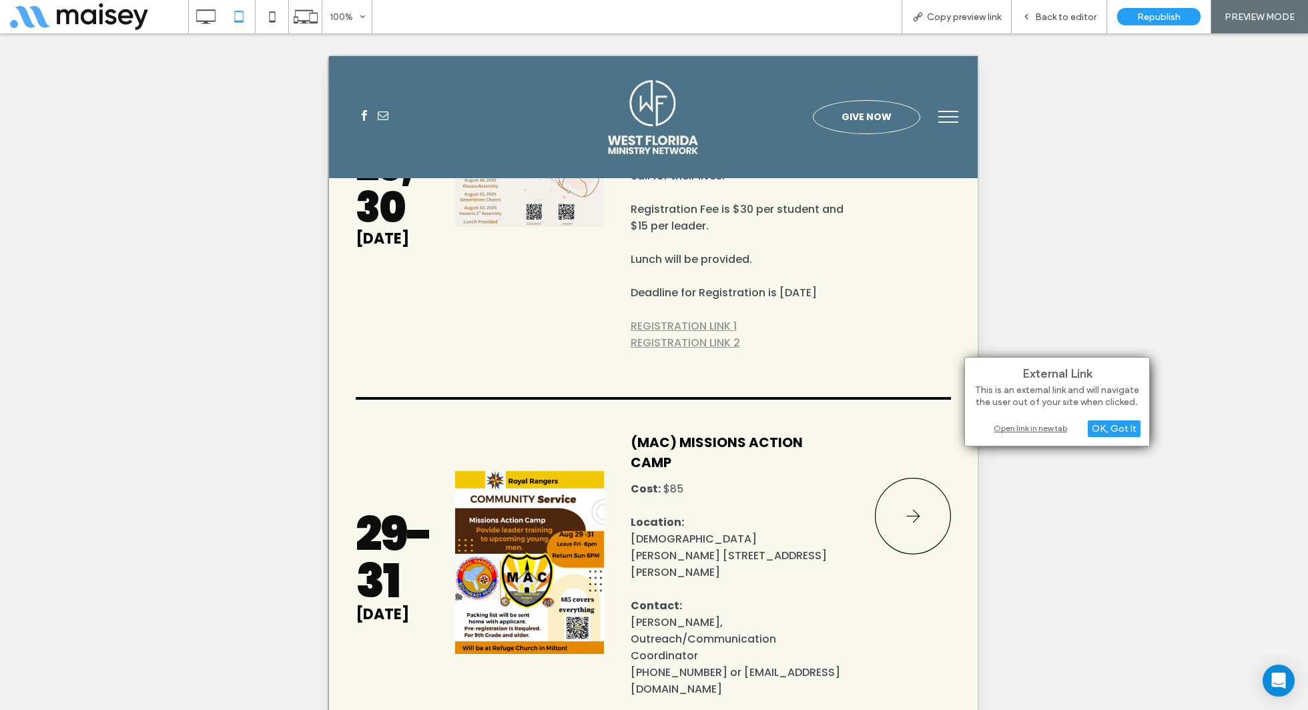
click at [1040, 429] on div "Open link in new tab" at bounding box center [1057, 428] width 167 height 14
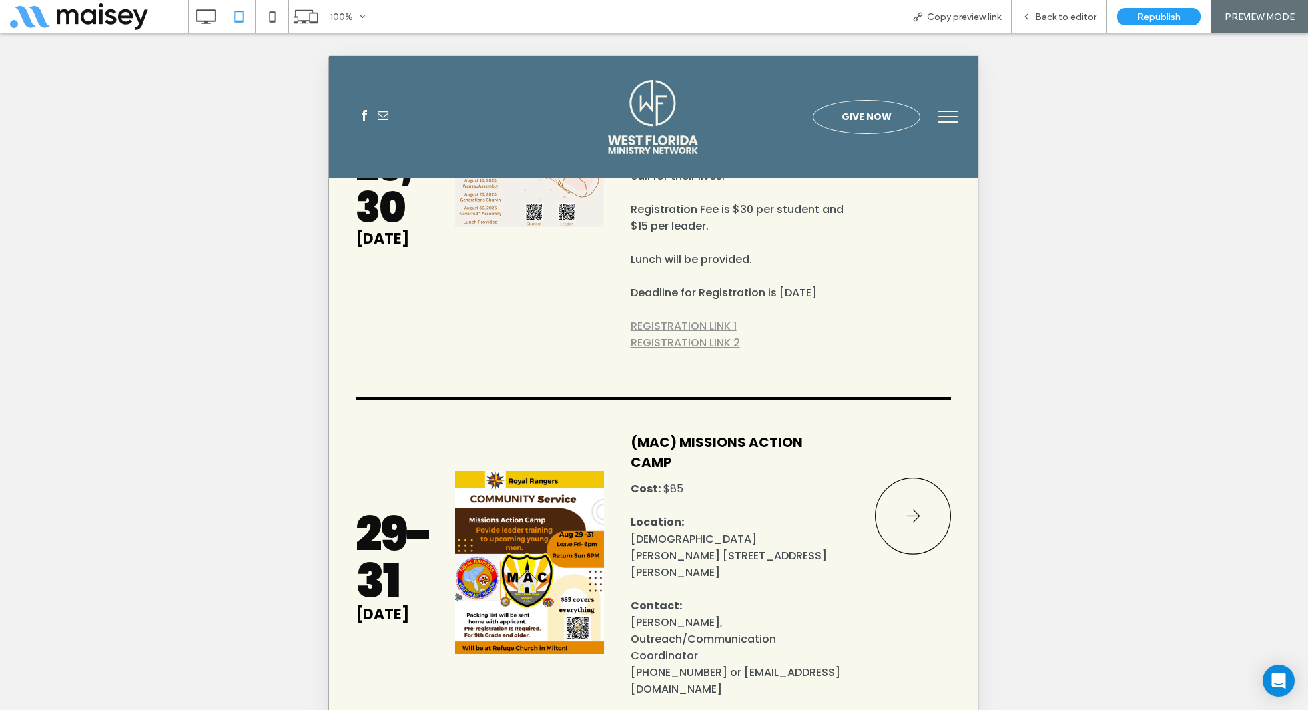
click at [1051, 690] on div "Open link in new tab" at bounding box center [1057, 694] width 167 height 14
click at [1073, 31] on div "Back to editor" at bounding box center [1059, 16] width 95 height 33
click at [1065, 15] on span "Back to editor" at bounding box center [1065, 16] width 61 height 11
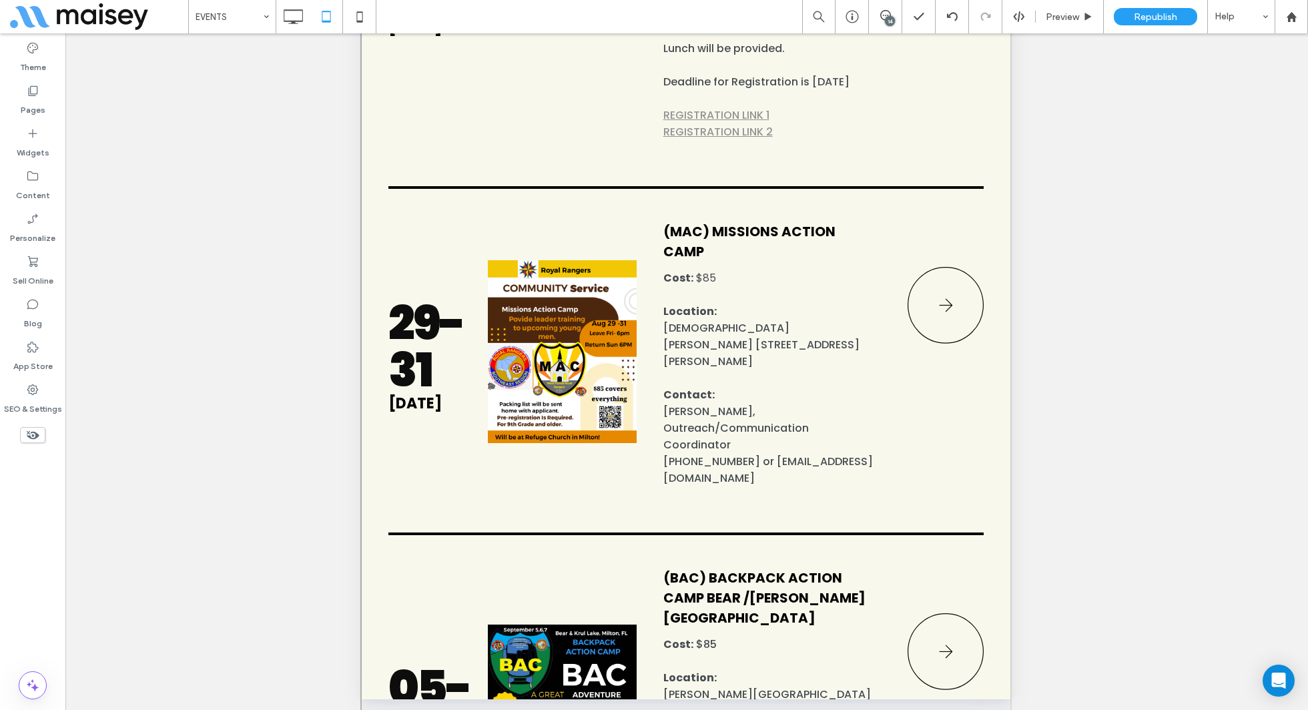
scroll to position [222, 0]
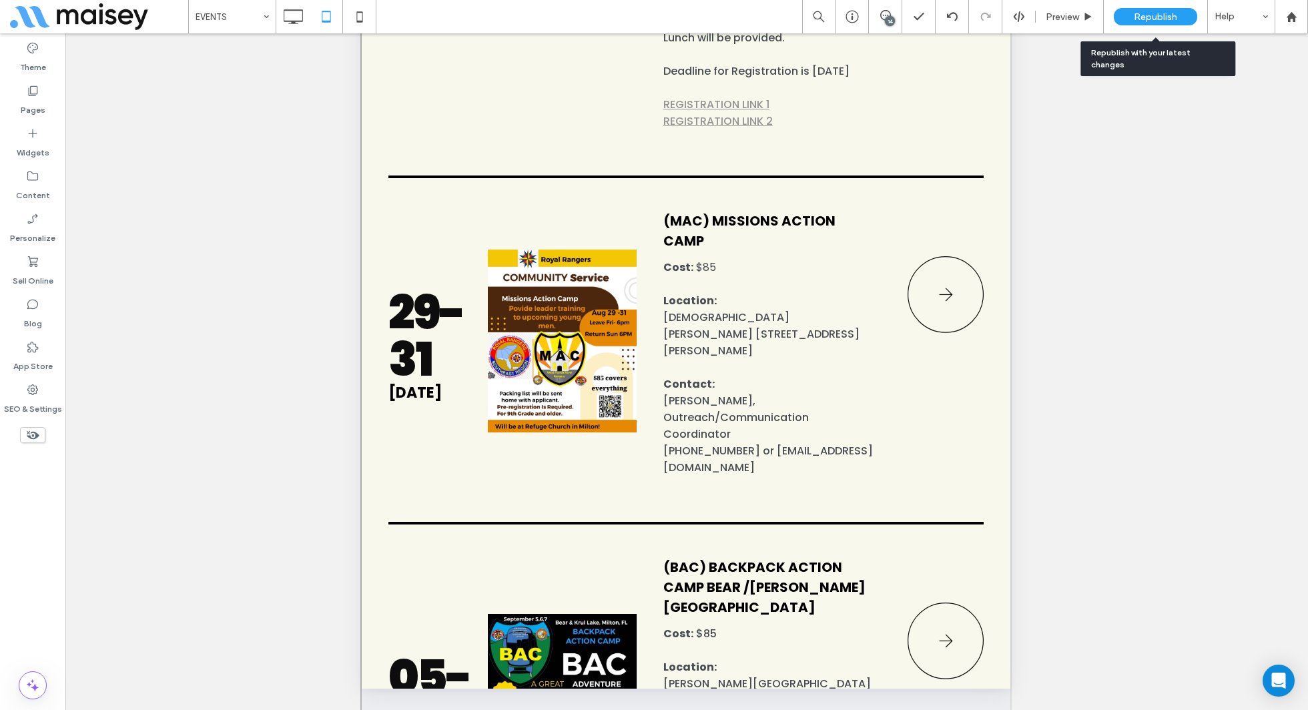
click at [1154, 19] on span "Republish" at bounding box center [1155, 16] width 43 height 11
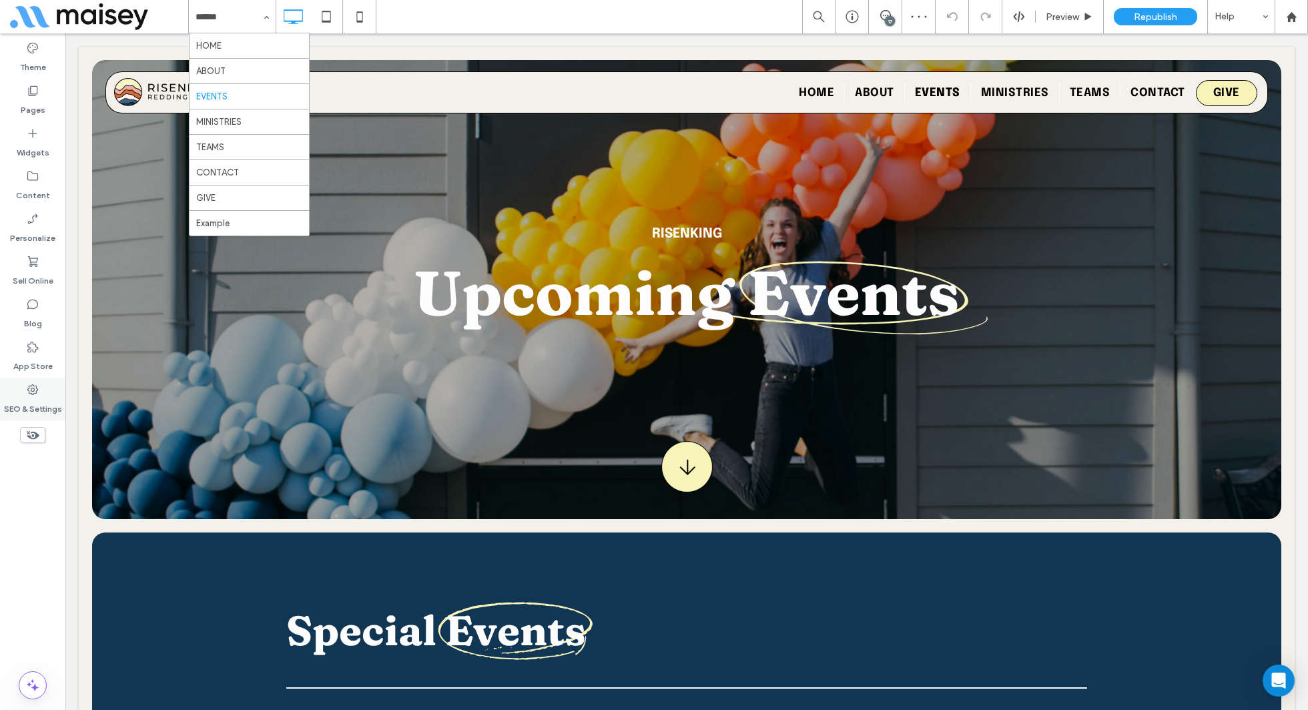
click at [18, 392] on div "SEO & Settings" at bounding box center [32, 399] width 65 height 43
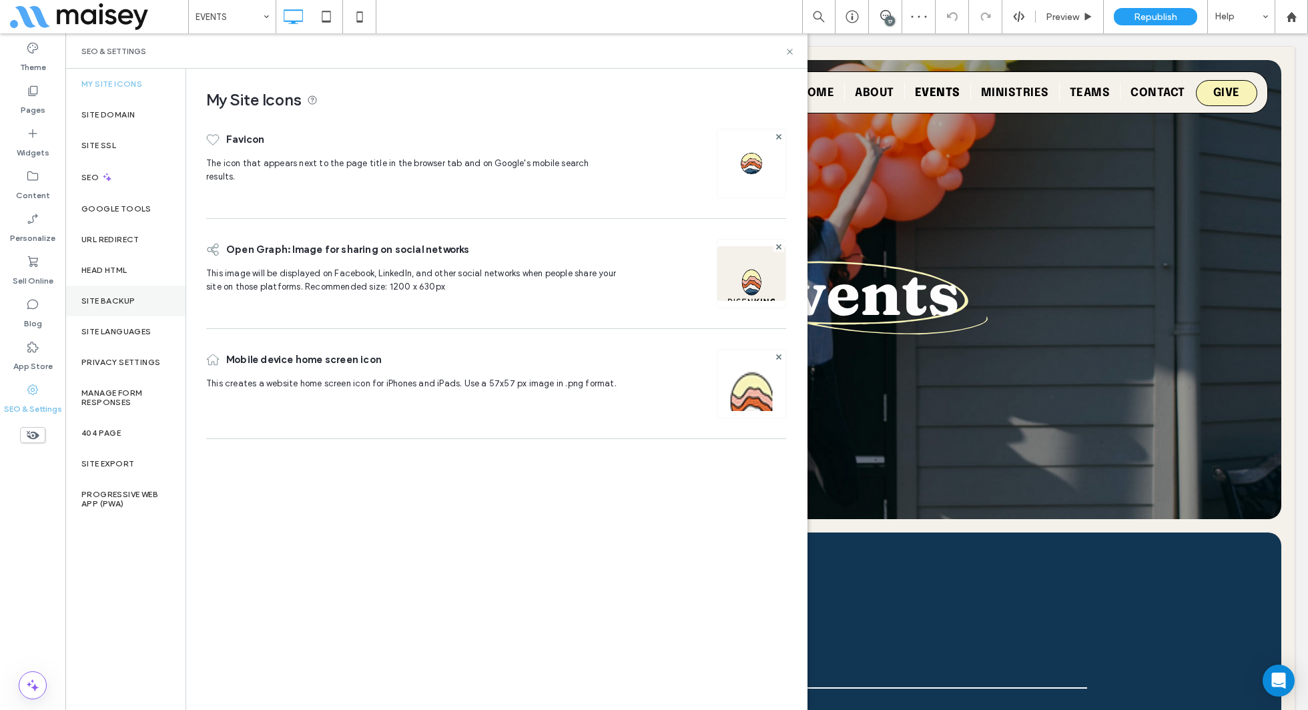
click at [132, 300] on label "Site Backup" at bounding box center [107, 300] width 53 height 9
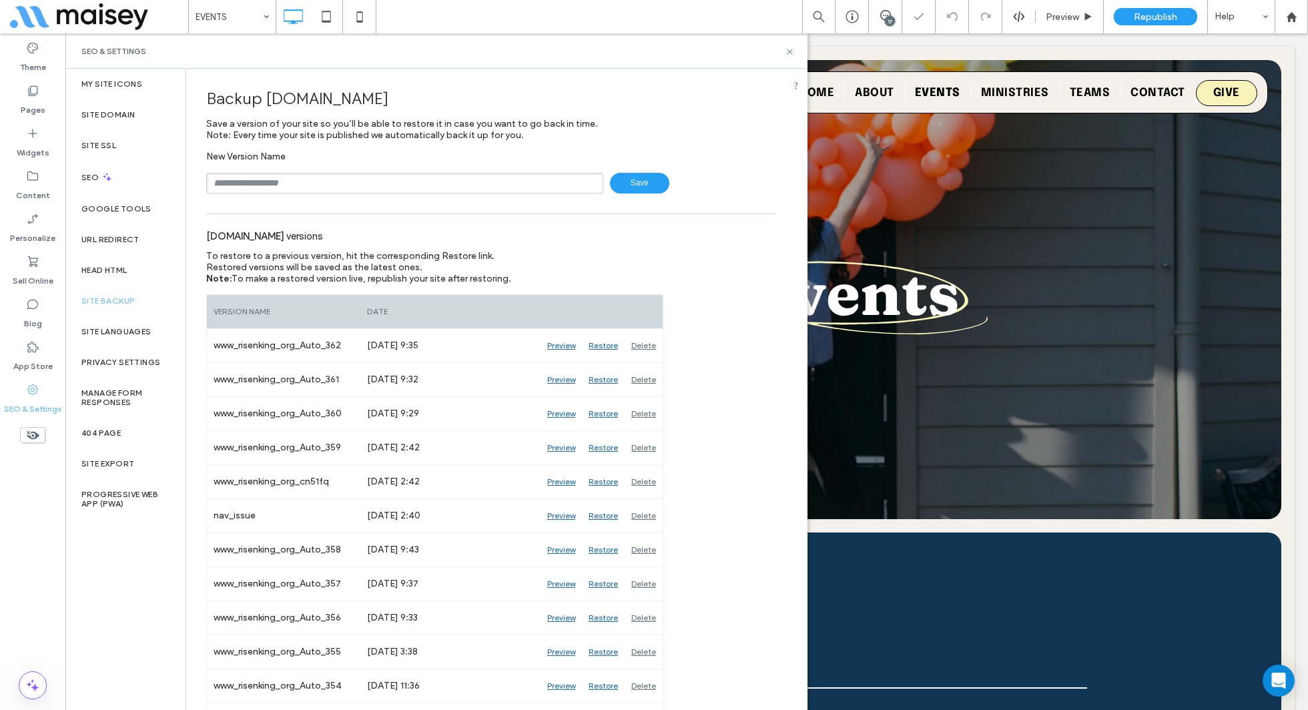
click at [350, 182] on input "text" at bounding box center [404, 183] width 397 height 21
type input "**********"
click at [794, 53] on icon at bounding box center [790, 52] width 10 height 10
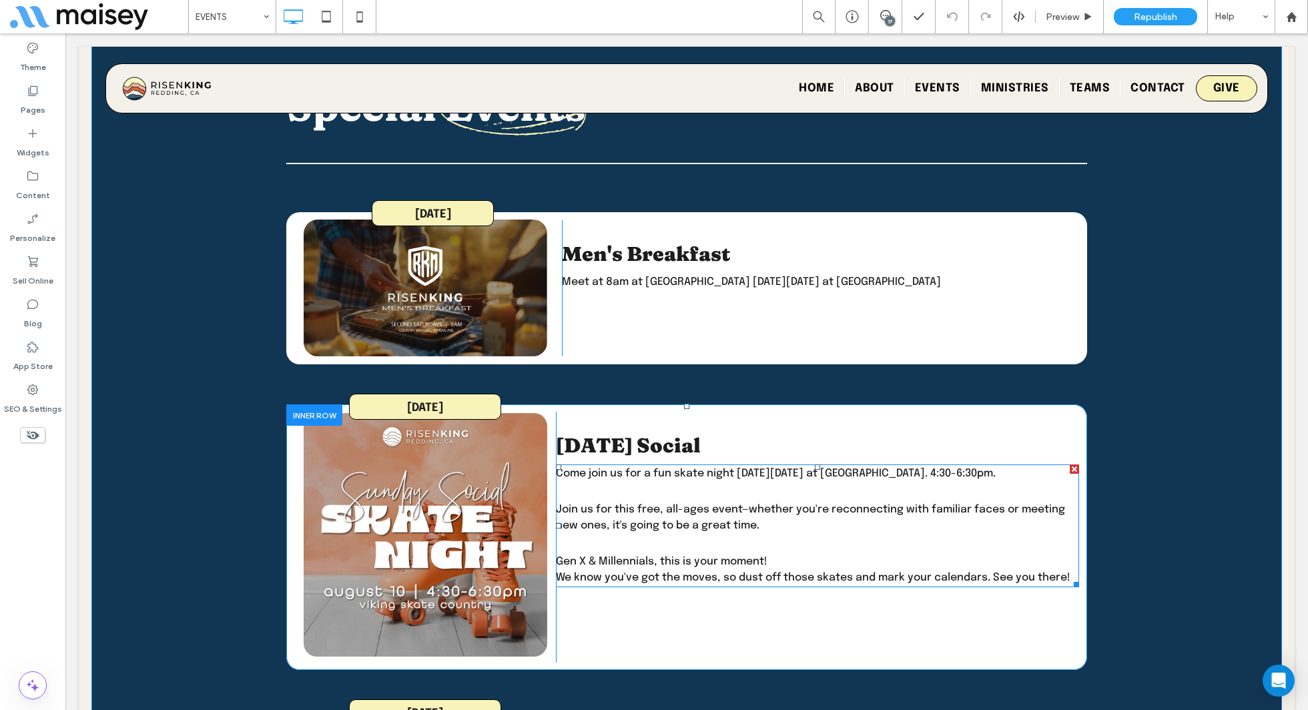
scroll to position [513, 0]
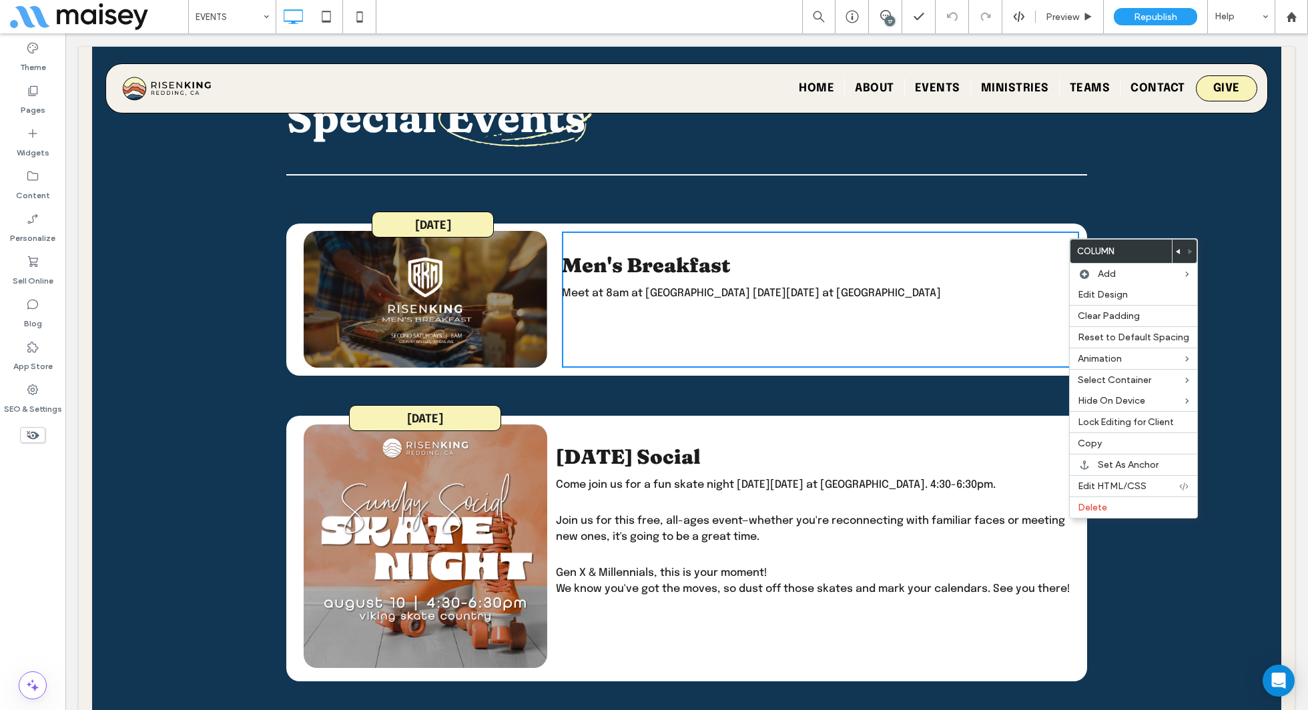
click at [302, 230] on div "AUGUST 9th AUGUST 9th Click To Paste Men's Breakfast Meet at 8am at Country Waf…" at bounding box center [686, 300] width 801 height 152
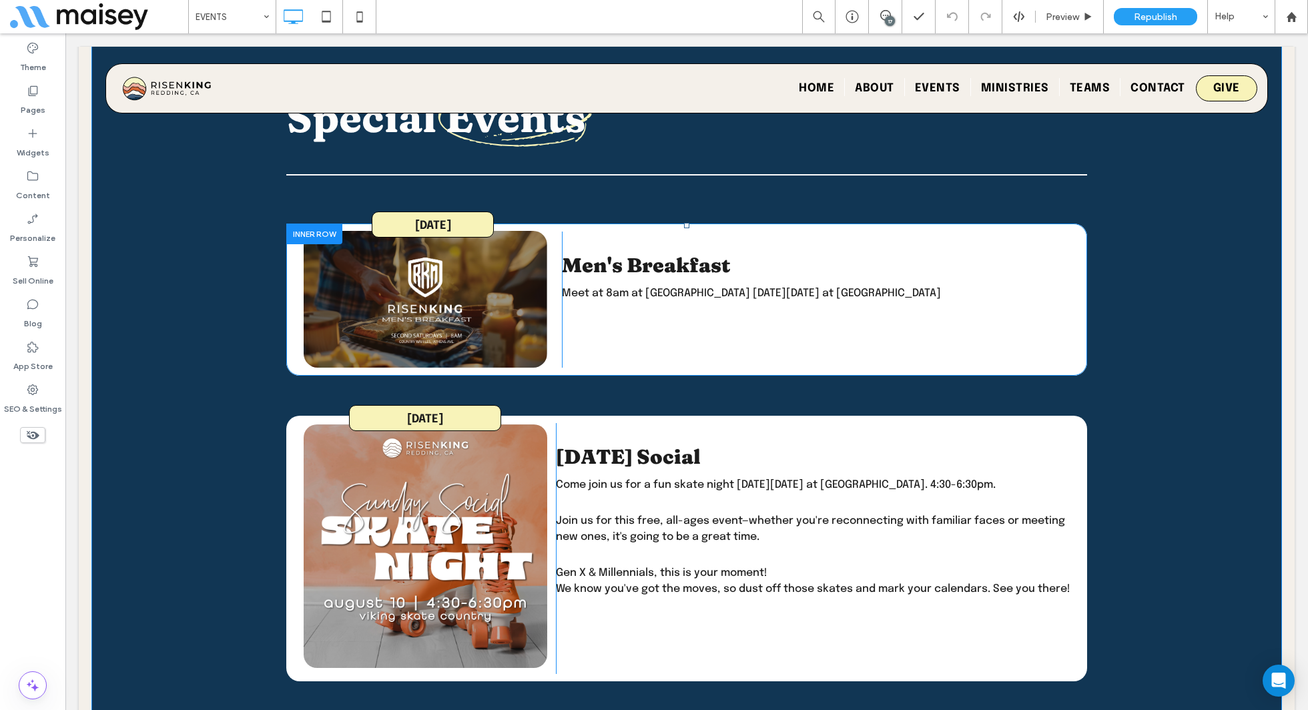
click at [305, 230] on div at bounding box center [314, 234] width 56 height 21
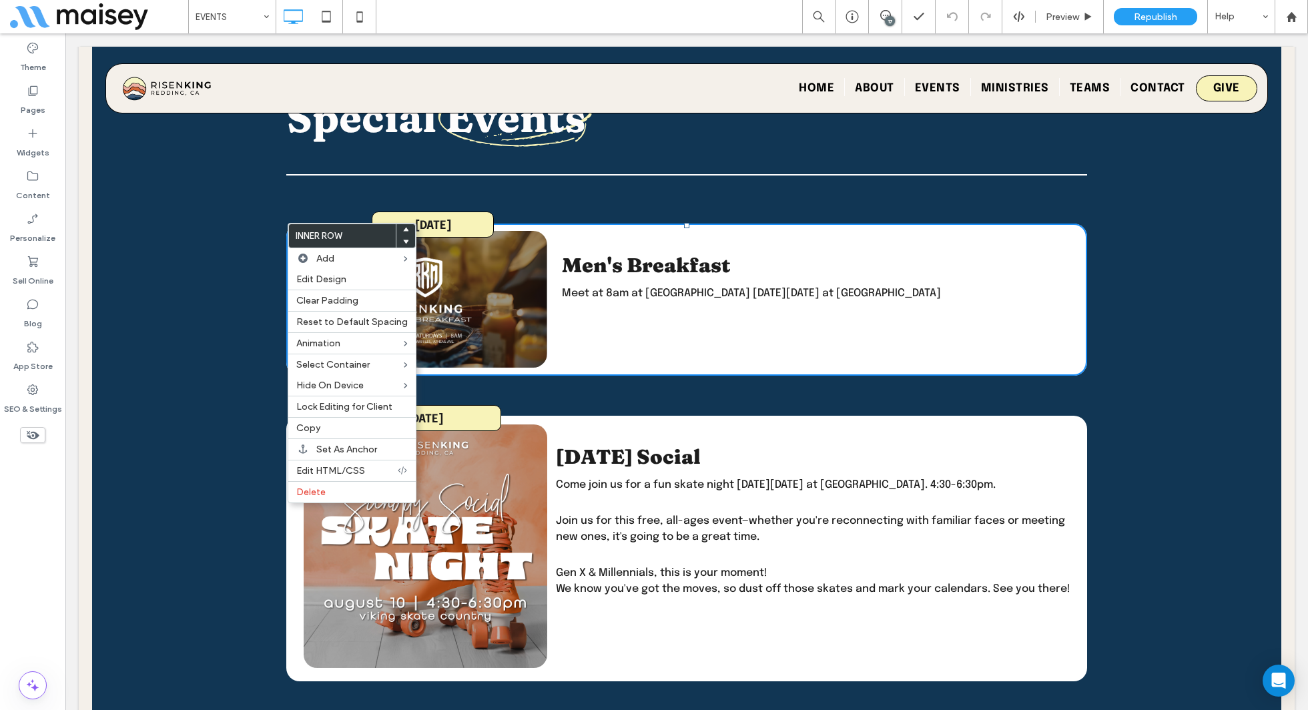
click at [360, 498] on img at bounding box center [426, 547] width 244 height 244
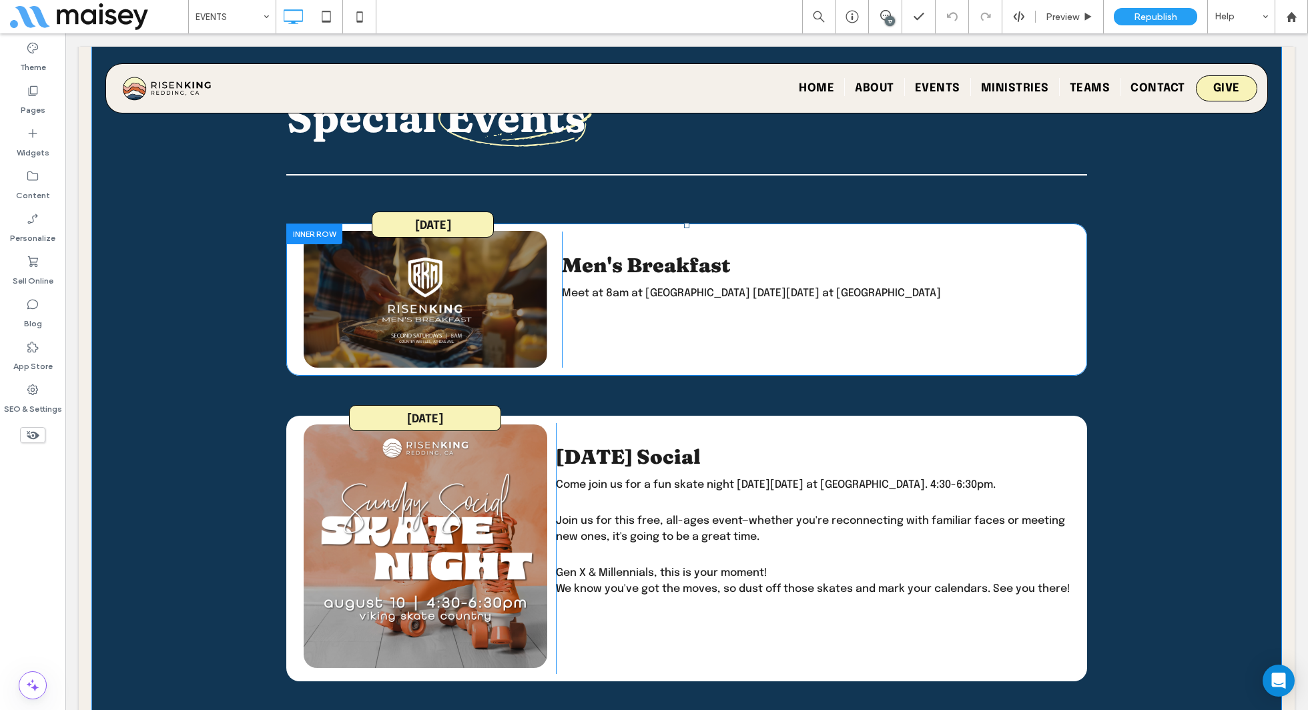
click at [304, 225] on div at bounding box center [314, 234] width 56 height 21
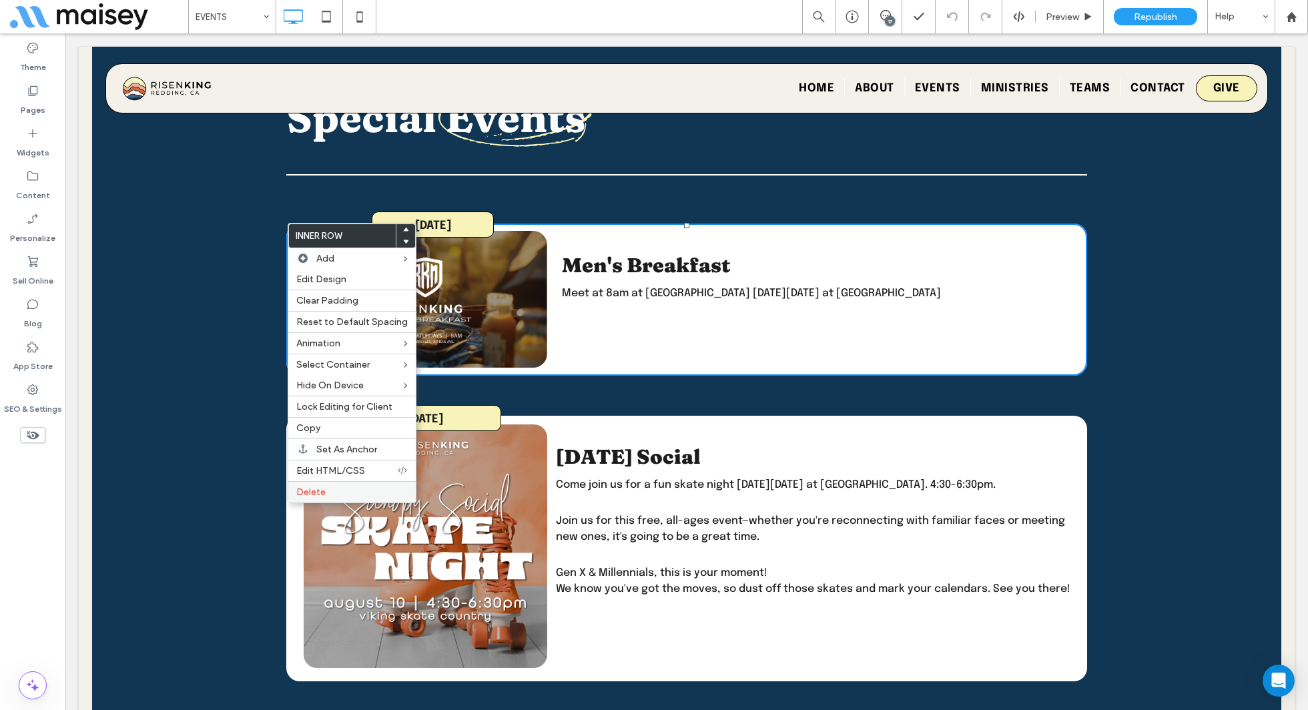
click at [352, 491] on label "Delete" at bounding box center [351, 492] width 111 height 11
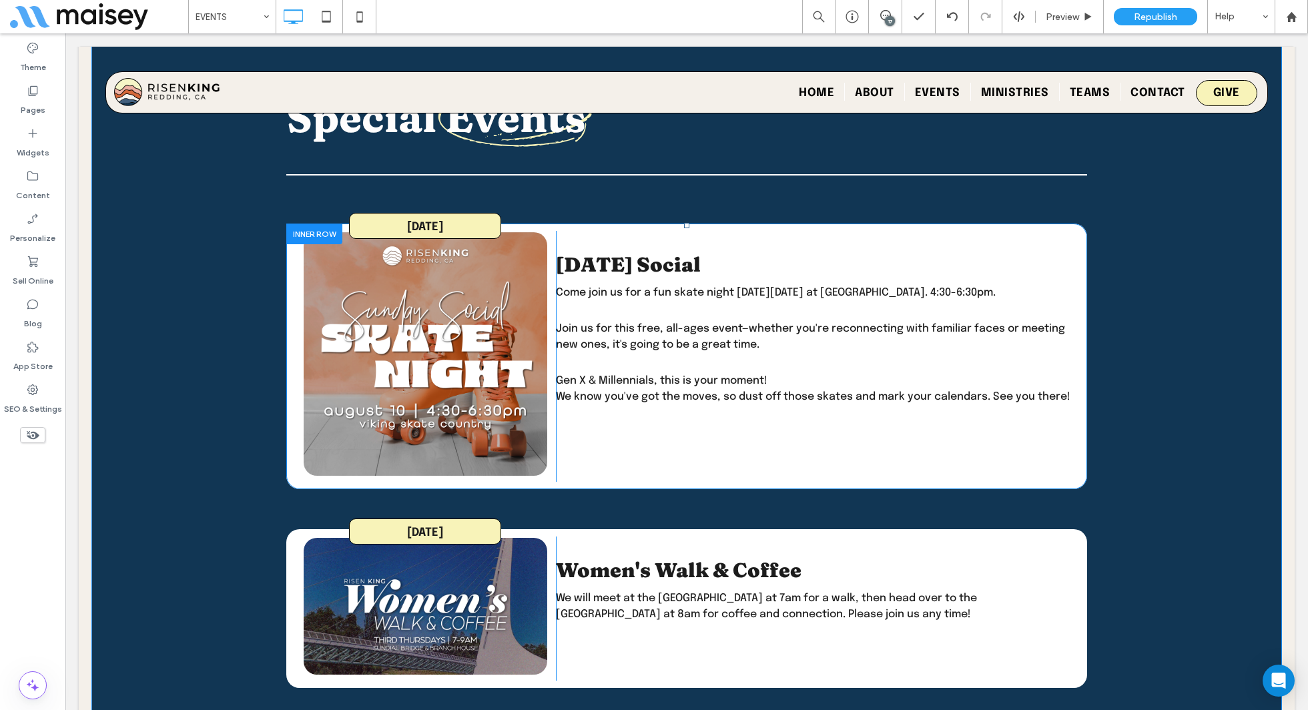
click at [308, 226] on div at bounding box center [314, 234] width 56 height 21
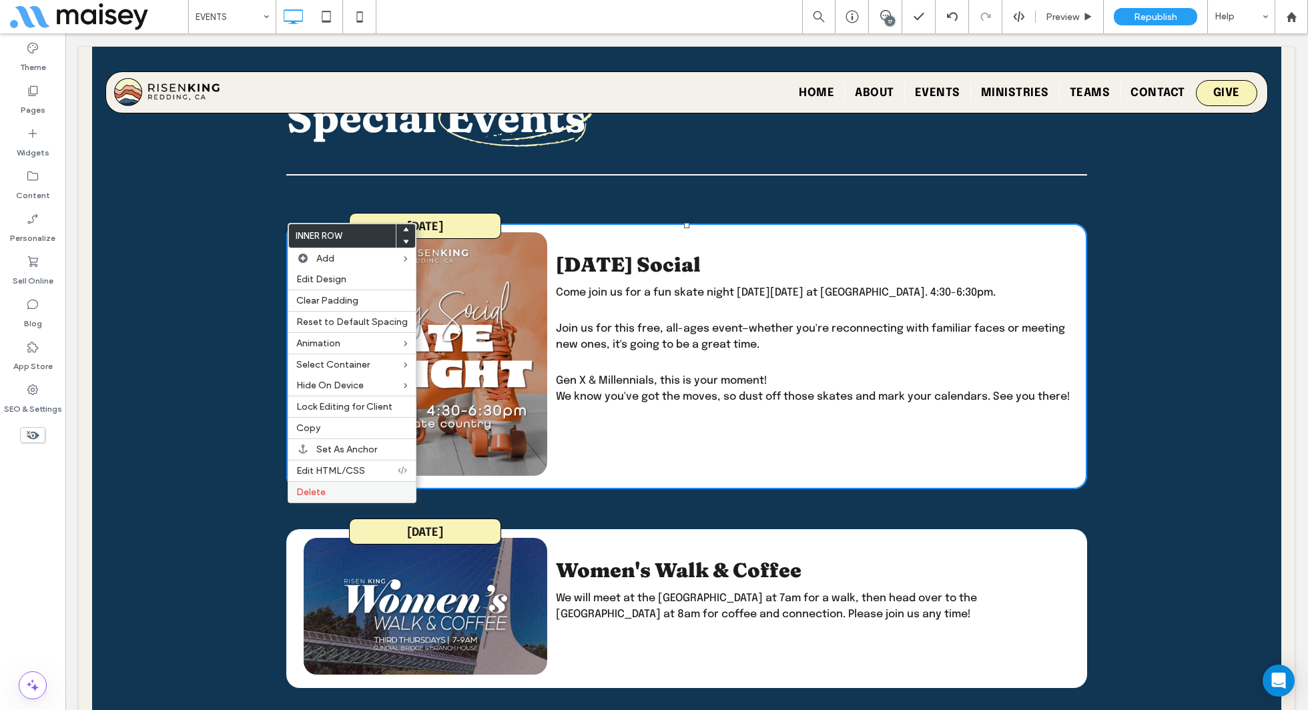
click at [326, 487] on label "Delete" at bounding box center [351, 492] width 111 height 11
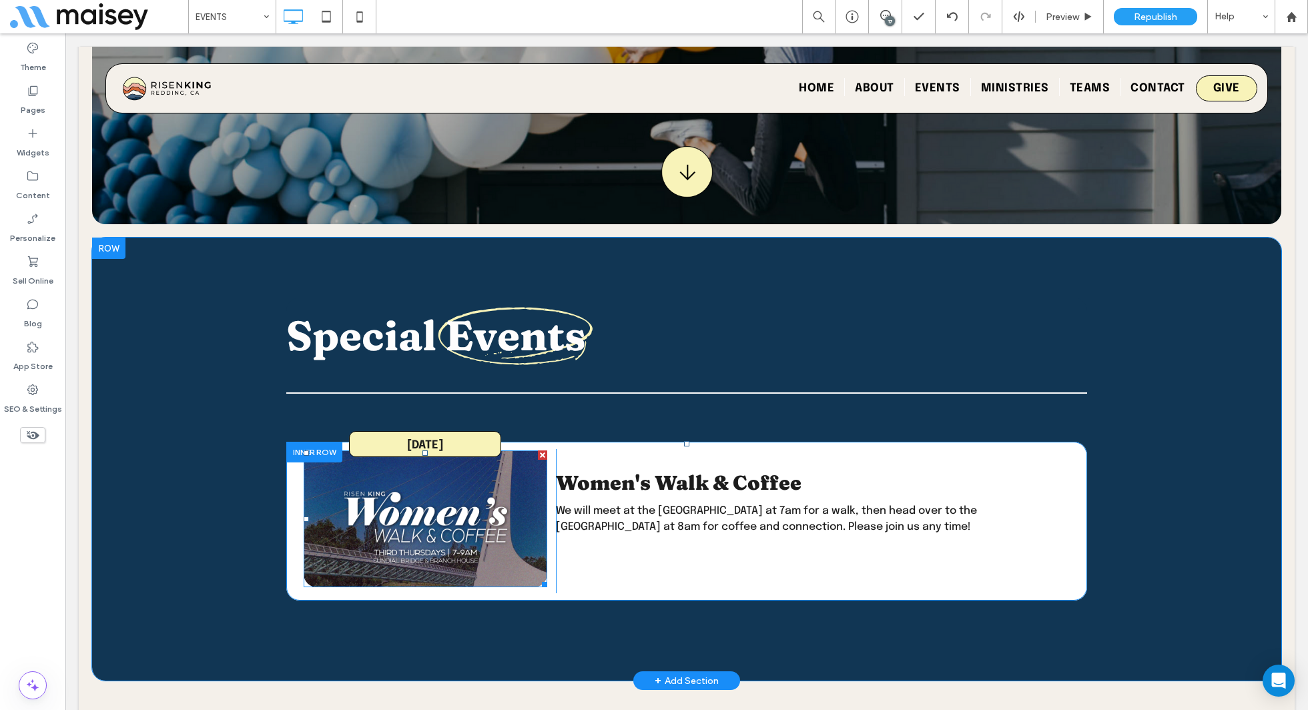
scroll to position [360, 0]
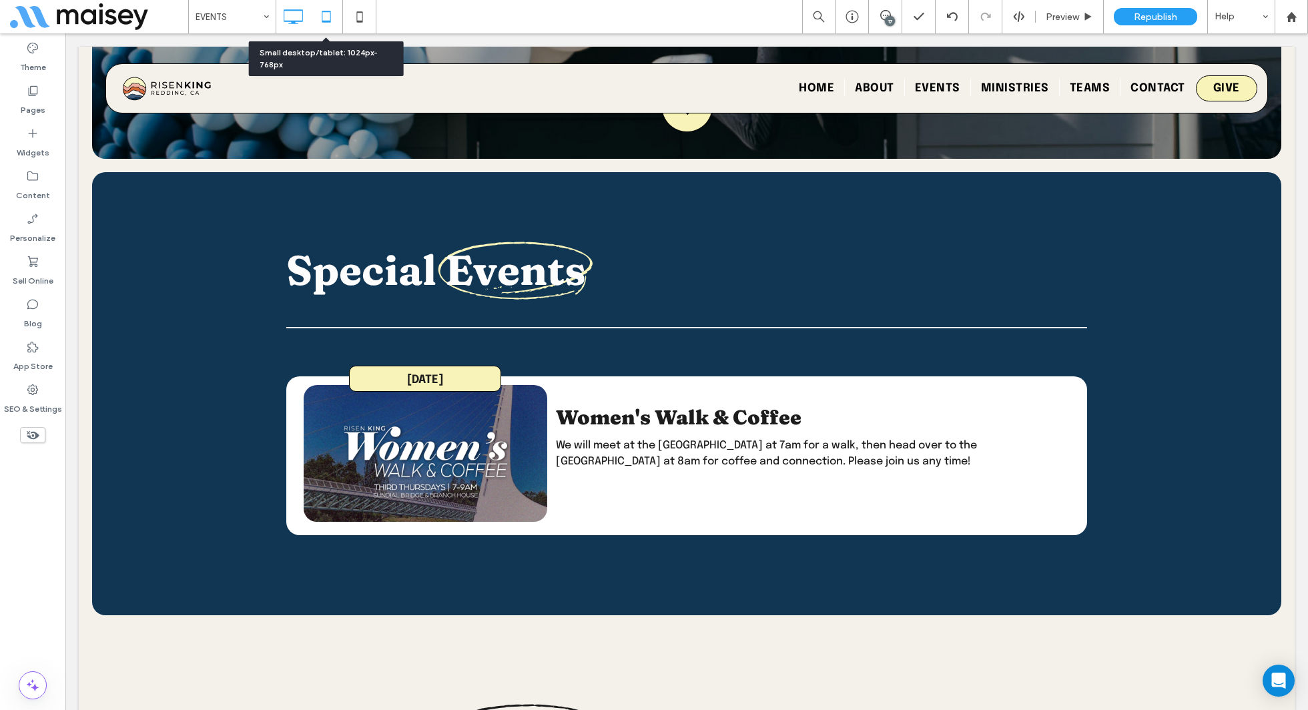
click at [318, 17] on icon at bounding box center [326, 16] width 27 height 27
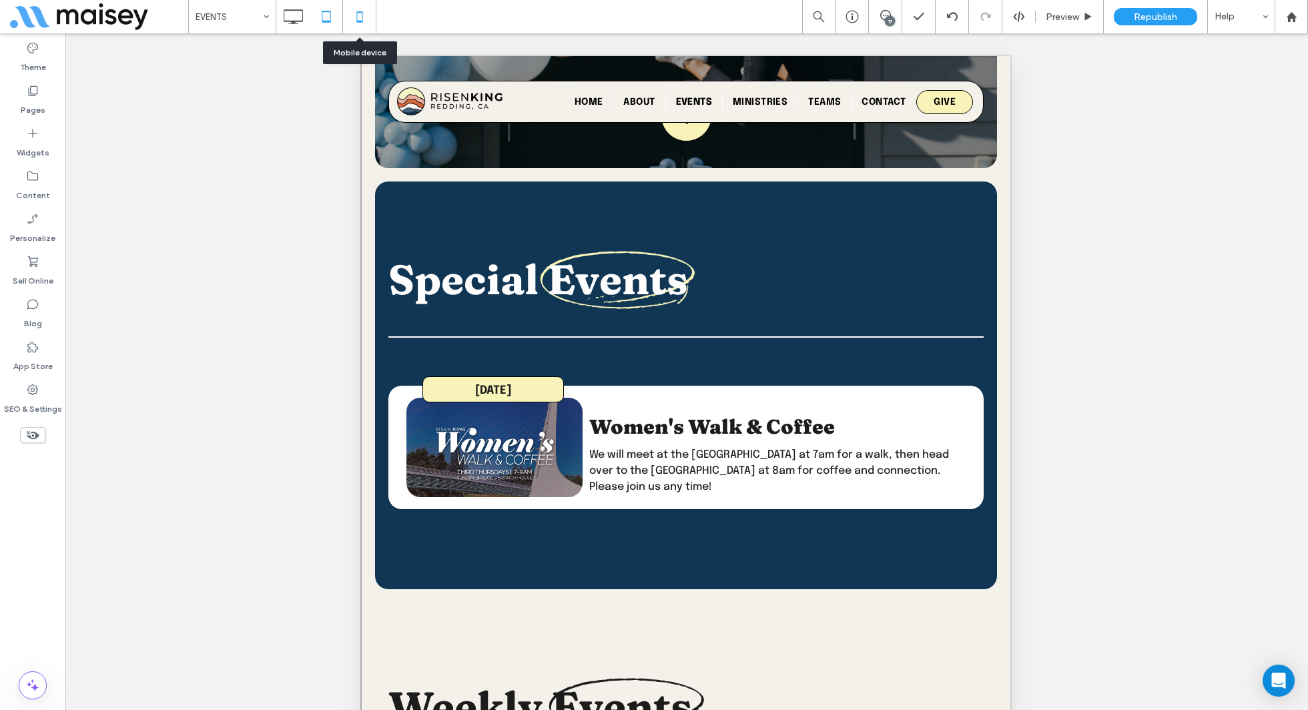
click at [367, 23] on icon at bounding box center [359, 16] width 27 height 27
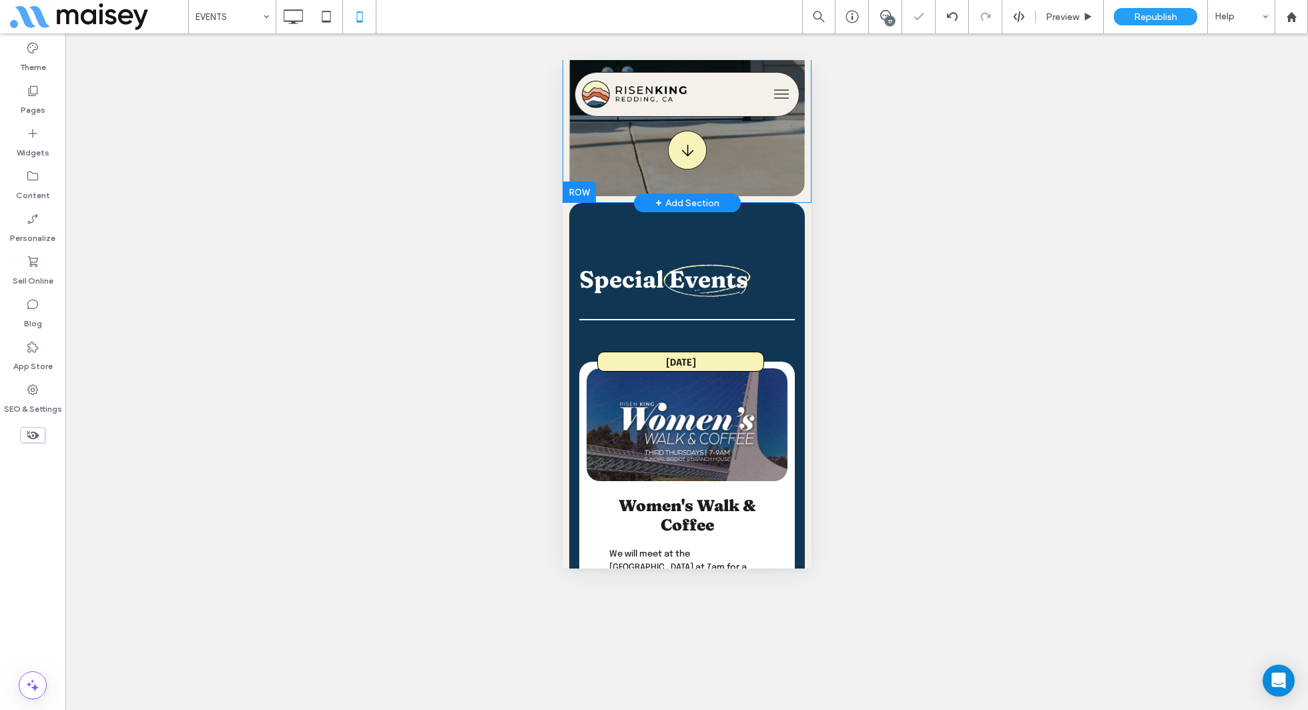
scroll to position [420, 0]
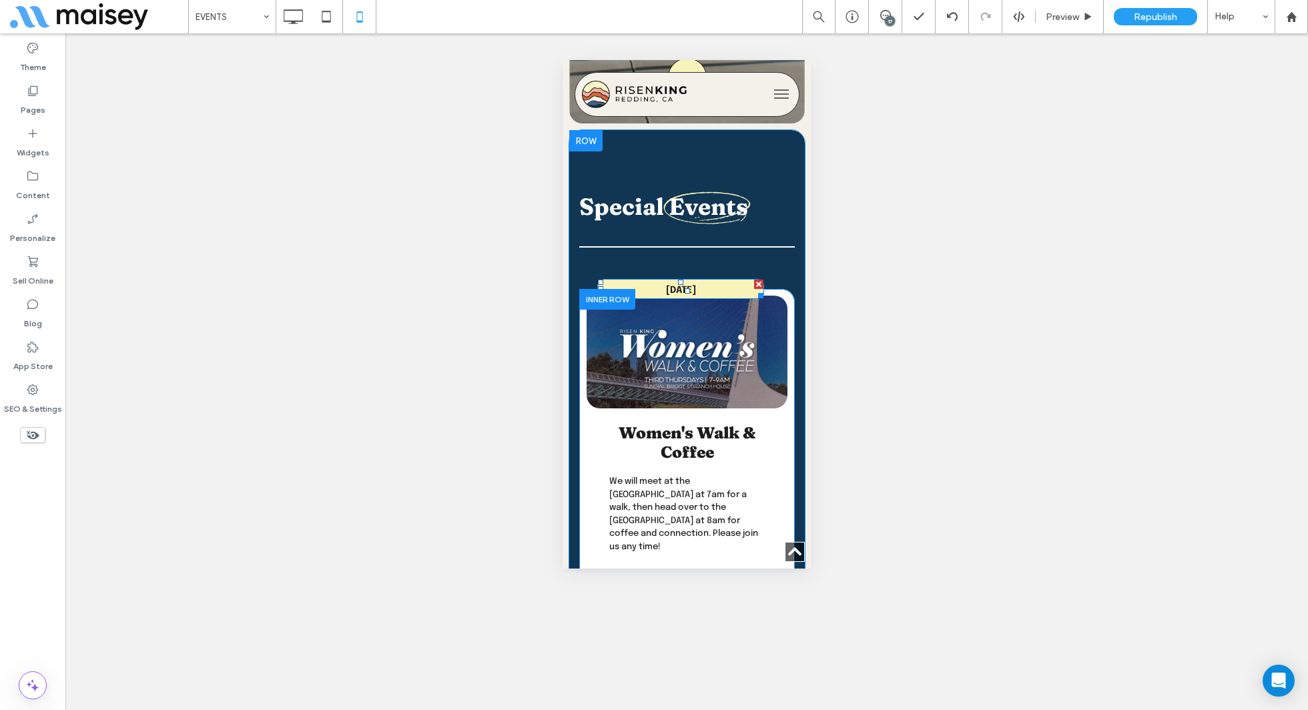
click at [675, 292] on span "August 21st" at bounding box center [680, 290] width 30 height 9
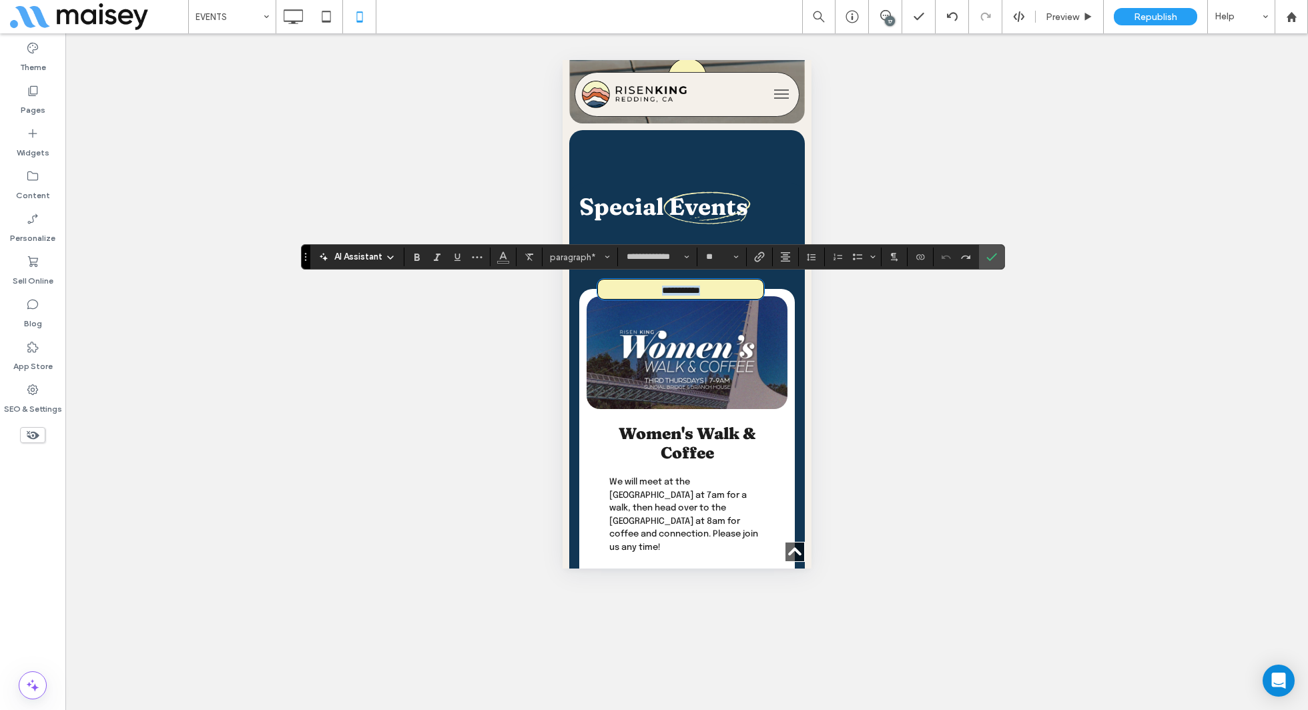
copy span "**********"
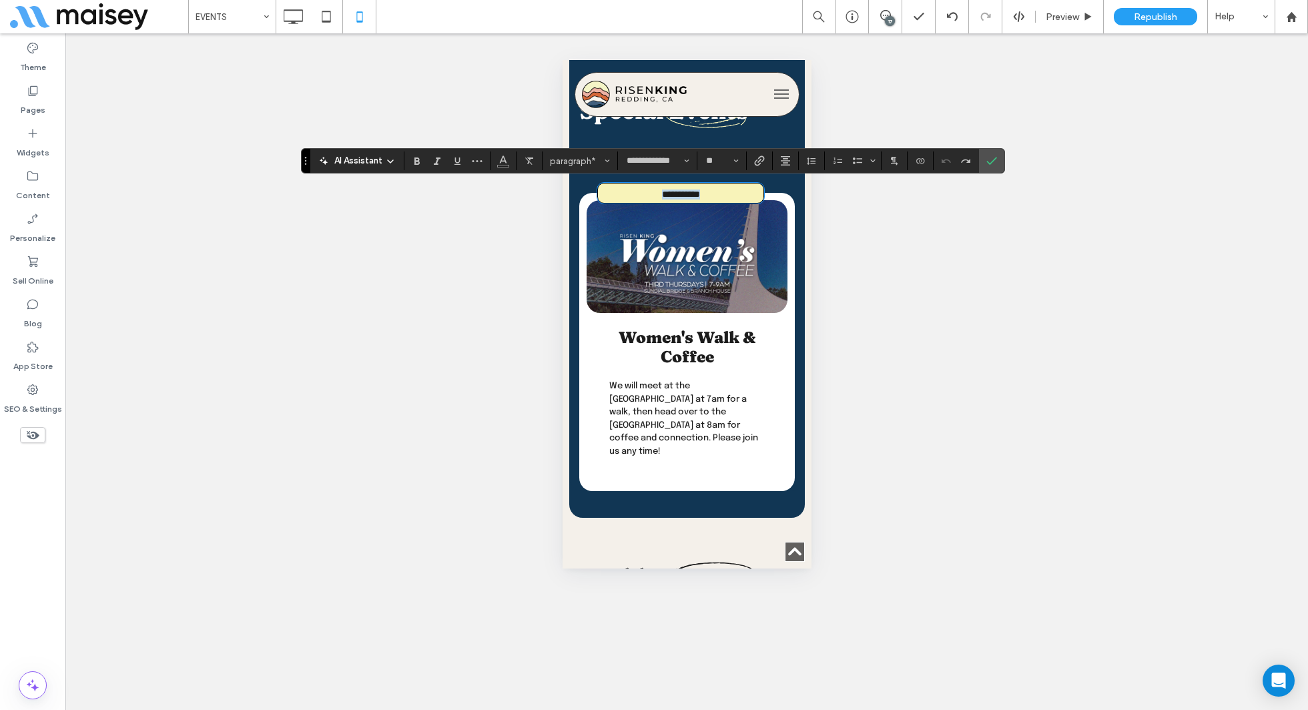
click at [687, 363] on strong "Women's Walk & Coffee" at bounding box center [686, 347] width 137 height 39
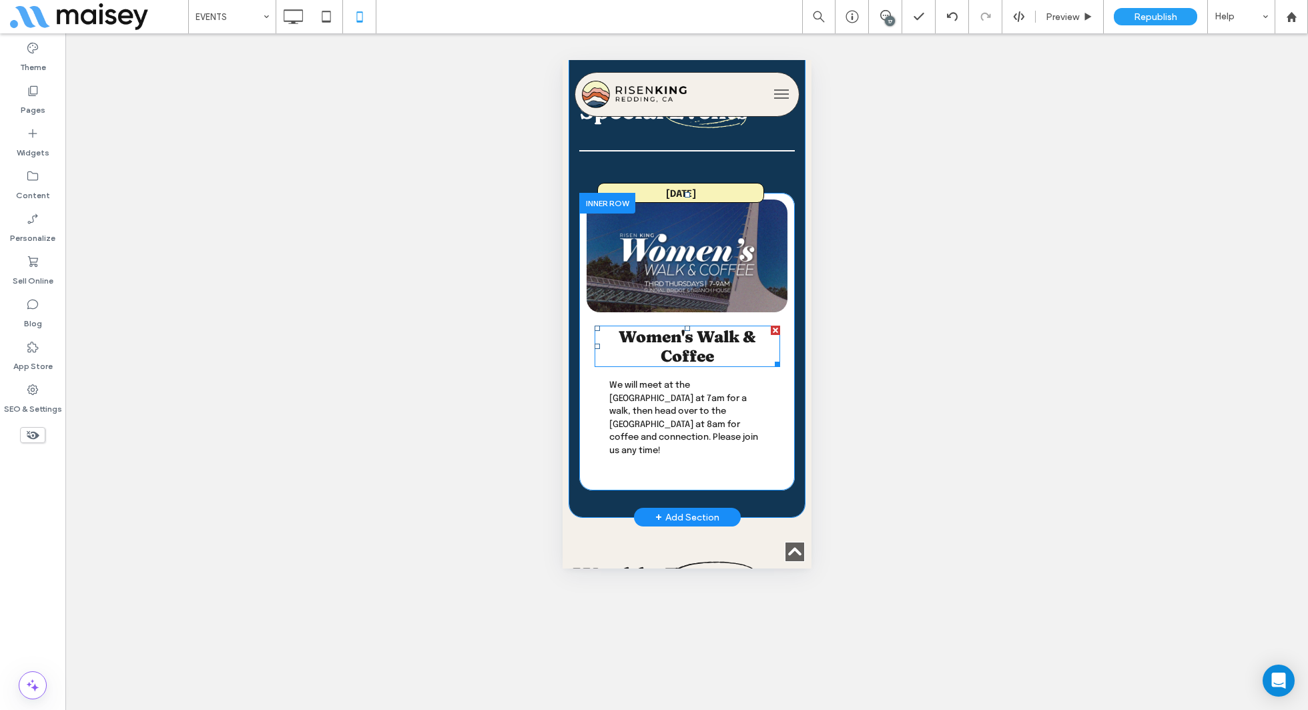
click at [696, 353] on strong "Women's Walk & Coffee" at bounding box center [686, 346] width 137 height 39
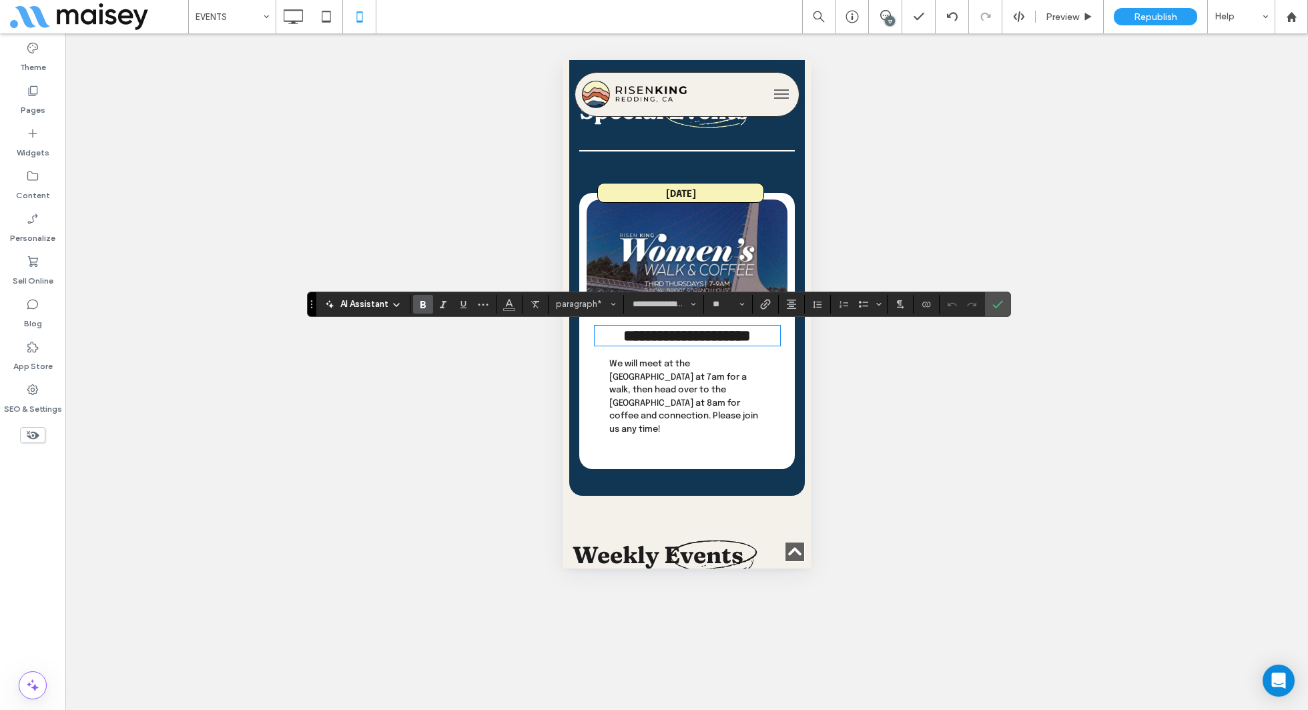
click at [664, 405] on p "We will meet at the Sundial Bridge at 7am for a walk, then head over to the Bra…" at bounding box center [687, 397] width 156 height 78
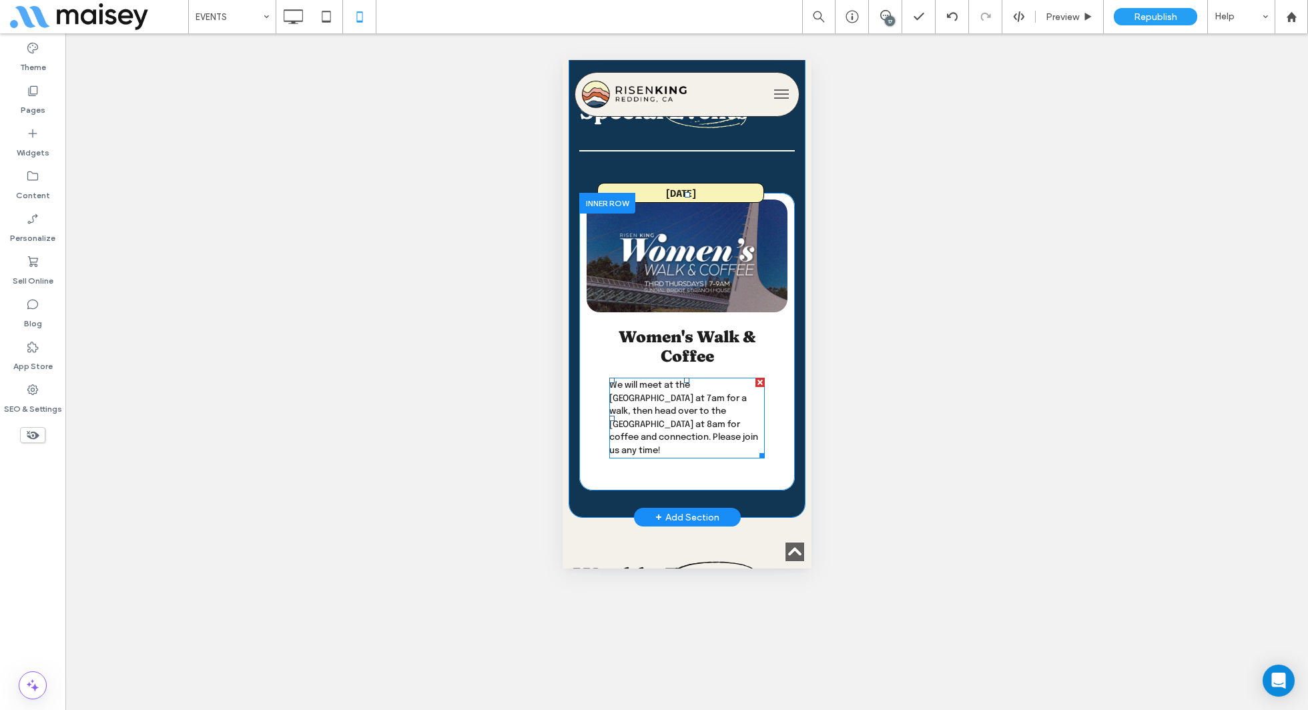
click at [664, 405] on p "We will meet at the Sundial Bridge at 7am for a walk, then head over to the Bra…" at bounding box center [687, 418] width 156 height 78
type input "**********"
type input "**"
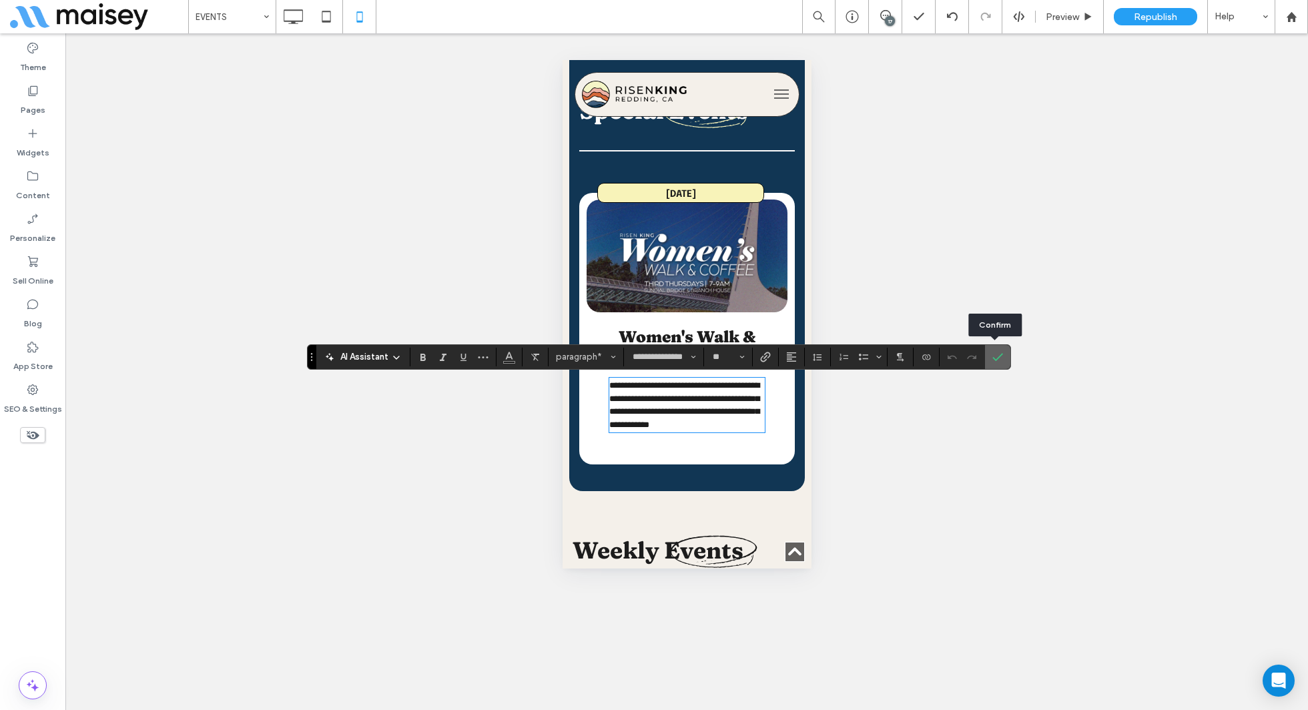
click at [1003, 358] on label "Confirm" at bounding box center [998, 357] width 20 height 24
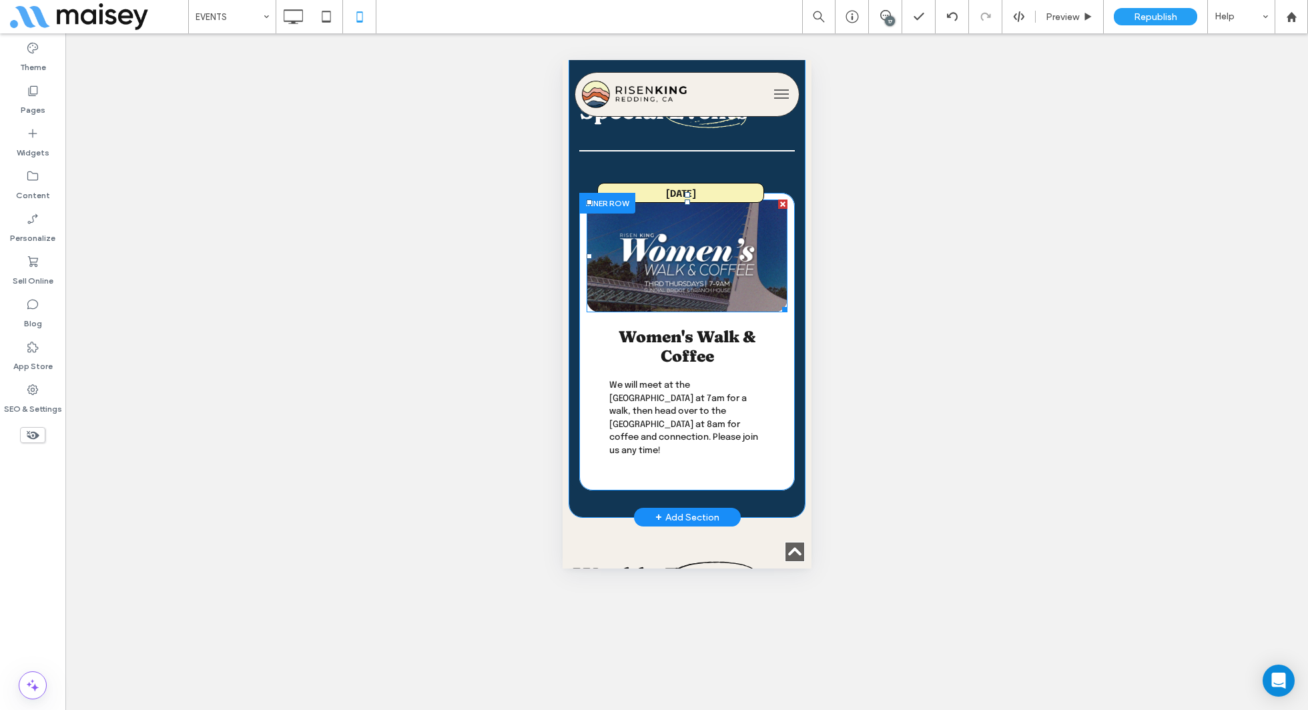
click at [709, 286] on img at bounding box center [686, 256] width 201 height 113
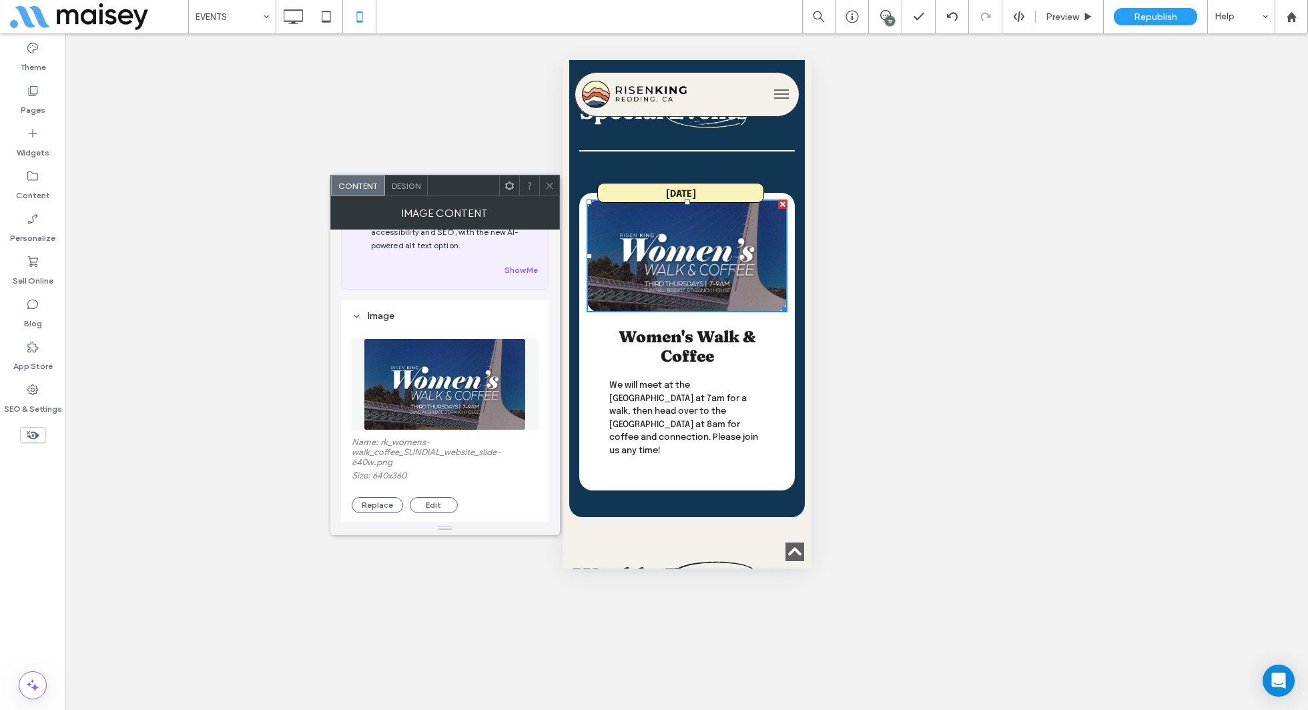
scroll to position [97, 0]
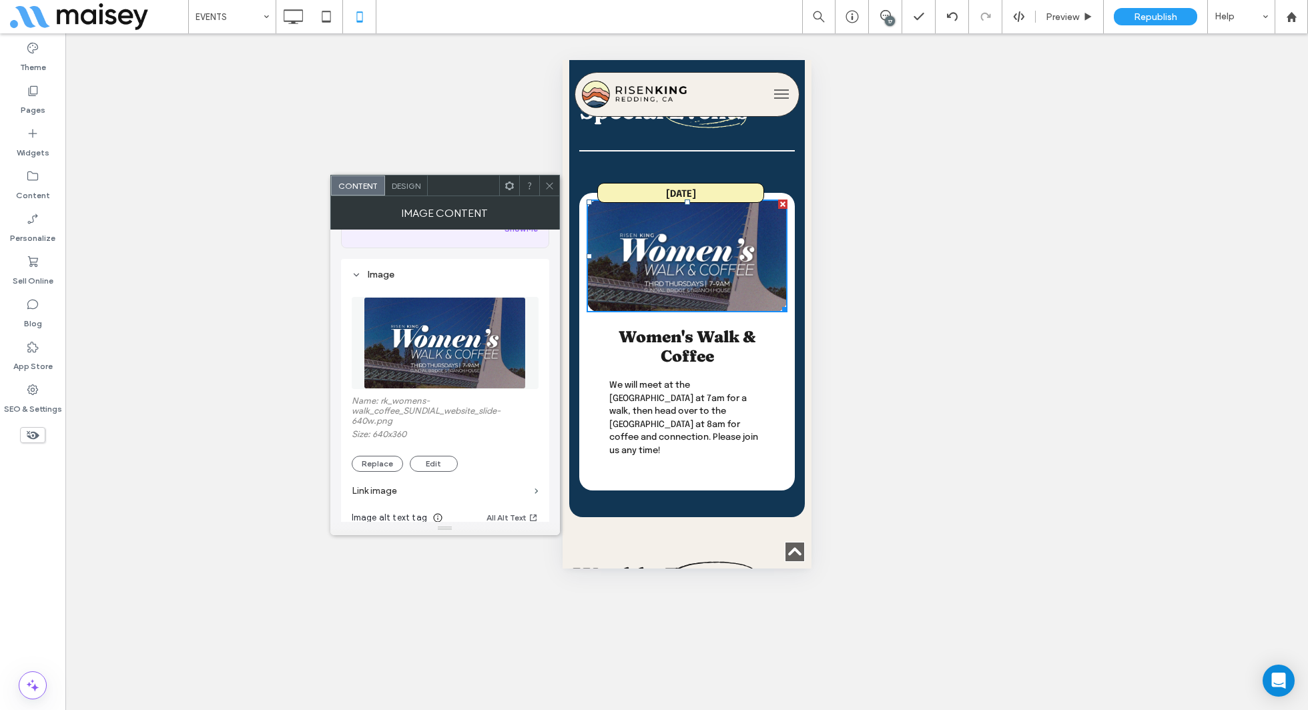
click at [427, 409] on label "Name: rk_womens-walk_coffee_SUNDIAL_website_slide-640w.png" at bounding box center [445, 412] width 187 height 33
copy label "walk_coffee_SUNDIAL_website_slide"
click at [553, 184] on icon at bounding box center [550, 186] width 10 height 10
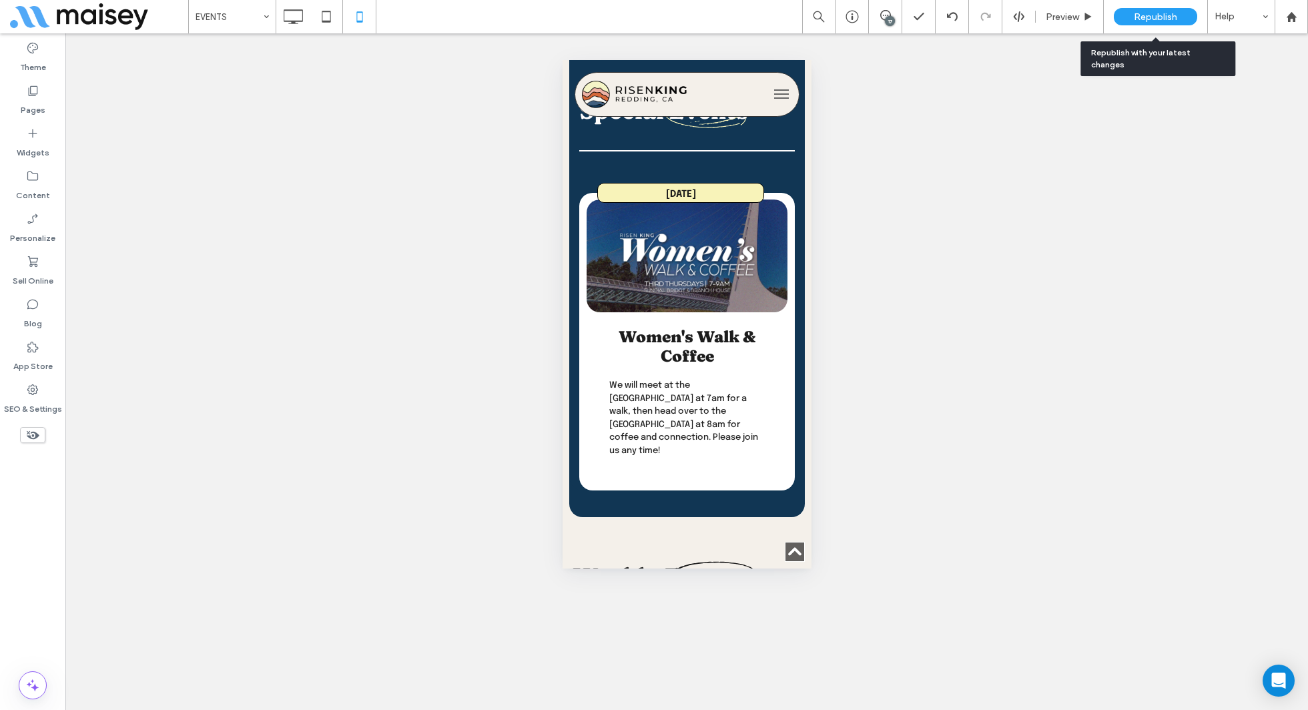
click at [1137, 13] on span "Republish" at bounding box center [1155, 16] width 43 height 11
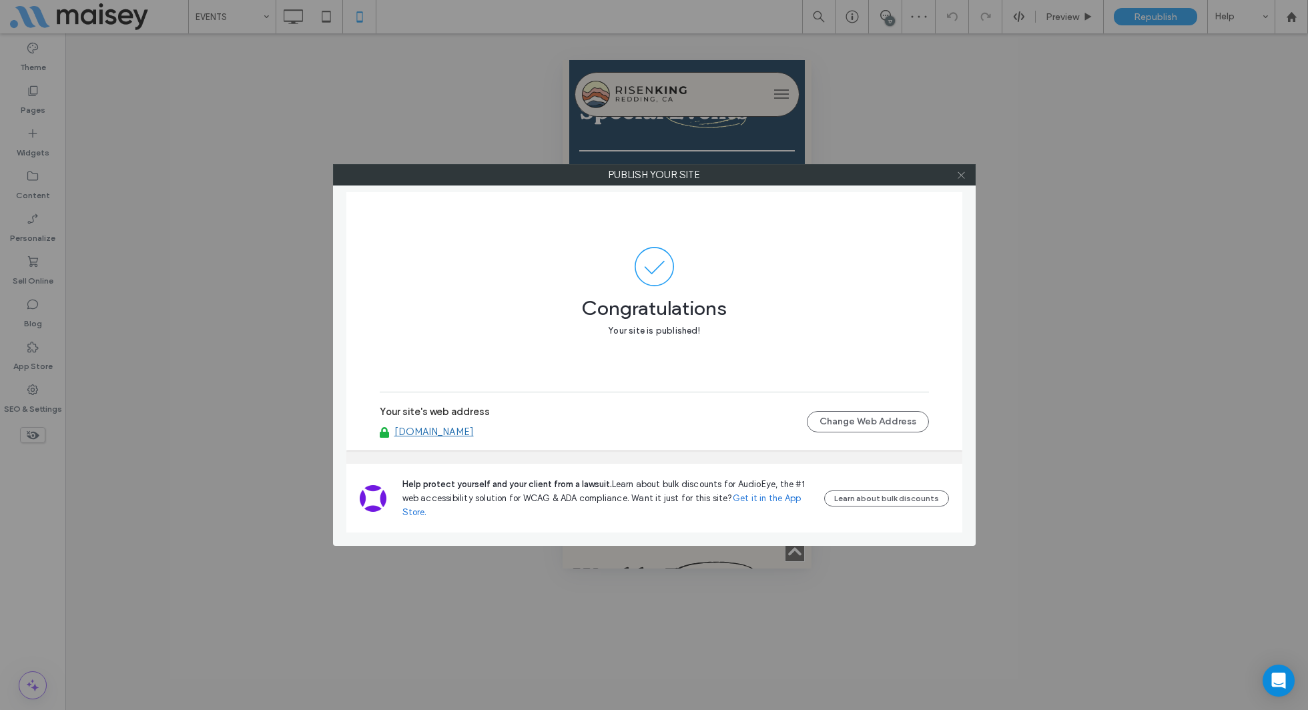
click at [959, 176] on use at bounding box center [961, 175] width 7 height 7
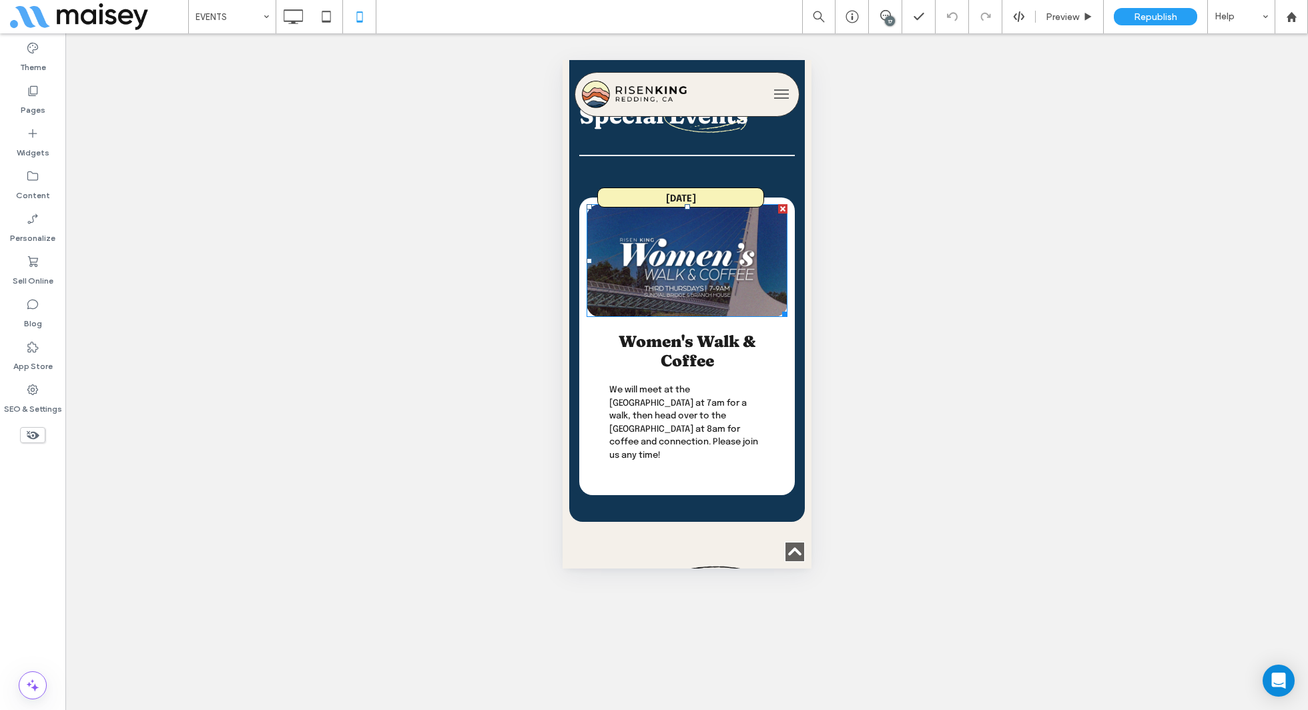
scroll to position [681, 0]
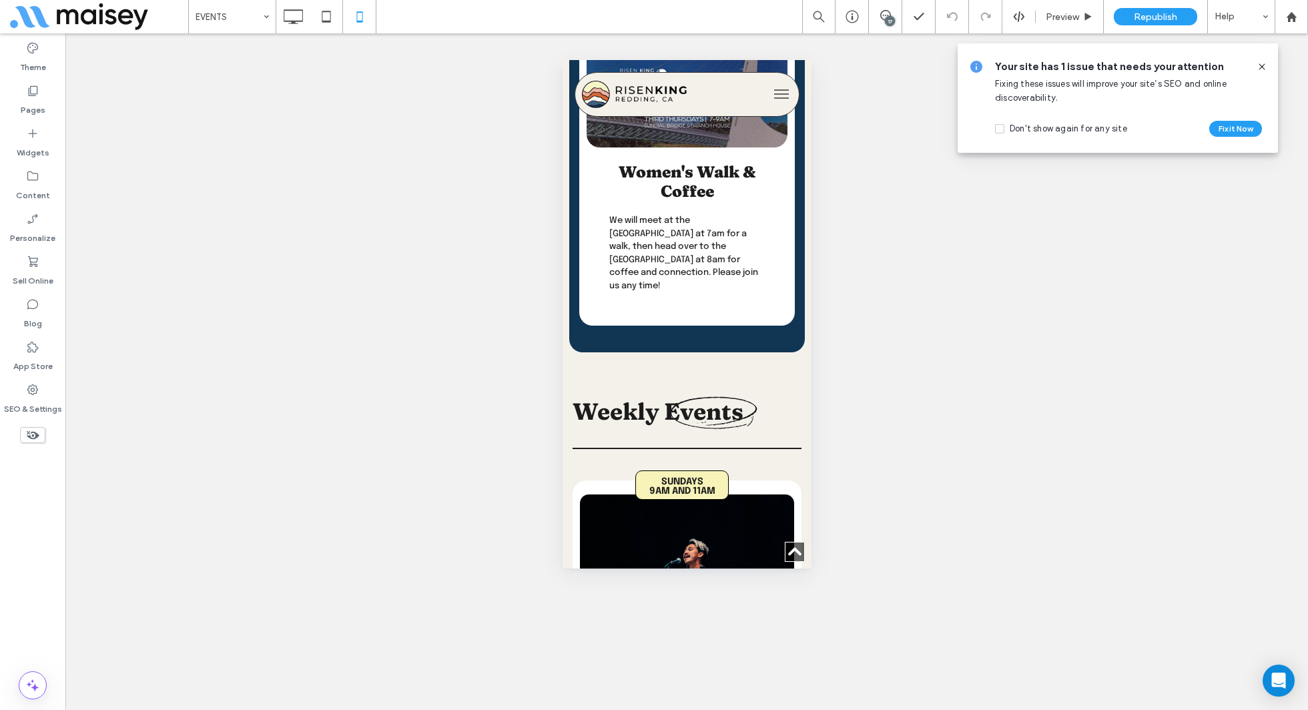
click at [1264, 65] on use at bounding box center [1262, 66] width 6 height 6
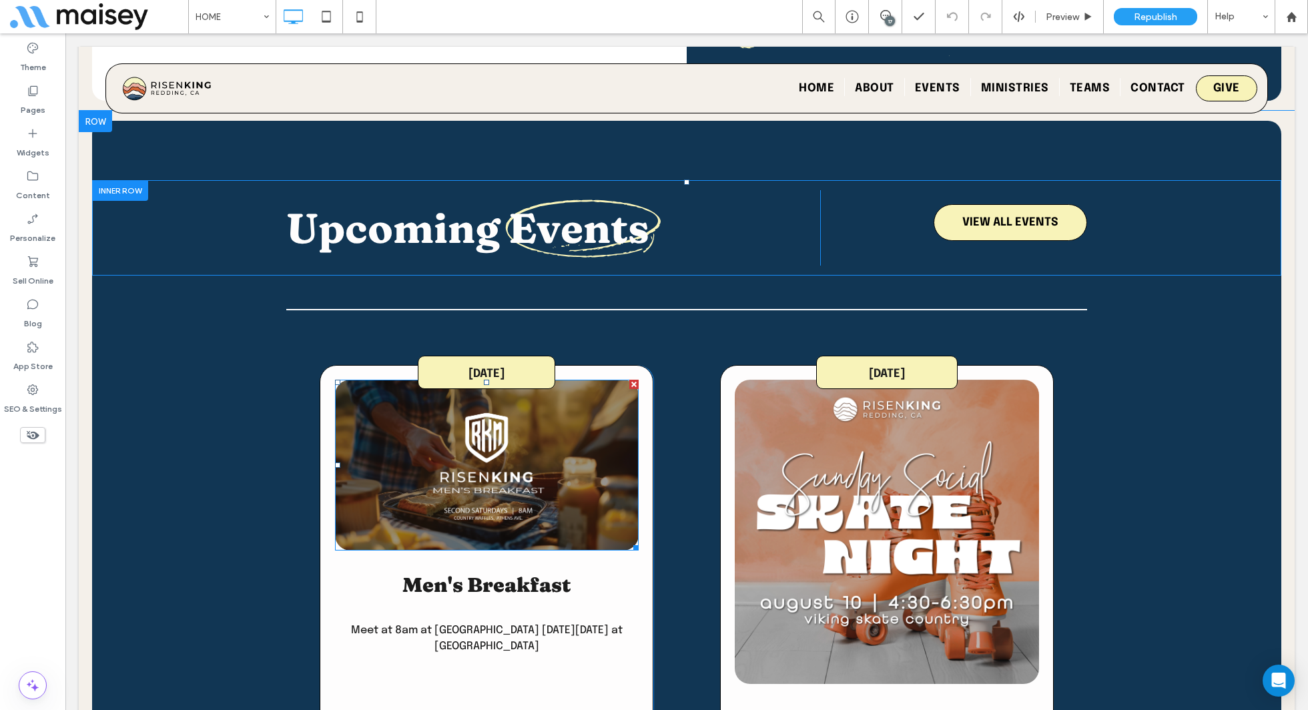
scroll to position [1990, 0]
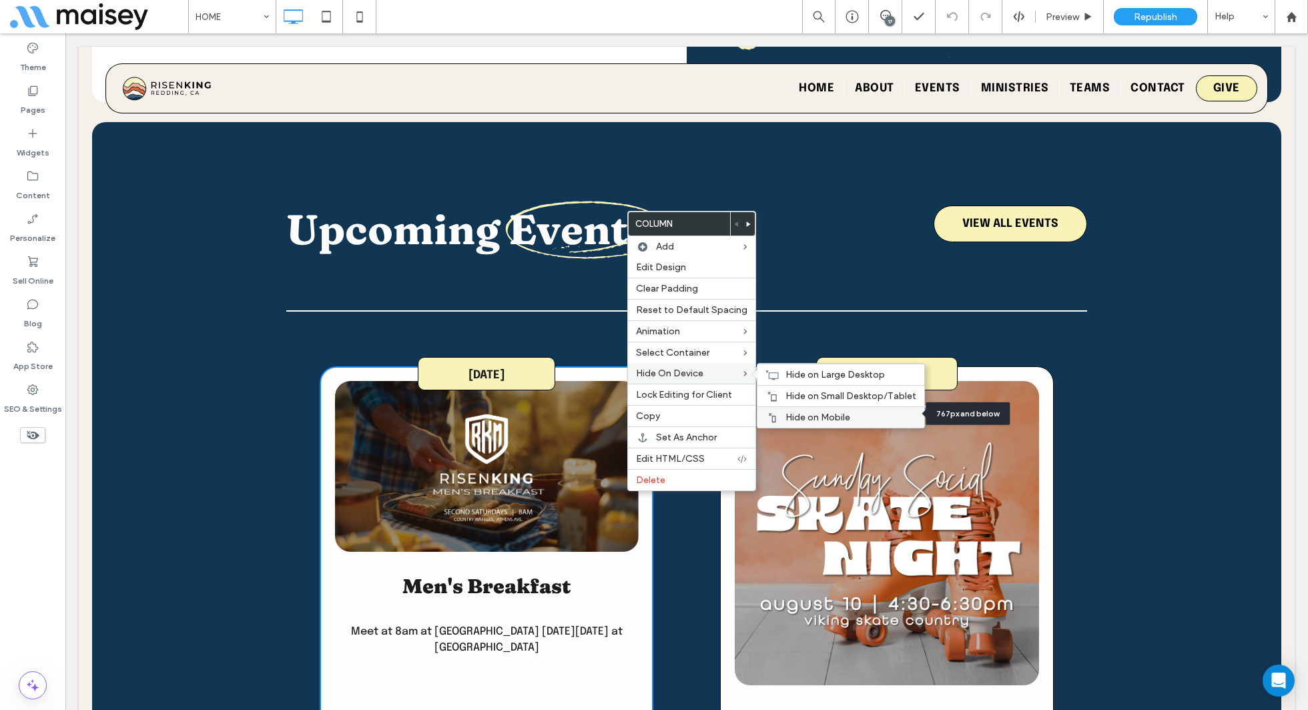
click at [818, 413] on span "Hide on Mobile" at bounding box center [818, 417] width 65 height 11
click at [822, 386] on div "Hide on Small Desktop/Tablet" at bounding box center [841, 395] width 167 height 21
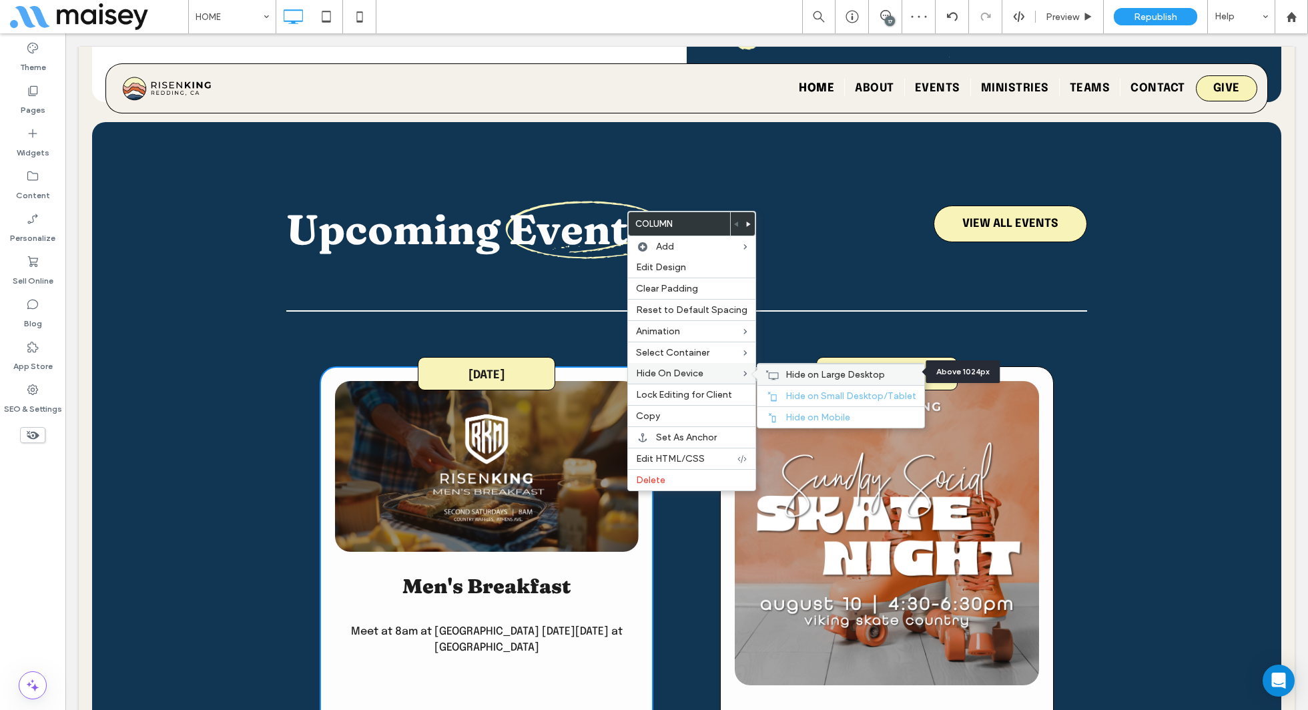
click at [818, 370] on span "Hide on Large Desktop" at bounding box center [835, 374] width 99 height 11
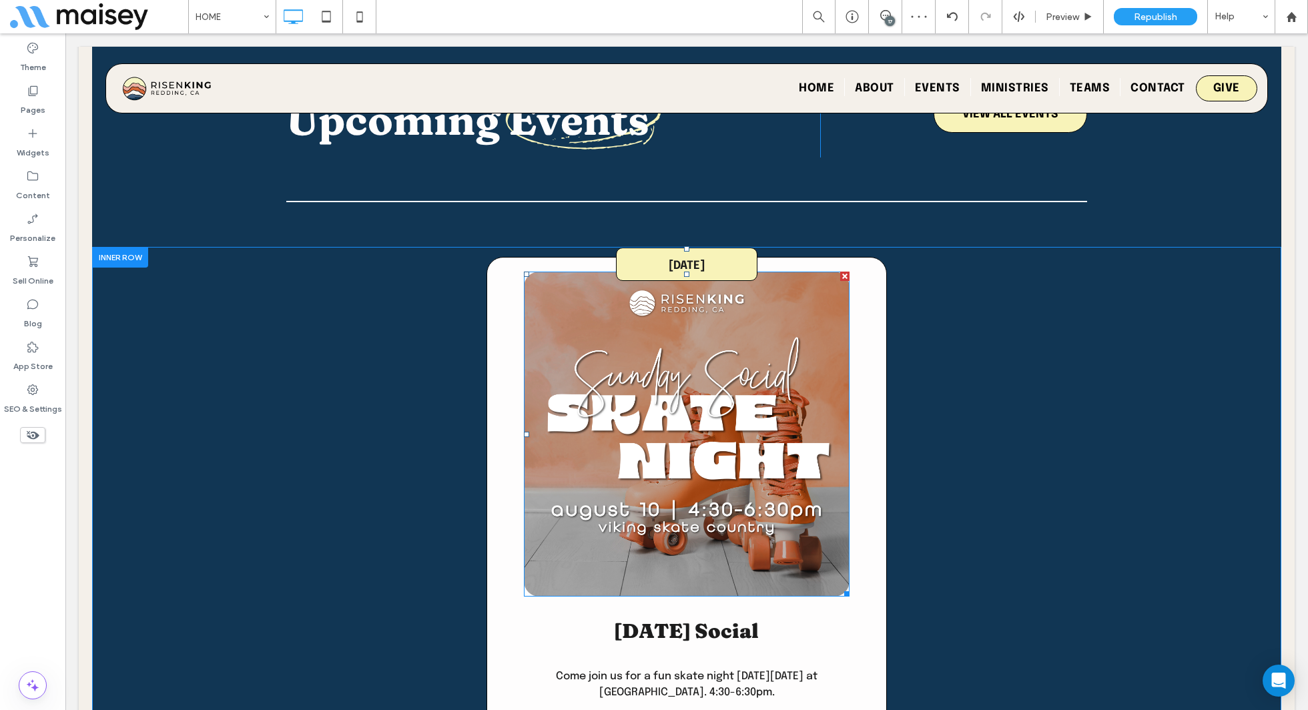
scroll to position [2358, 0]
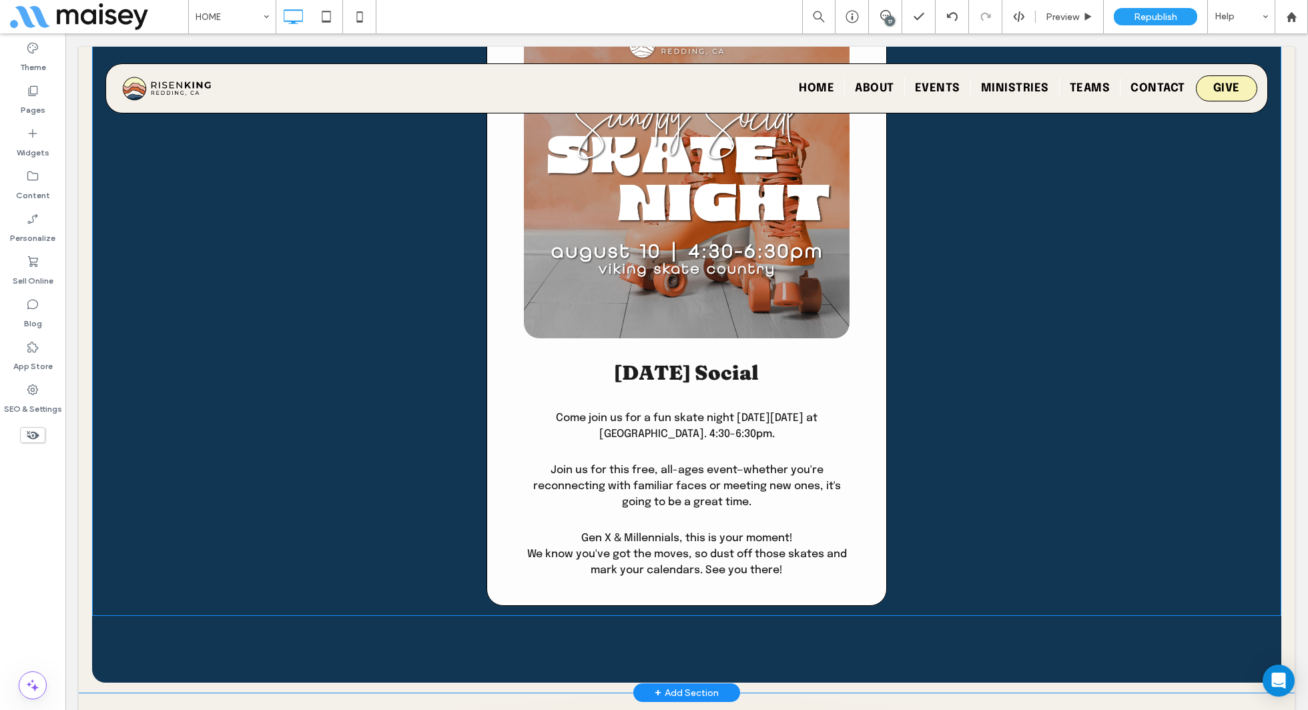
click at [879, 432] on div "august 10th August 10th Sunday Social Come join us for a fun skate night on Sun…" at bounding box center [687, 302] width 401 height 607
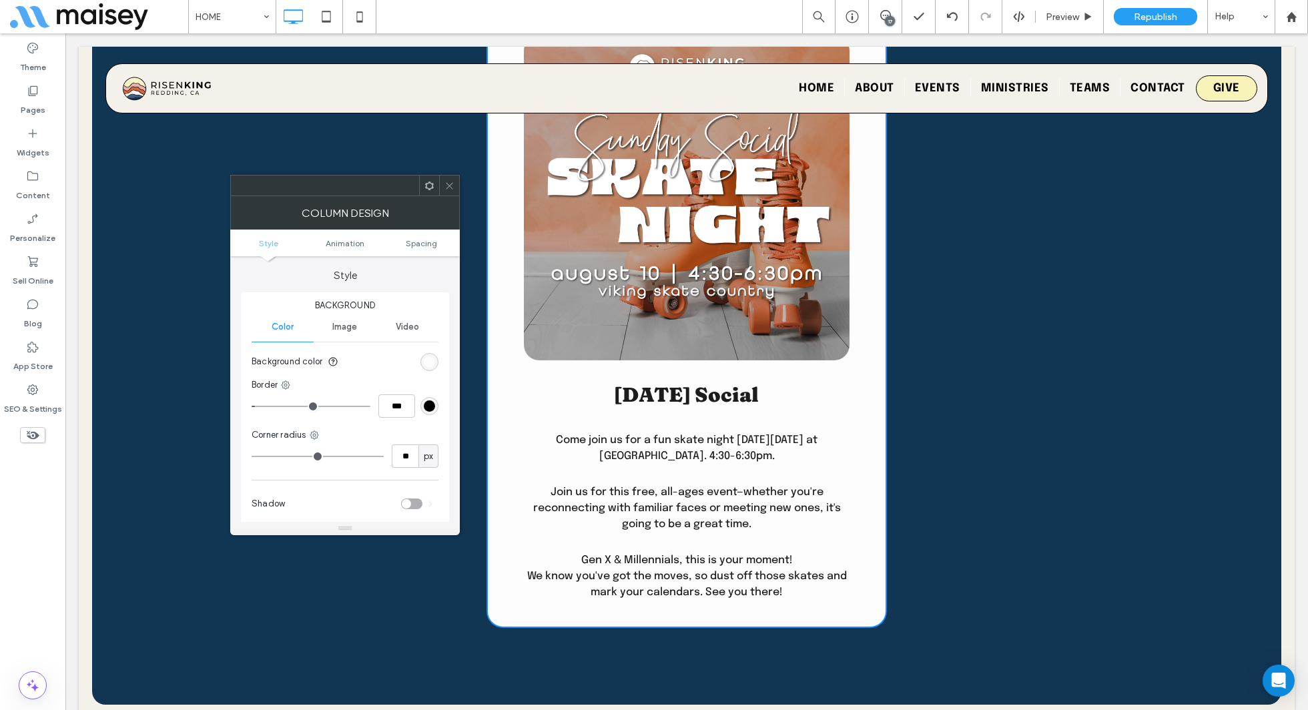
scroll to position [2329, 0]
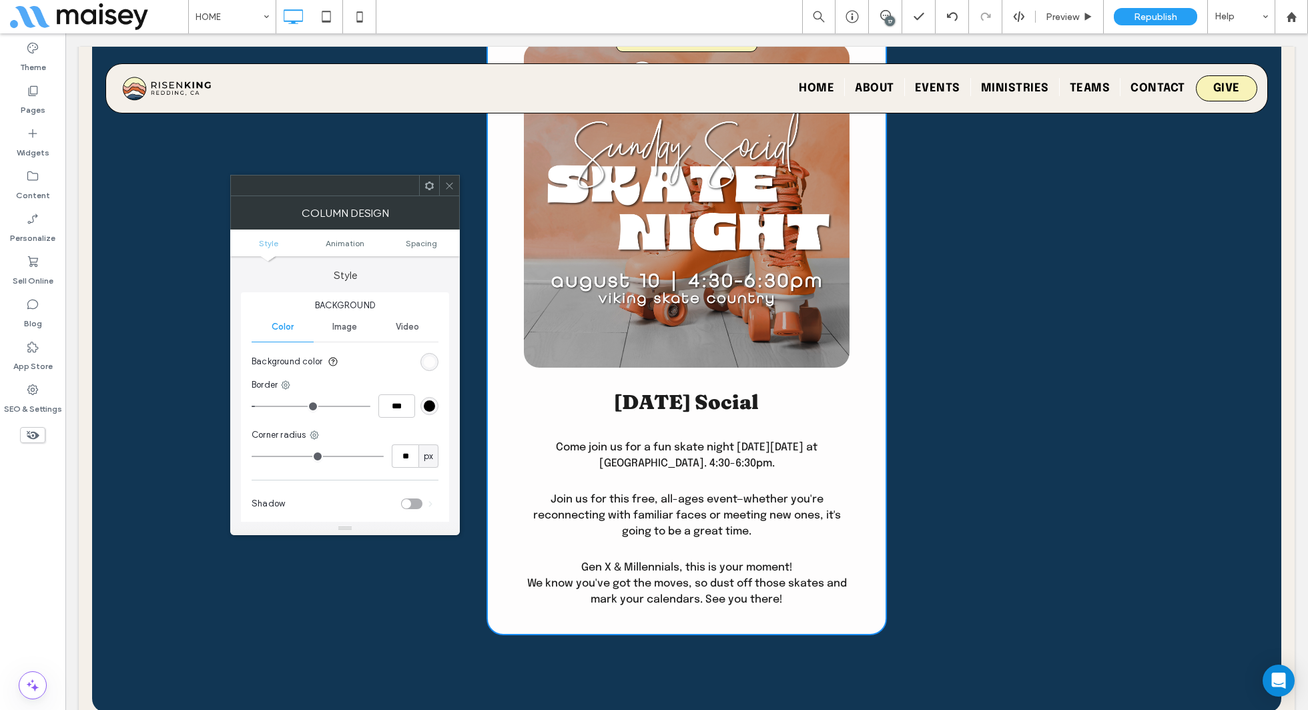
click at [453, 188] on icon at bounding box center [450, 186] width 10 height 10
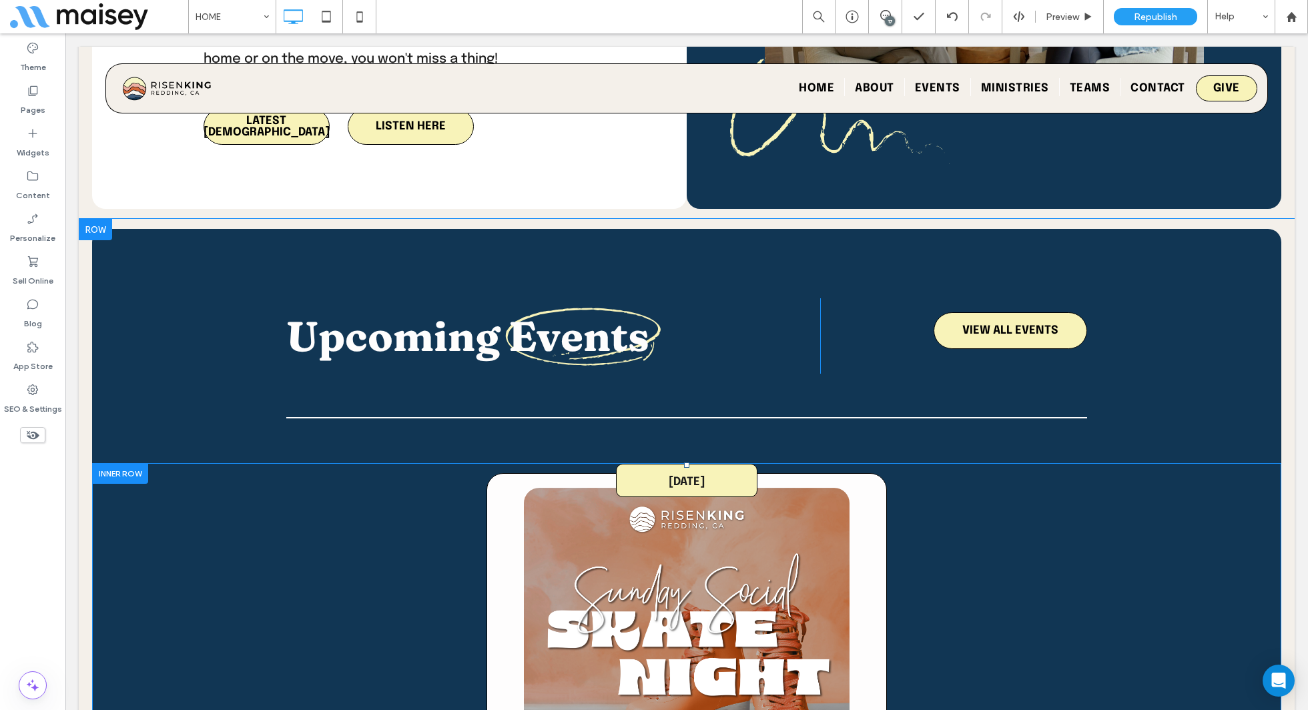
scroll to position [1921, 0]
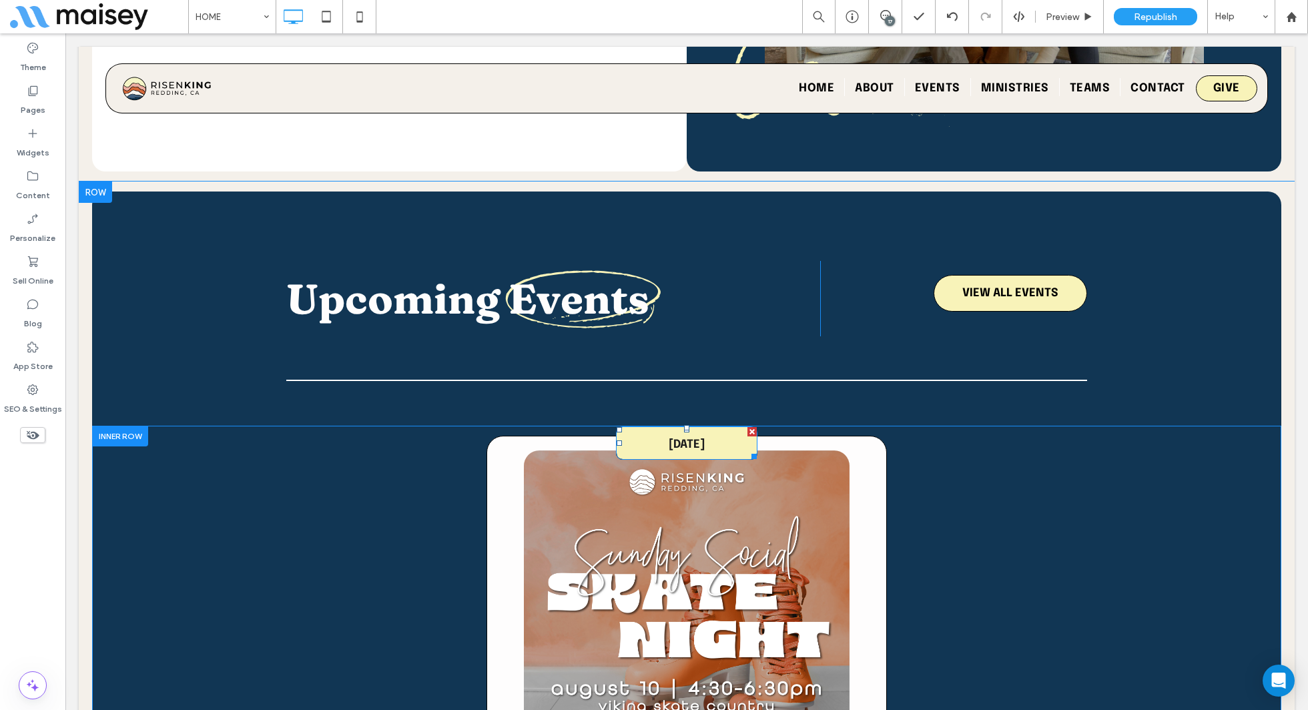
click at [673, 439] on span "August 10th" at bounding box center [687, 444] width 36 height 11
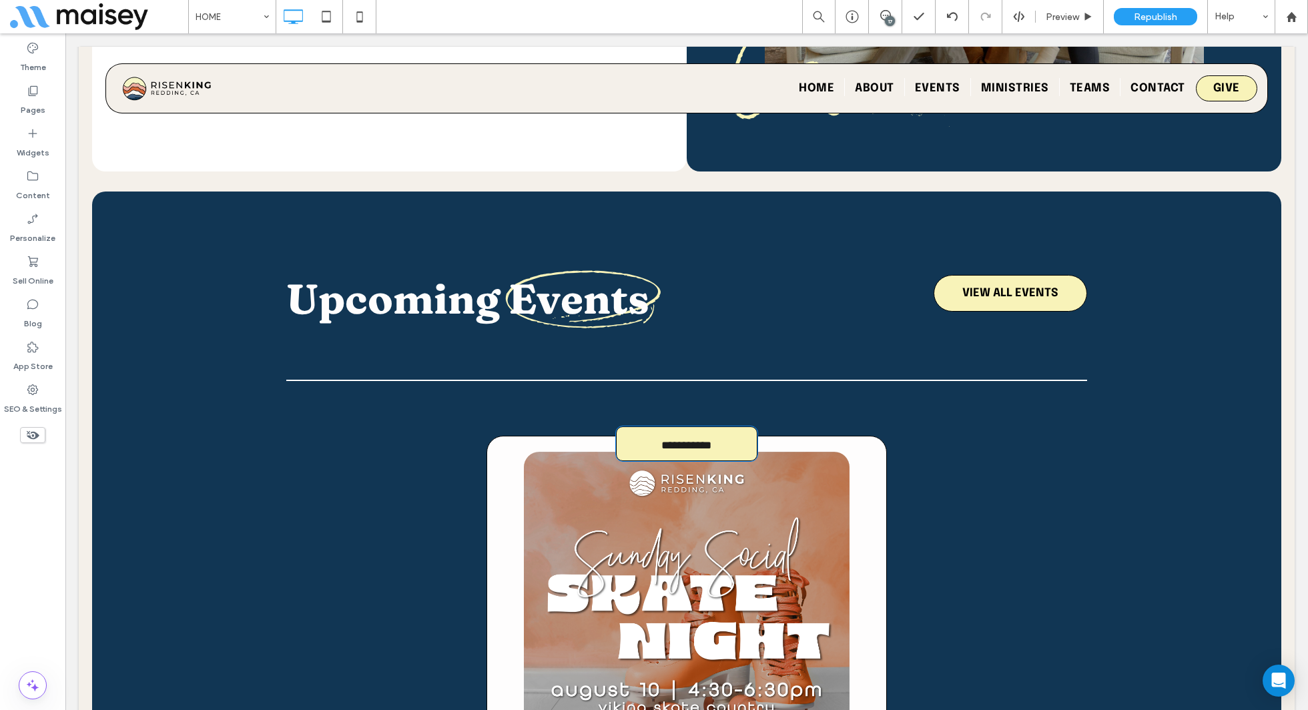
click at [693, 440] on span "**********" at bounding box center [686, 445] width 50 height 11
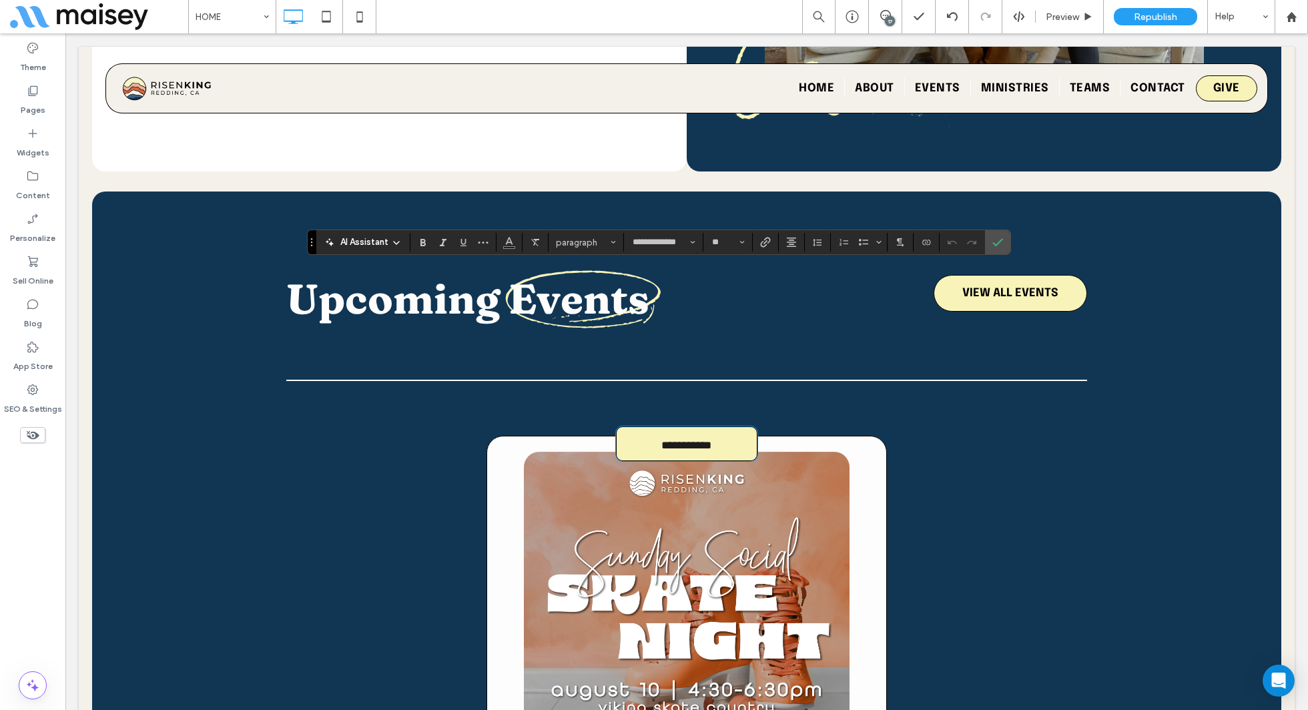
click at [693, 440] on span "**********" at bounding box center [686, 445] width 50 height 11
type input "**********"
type input "**"
type input "**********"
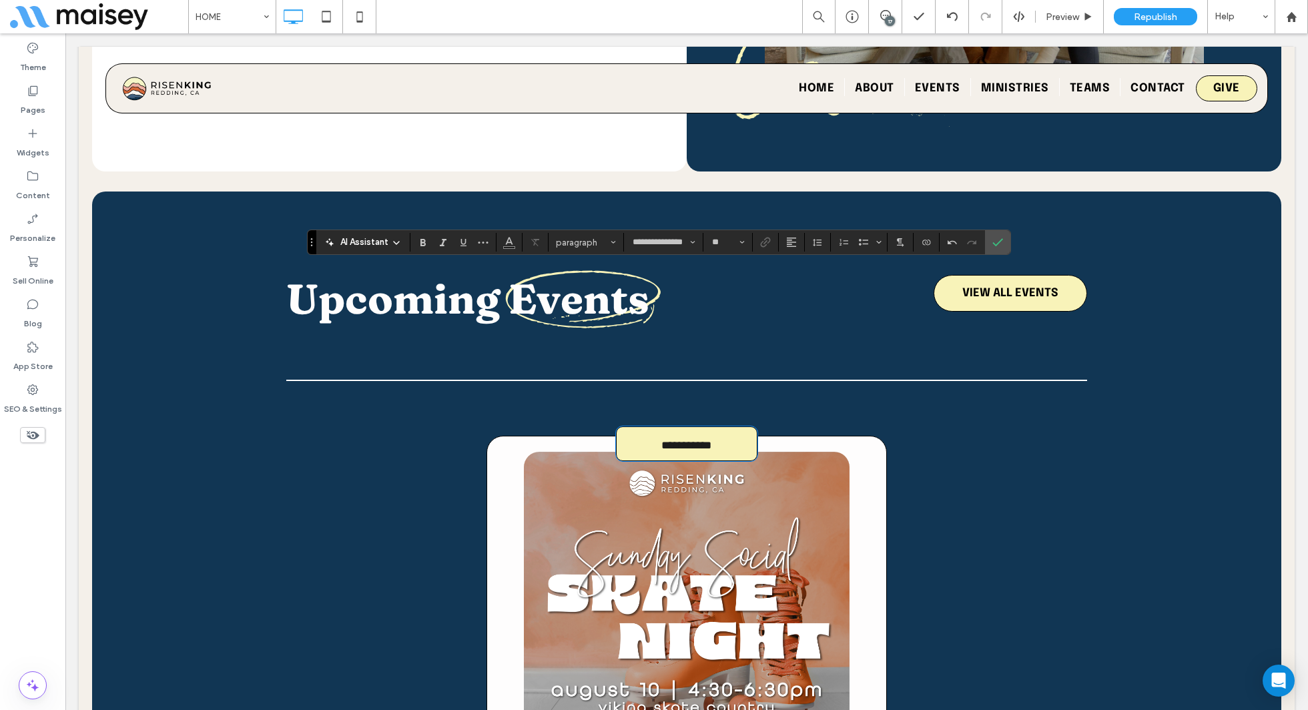
type input "**"
type input "**********"
type input "**"
click at [1000, 247] on label "Confirm" at bounding box center [998, 242] width 20 height 24
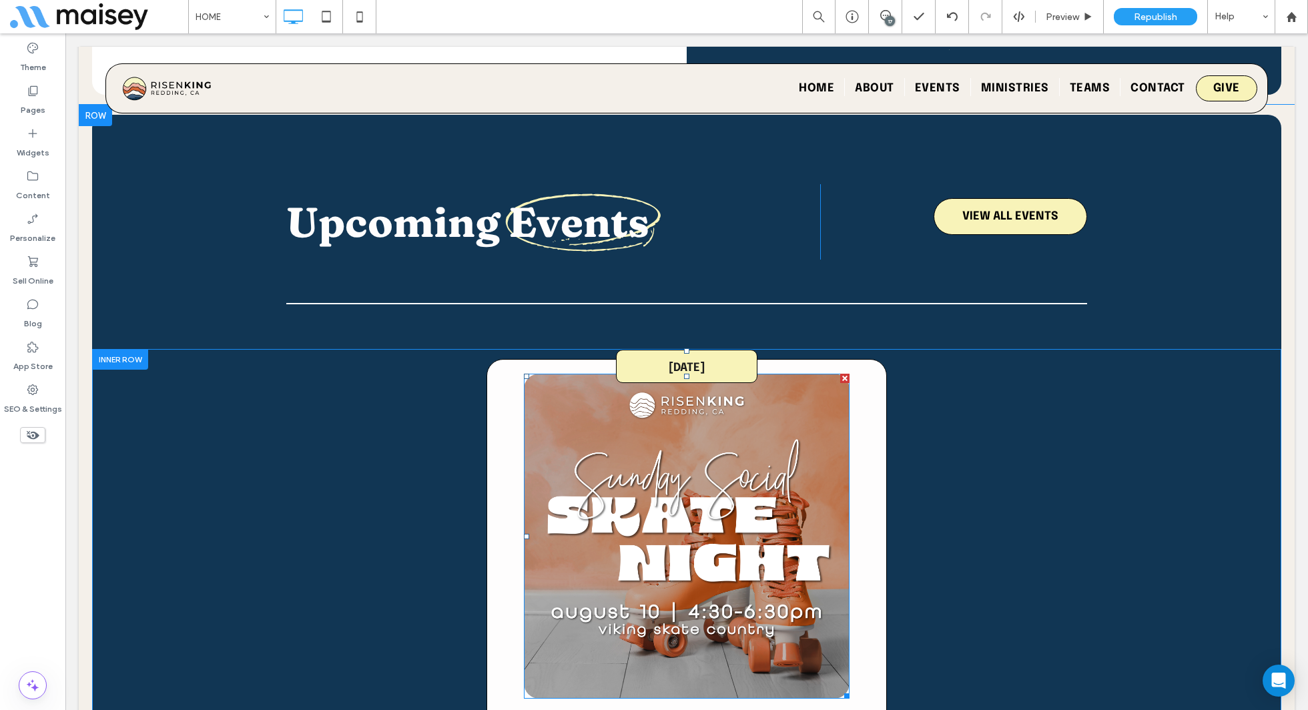
scroll to position [2081, 0]
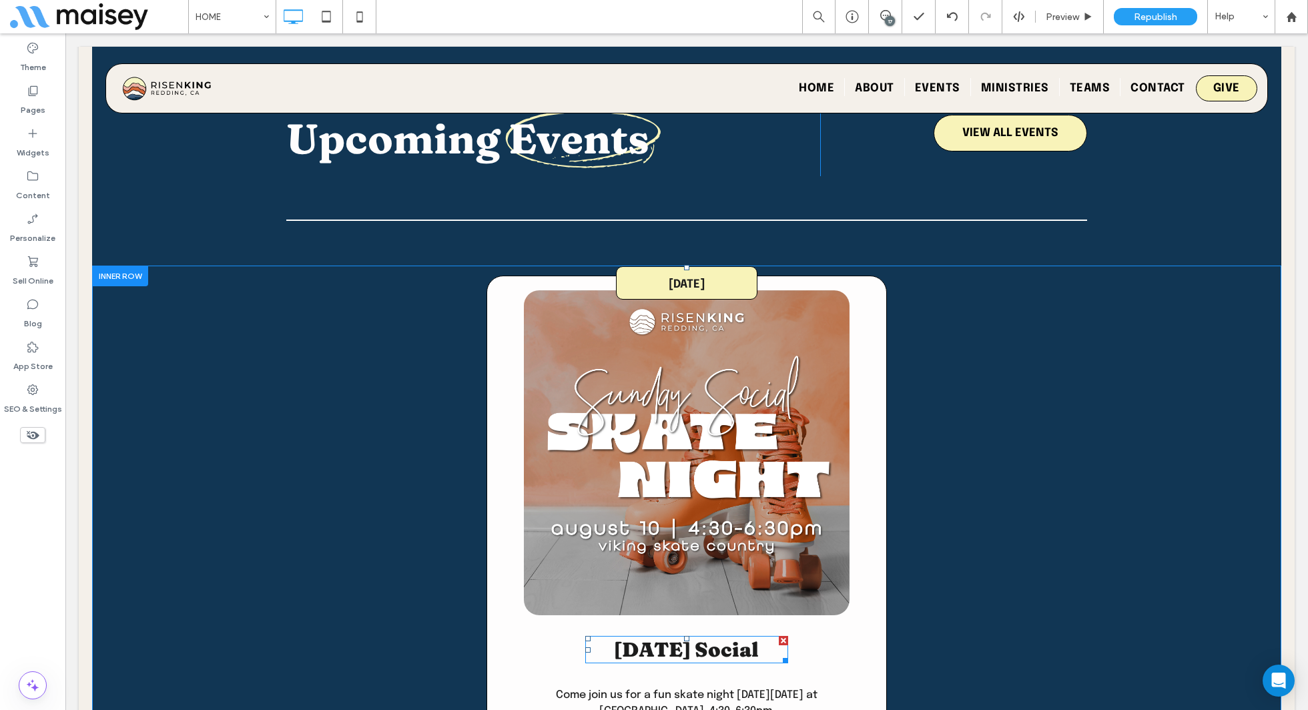
click at [718, 637] on strong "Sunday Social" at bounding box center [686, 649] width 145 height 25
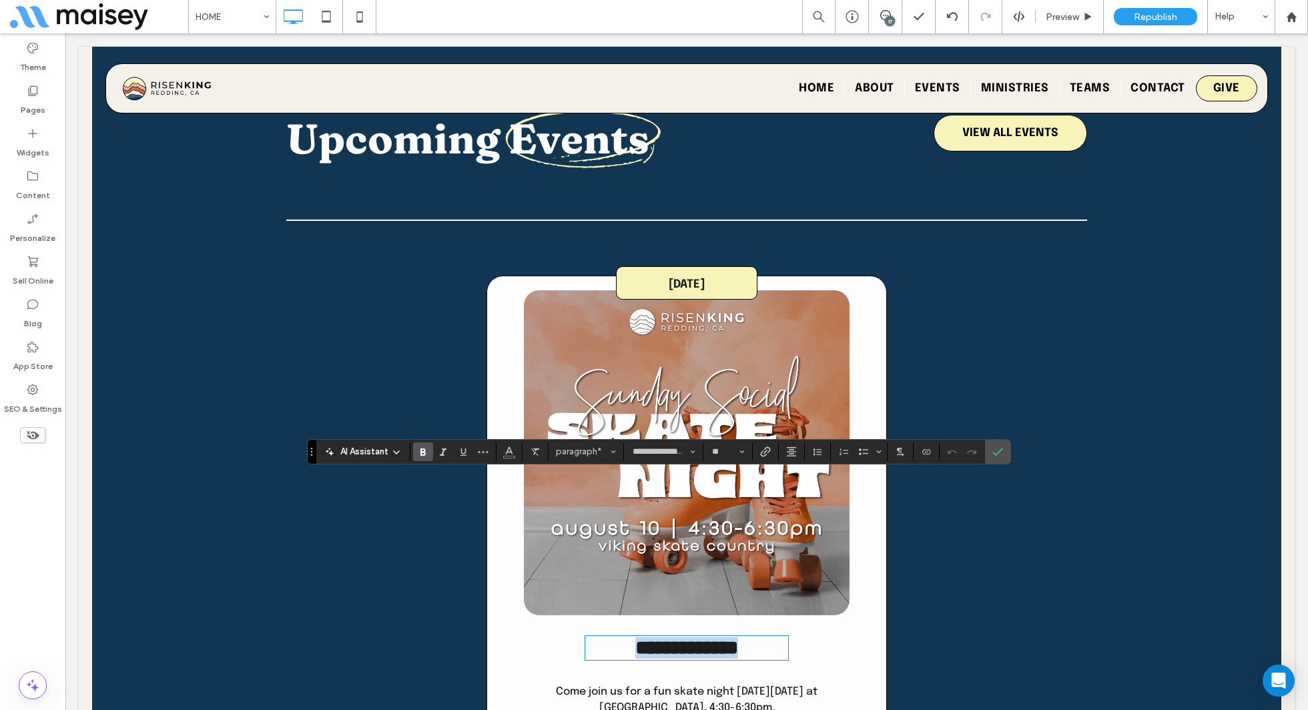
type input "**********"
type input "**"
click at [997, 455] on icon "Confirm" at bounding box center [998, 452] width 11 height 11
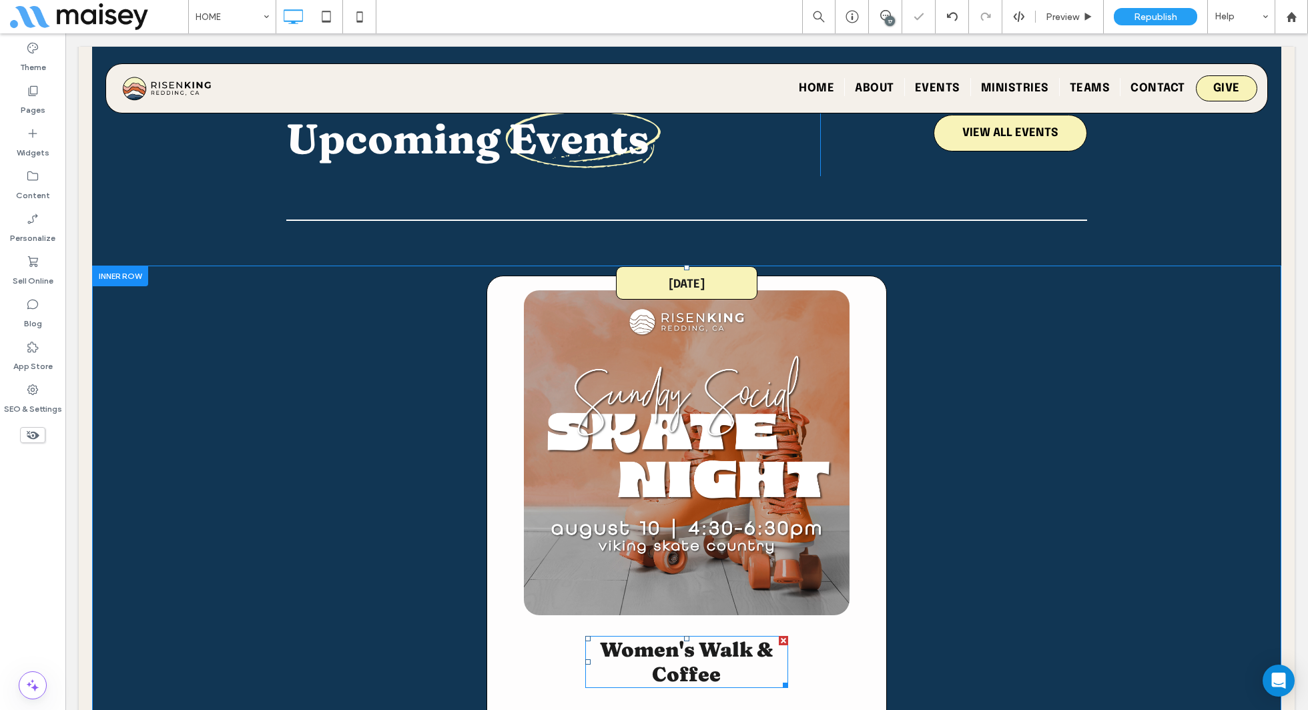
drag, startPoint x: 781, startPoint y: 521, endPoint x: 796, endPoint y: 521, distance: 15.4
click at [788, 678] on div at bounding box center [783, 683] width 10 height 10
click at [801, 521] on div at bounding box center [654, 355] width 1308 height 710
click at [802, 678] on div at bounding box center [799, 683] width 10 height 10
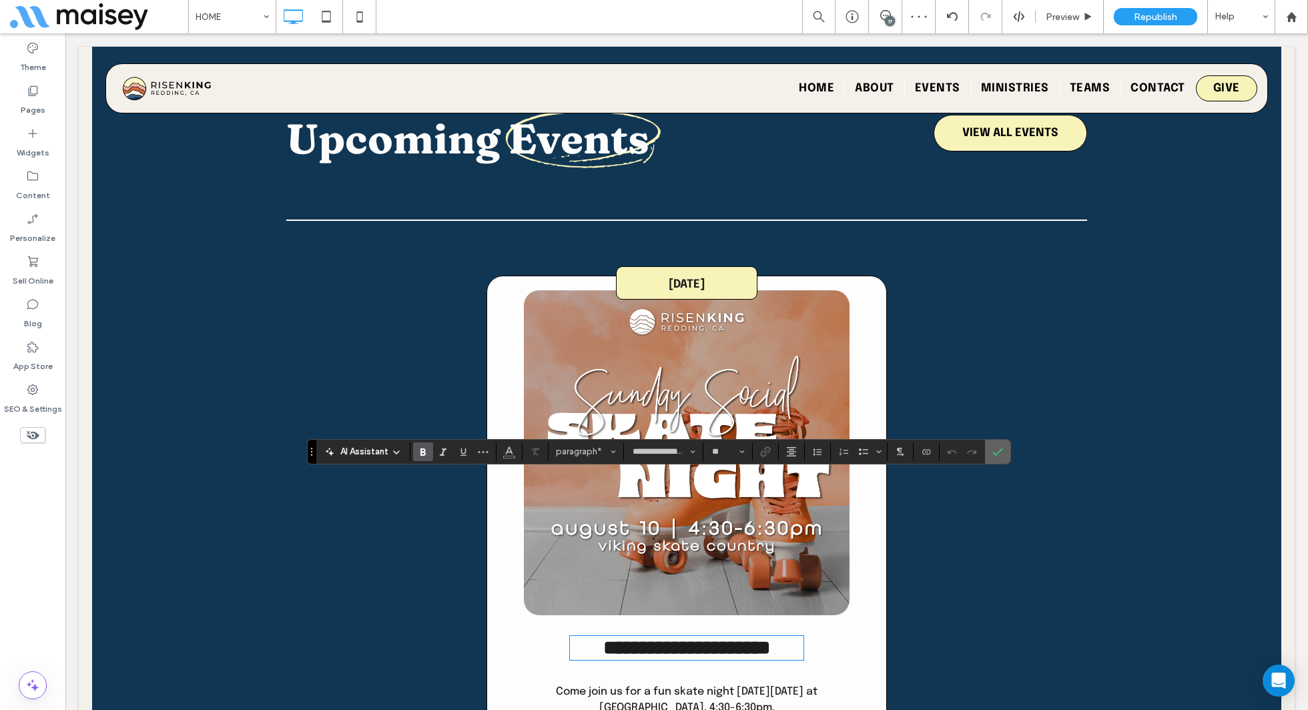
click at [999, 458] on span "Confirm" at bounding box center [998, 452] width 11 height 23
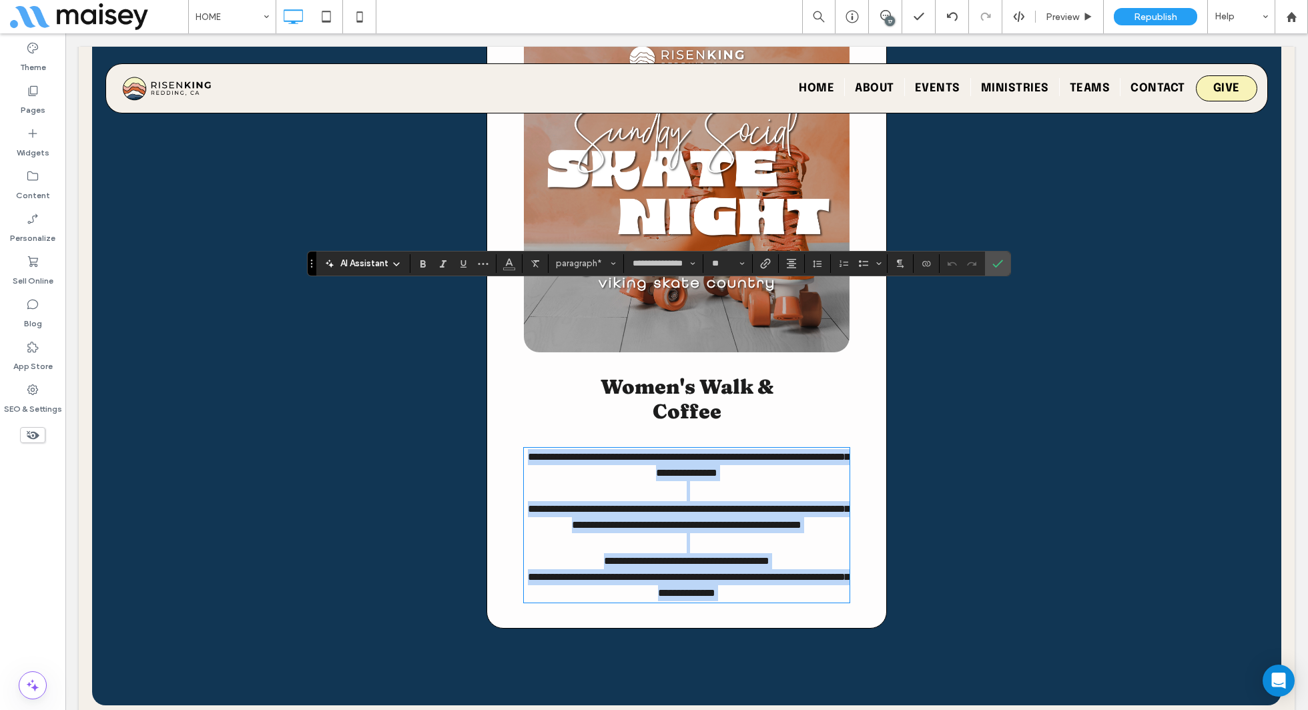
type input "**"
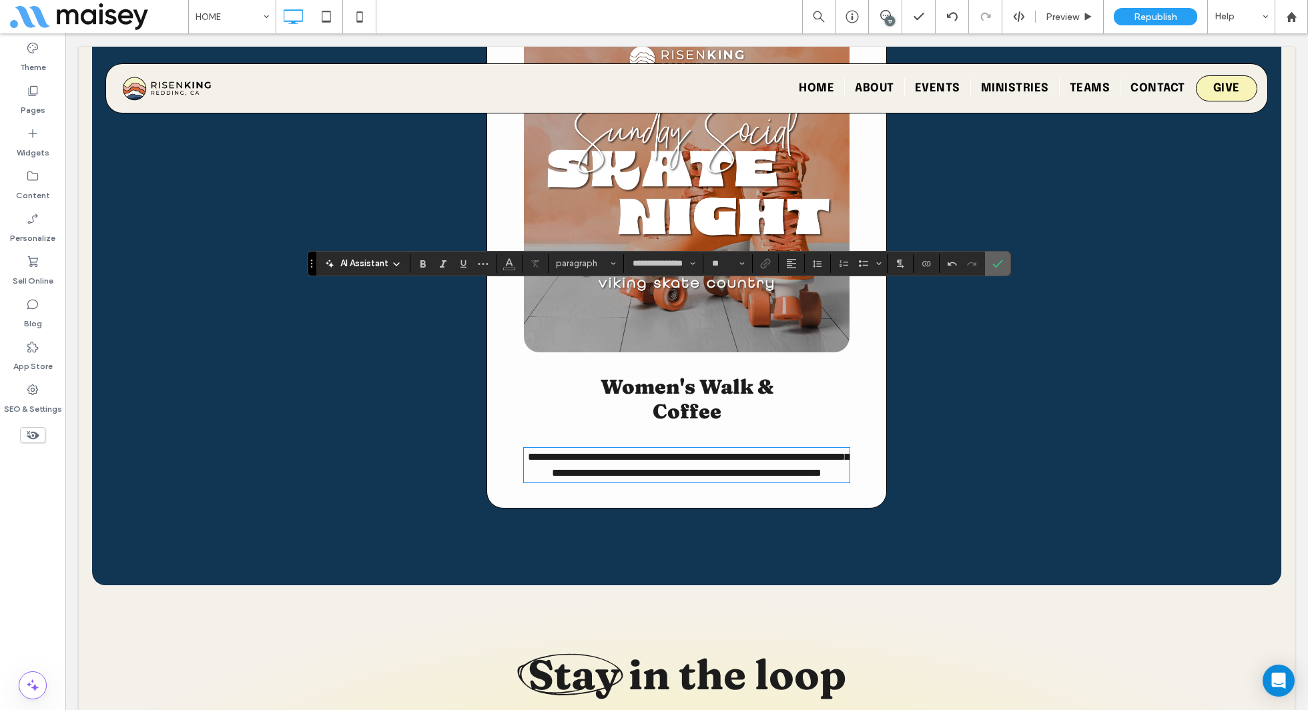
click at [997, 271] on span "Confirm" at bounding box center [998, 263] width 11 height 23
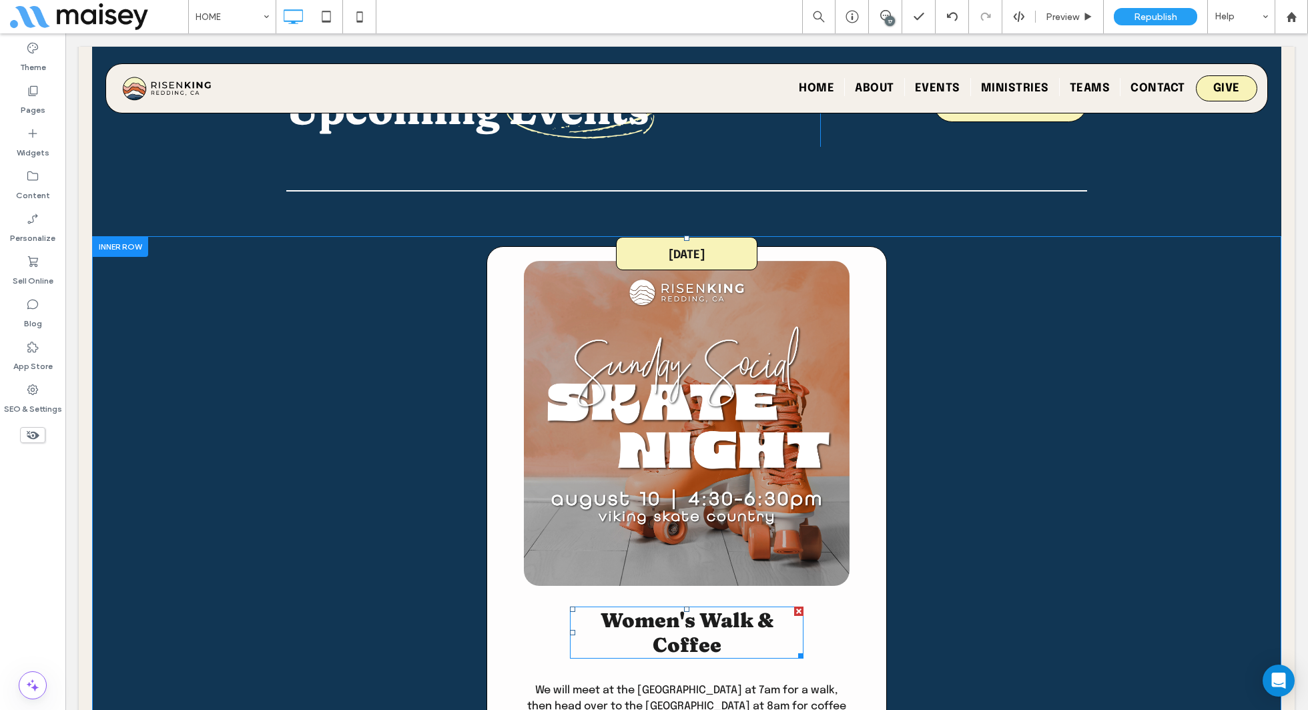
scroll to position [2052, 0]
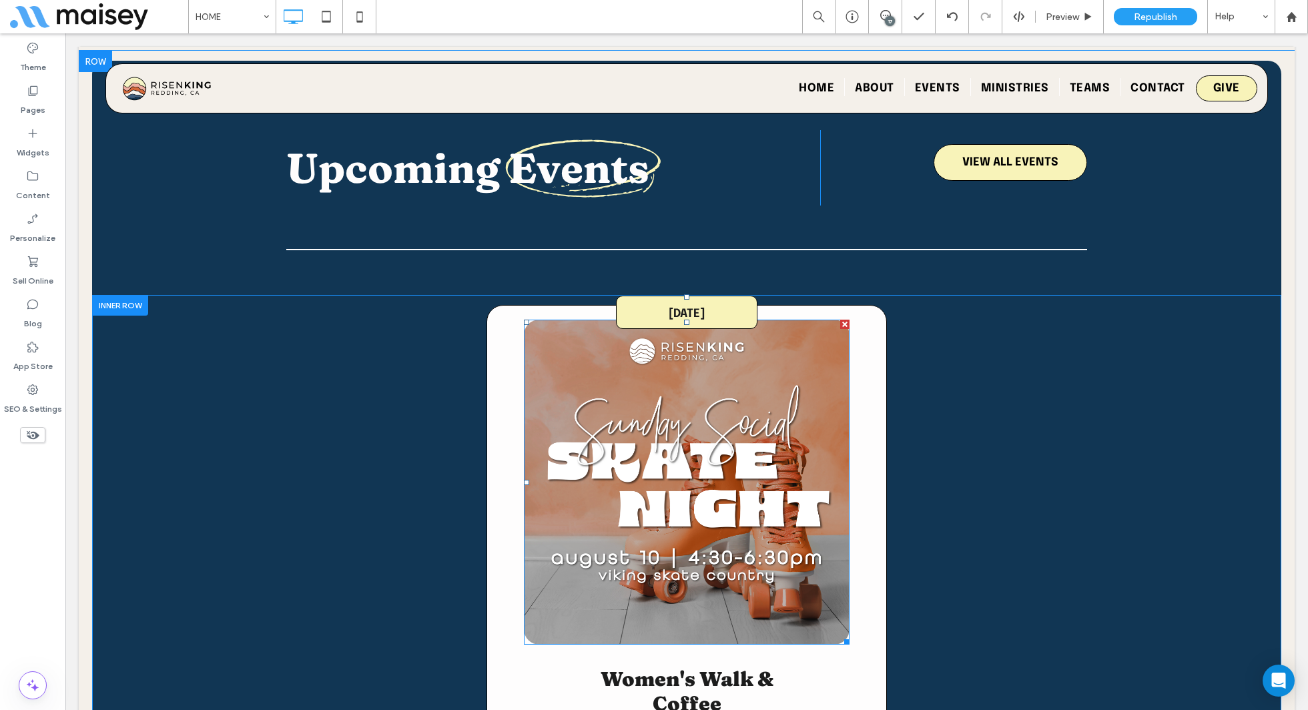
click at [710, 320] on img at bounding box center [686, 482] width 325 height 325
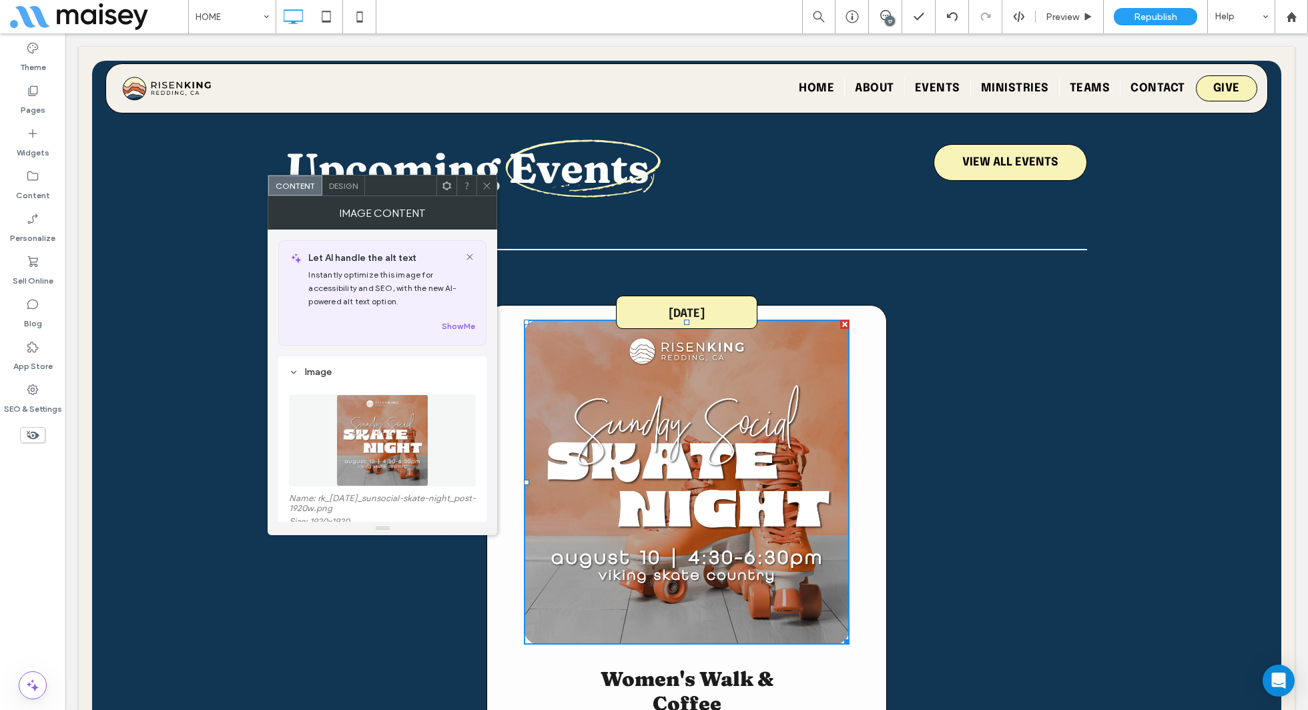
scroll to position [150, 0]
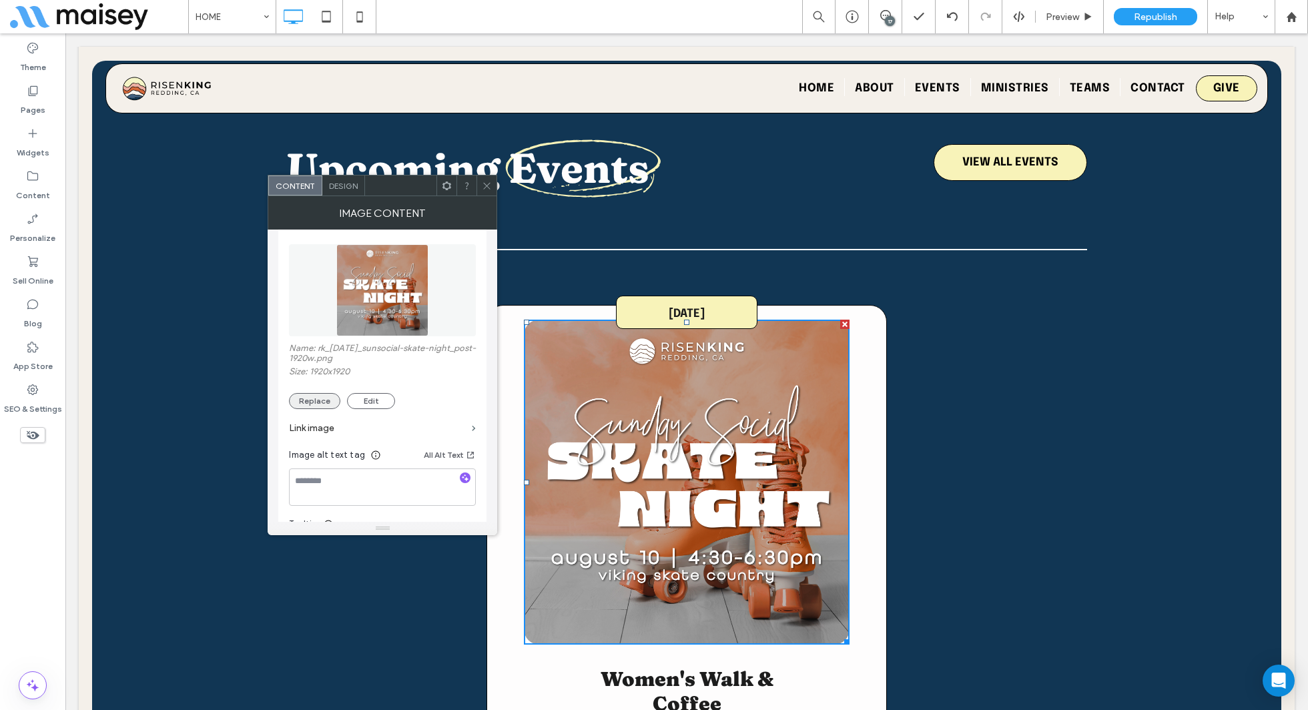
click at [314, 408] on button "Replace" at bounding box center [314, 401] width 51 height 16
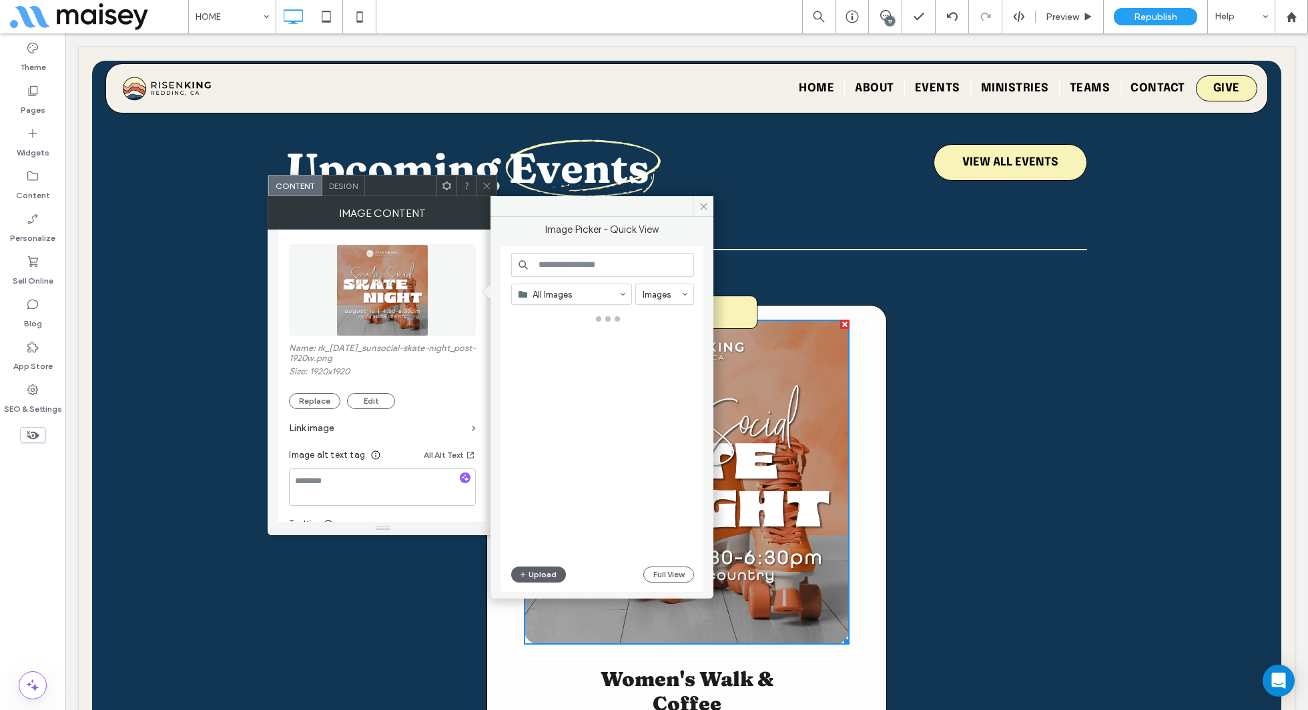
click at [611, 268] on input at bounding box center [602, 265] width 183 height 24
paste input "**********"
type input "**********"
click at [567, 340] on div "Select" at bounding box center [554, 362] width 87 height 60
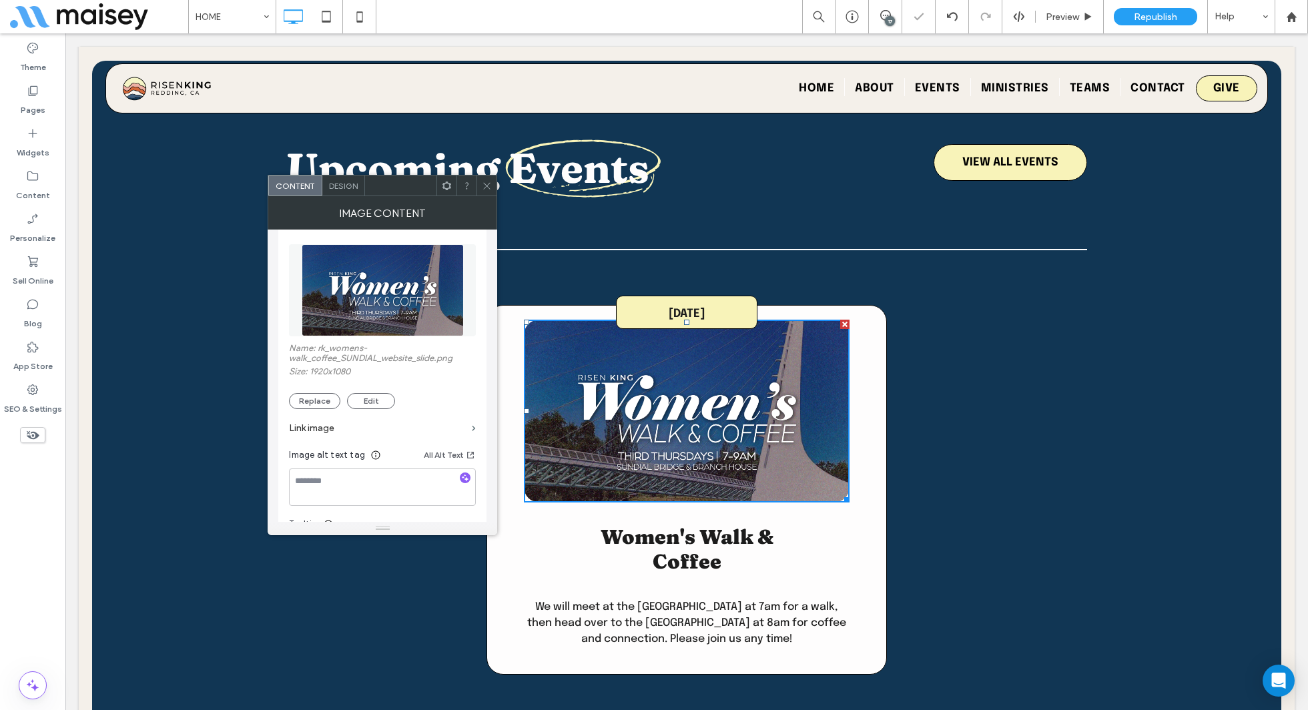
click at [489, 186] on icon at bounding box center [487, 186] width 10 height 10
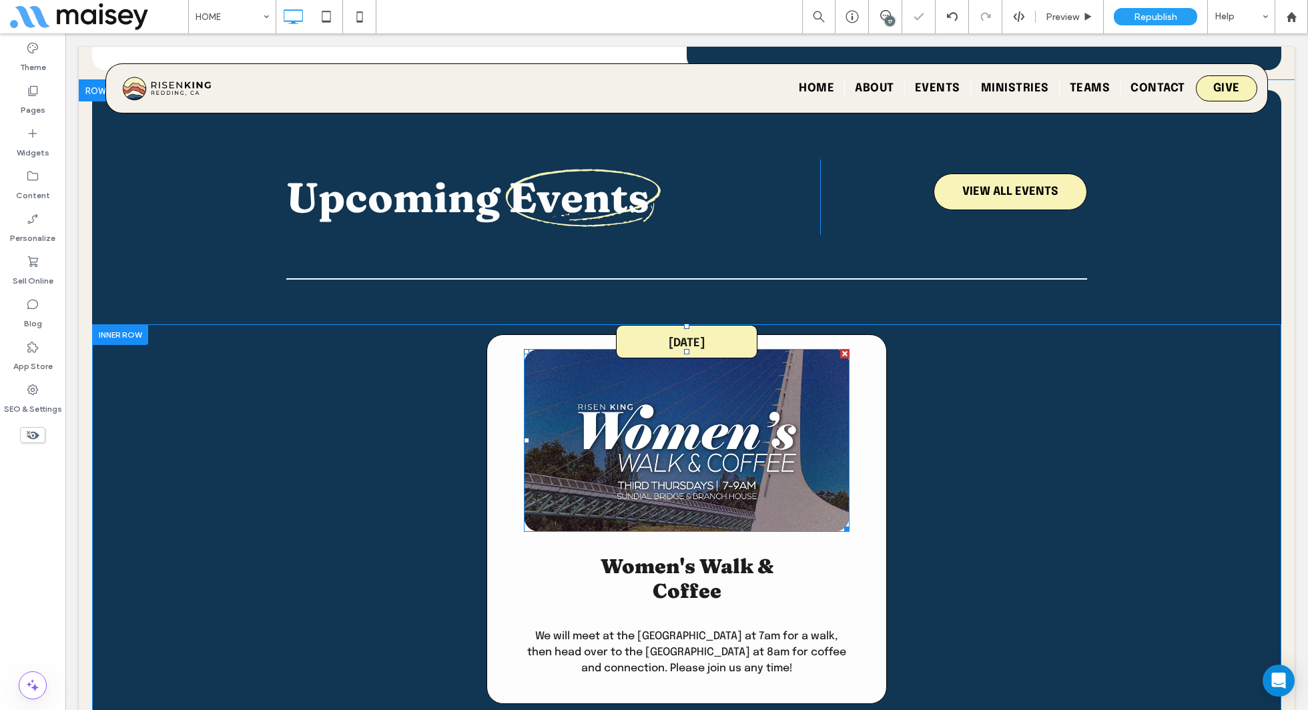
scroll to position [1953, 0]
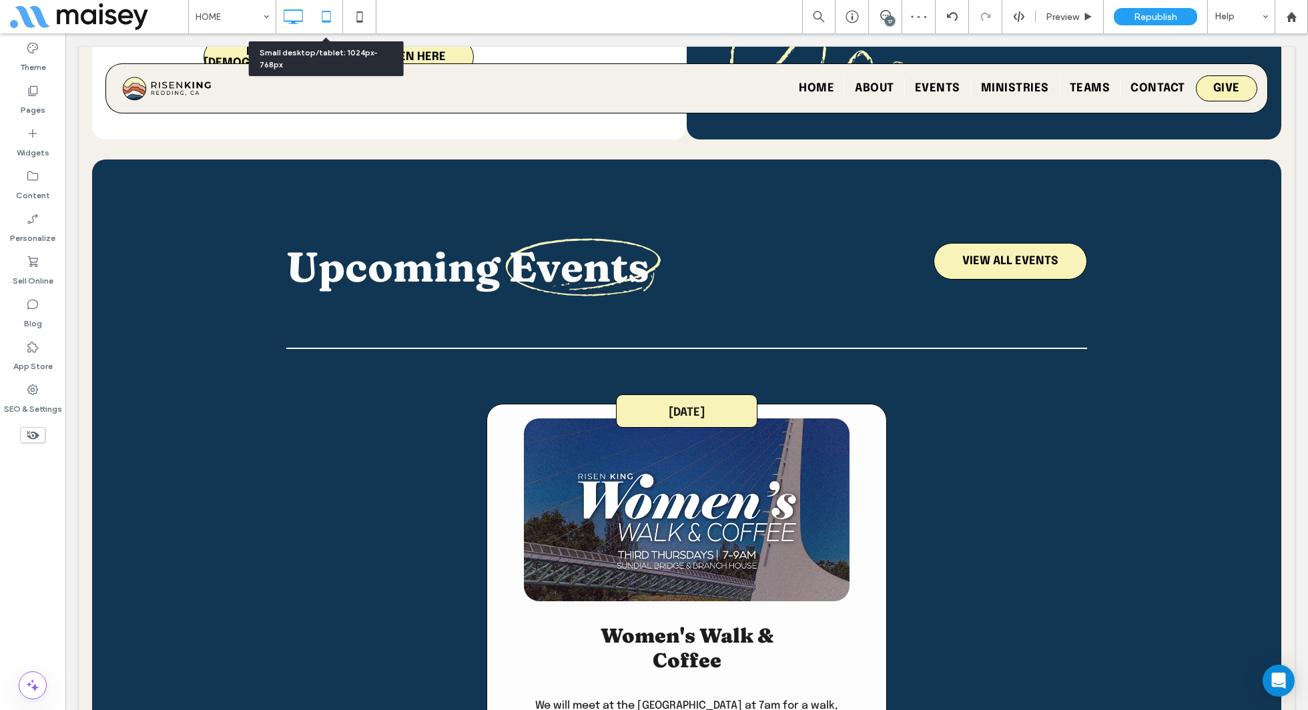
click at [326, 23] on icon at bounding box center [326, 16] width 27 height 27
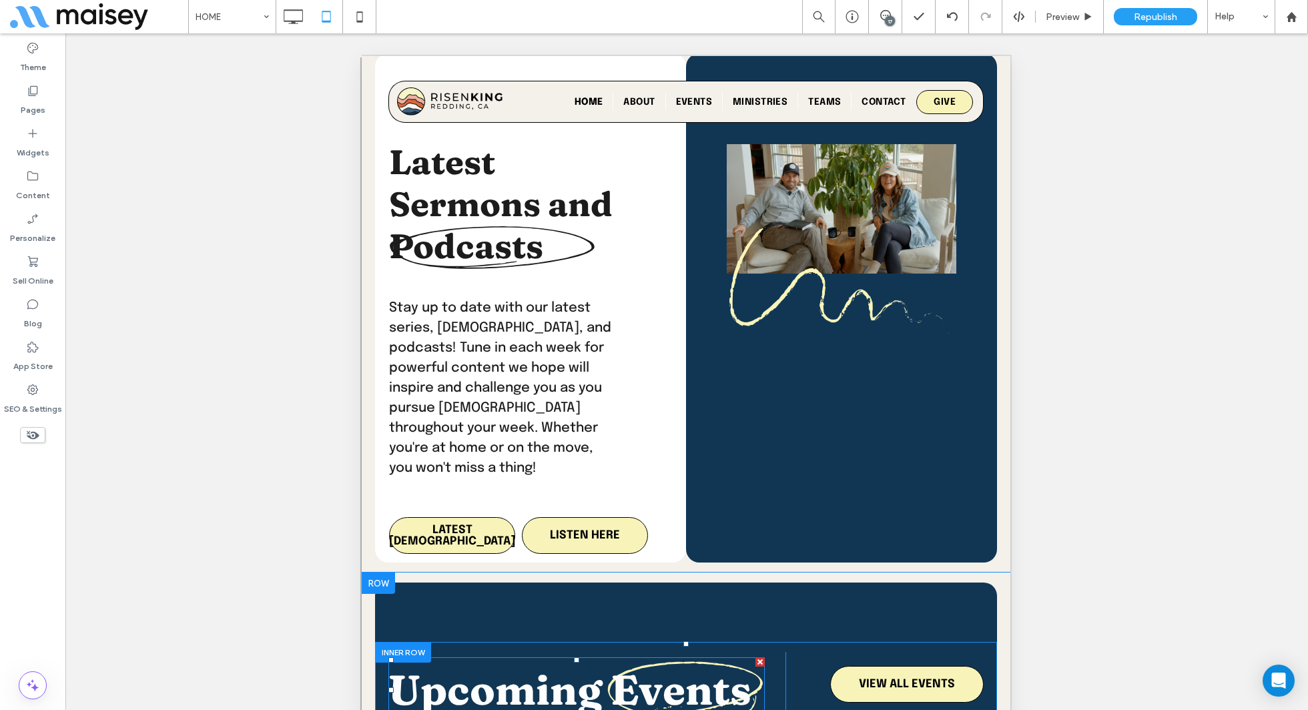
scroll to position [2137, 0]
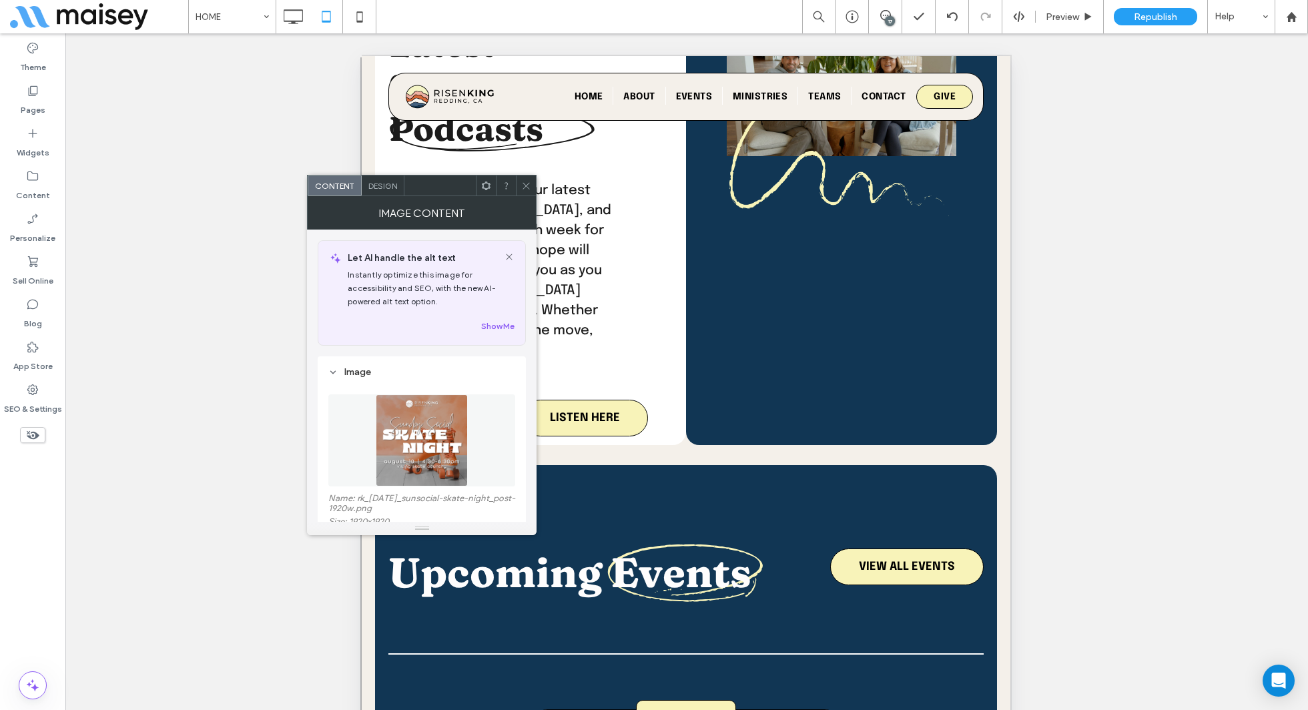
scroll to position [150, 0]
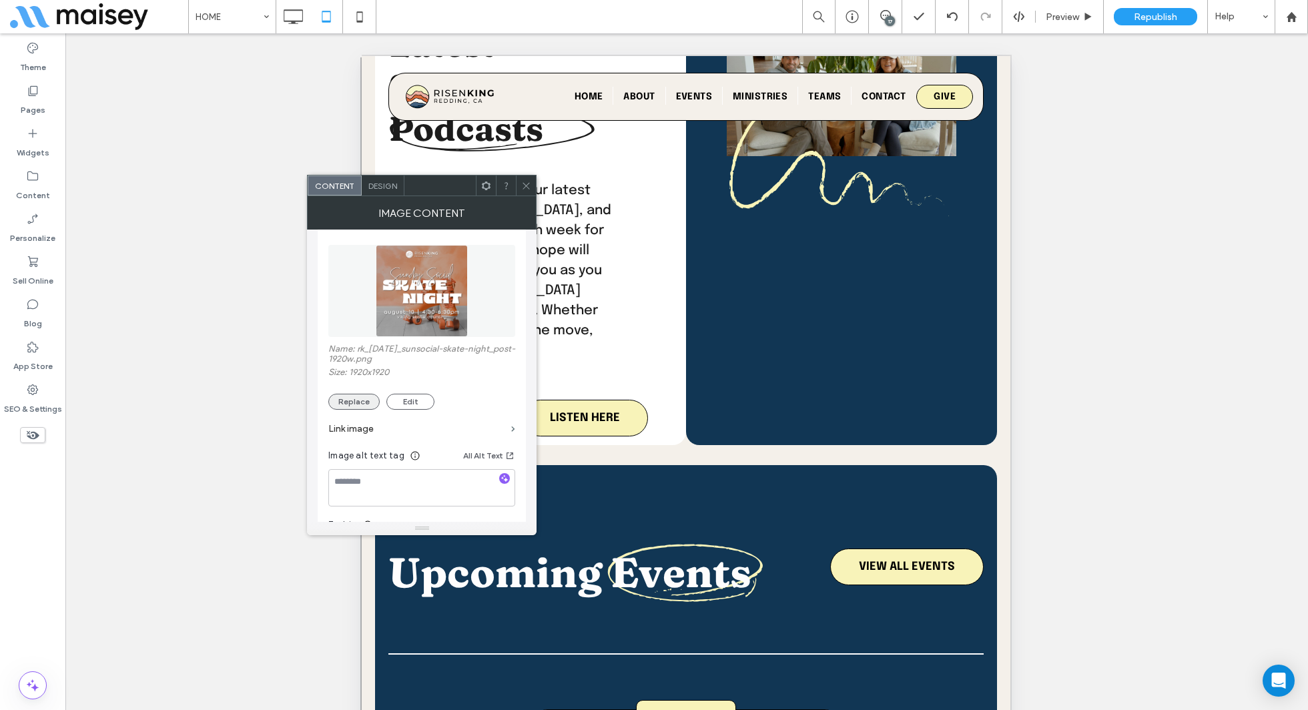
click at [362, 402] on button "Replace" at bounding box center [353, 402] width 51 height 16
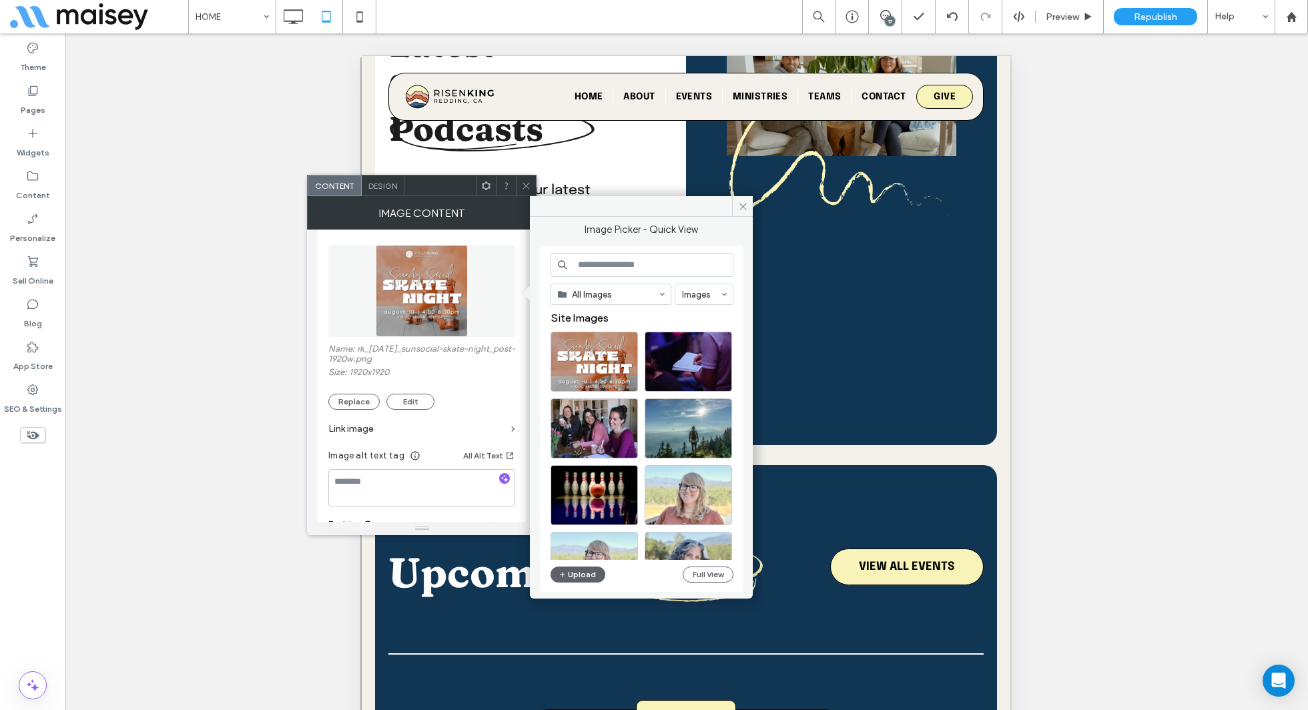
click at [623, 272] on input at bounding box center [642, 265] width 183 height 24
paste input "**********"
type input "**********"
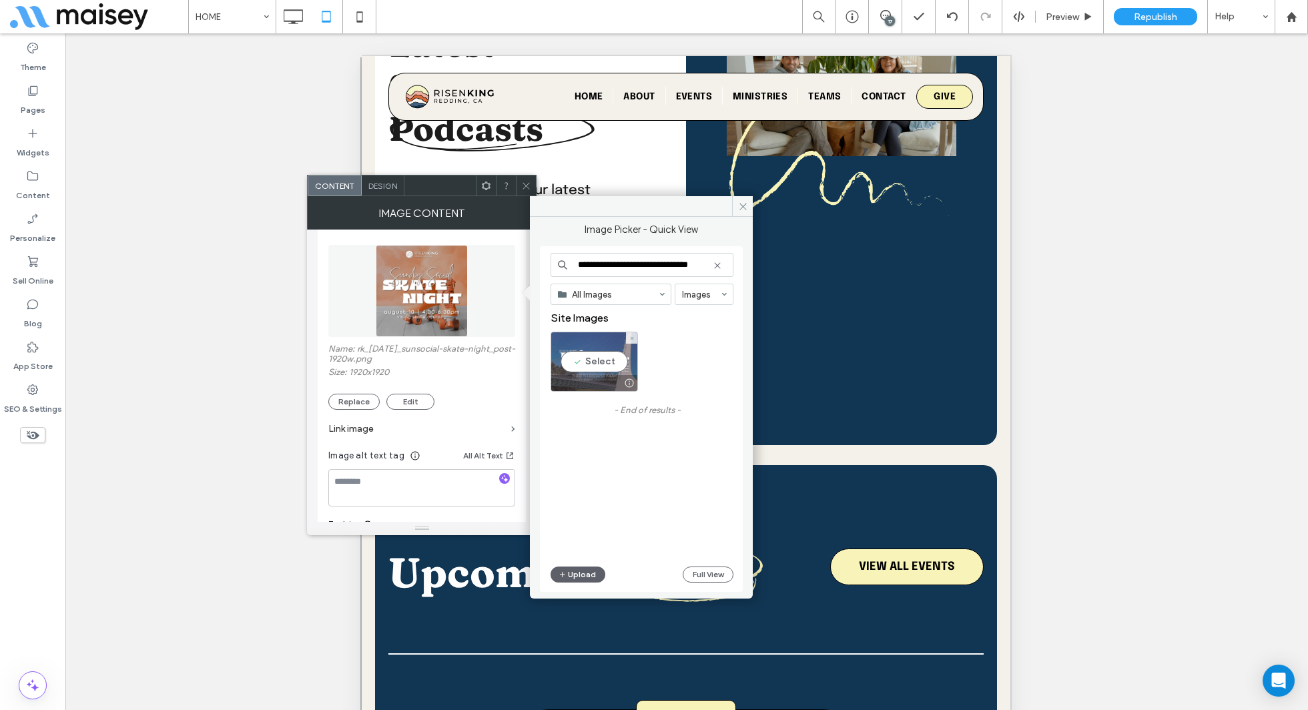
click at [608, 355] on div "Select" at bounding box center [594, 362] width 87 height 60
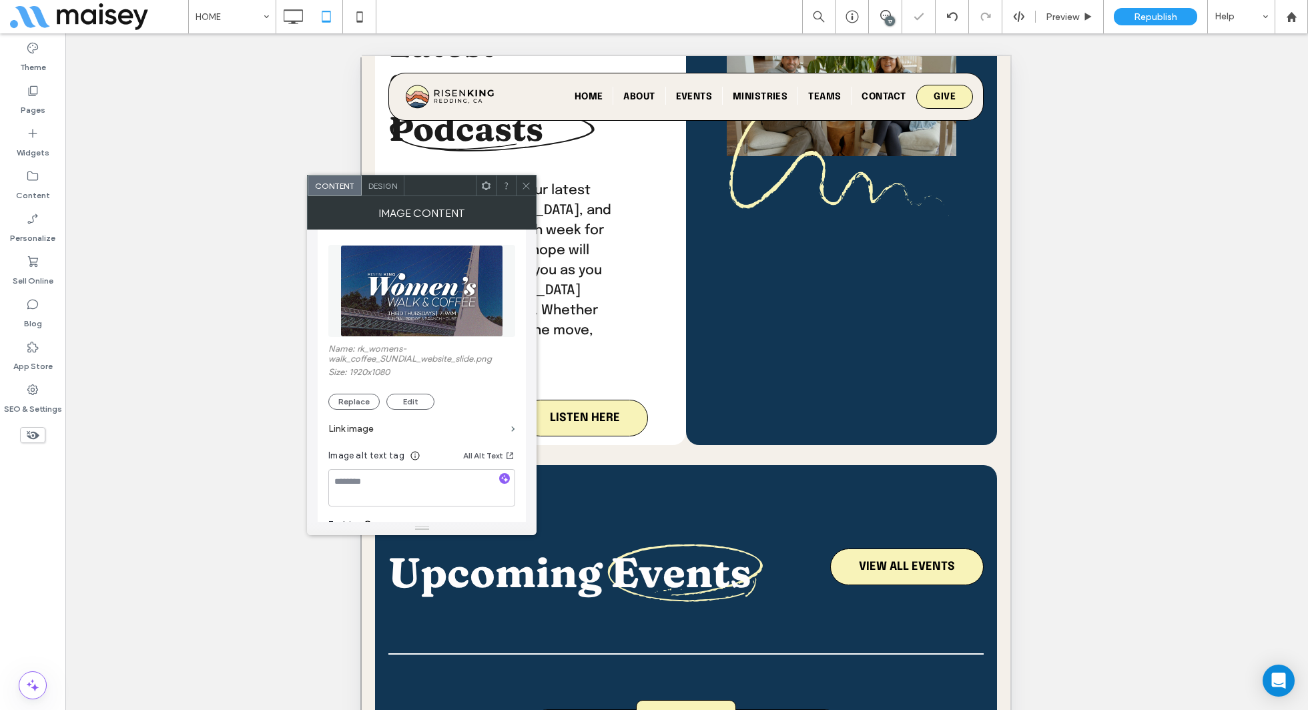
click at [527, 189] on icon at bounding box center [526, 186] width 10 height 10
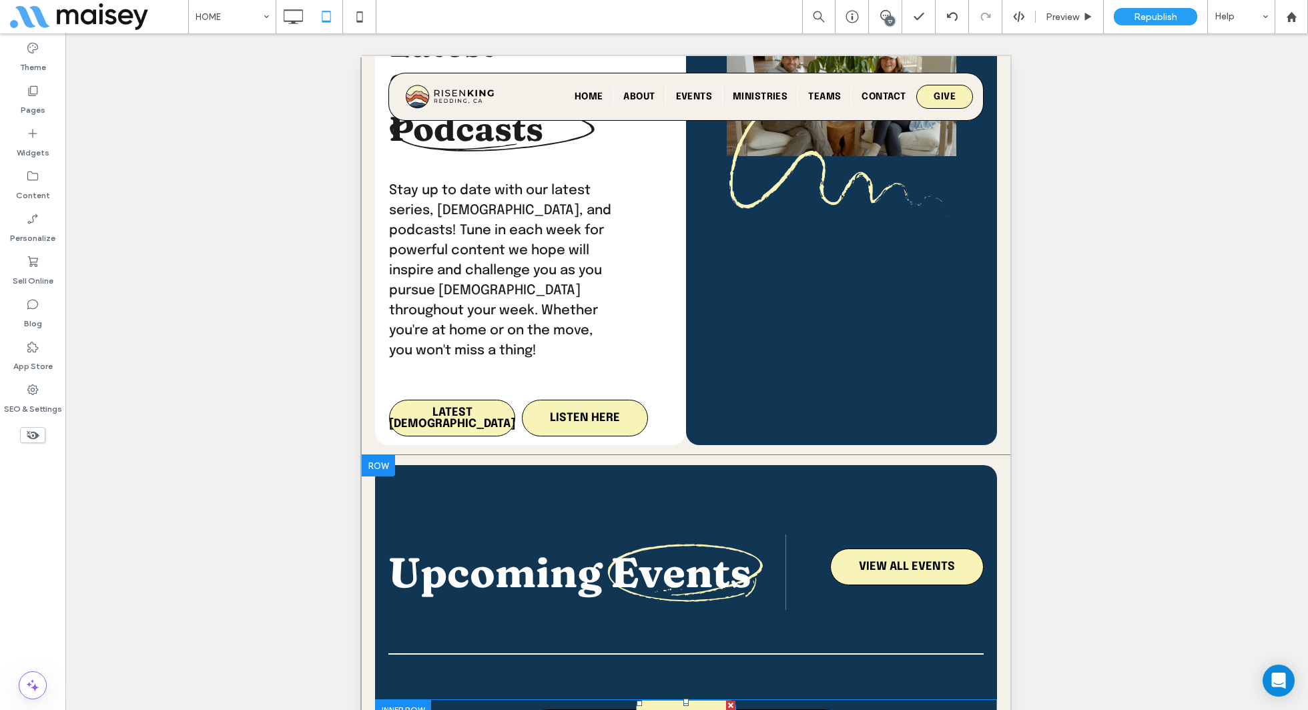
click at [704, 710] on span "august 10th" at bounding box center [686, 718] width 36 height 11
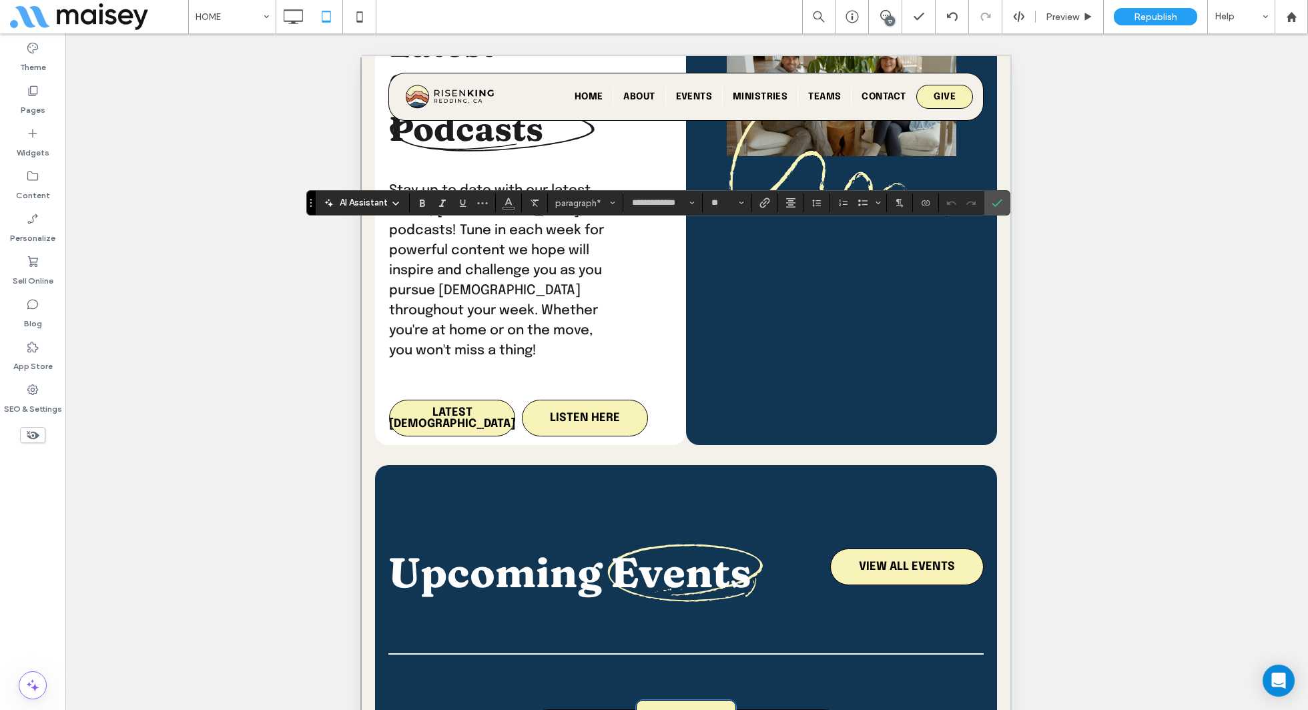
click at [711, 710] on span "**********" at bounding box center [686, 719] width 50 height 11
click at [1003, 208] on label "Confirm" at bounding box center [997, 203] width 20 height 24
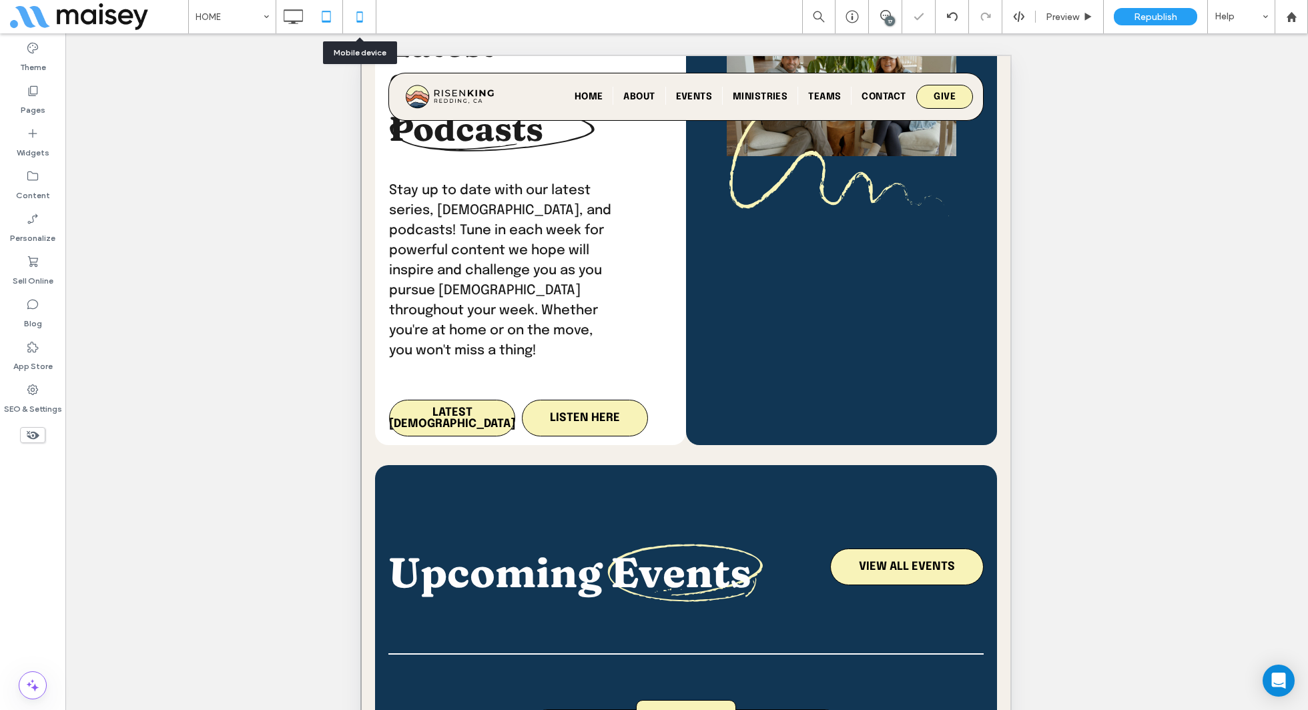
click at [361, 13] on icon at bounding box center [359, 16] width 27 height 27
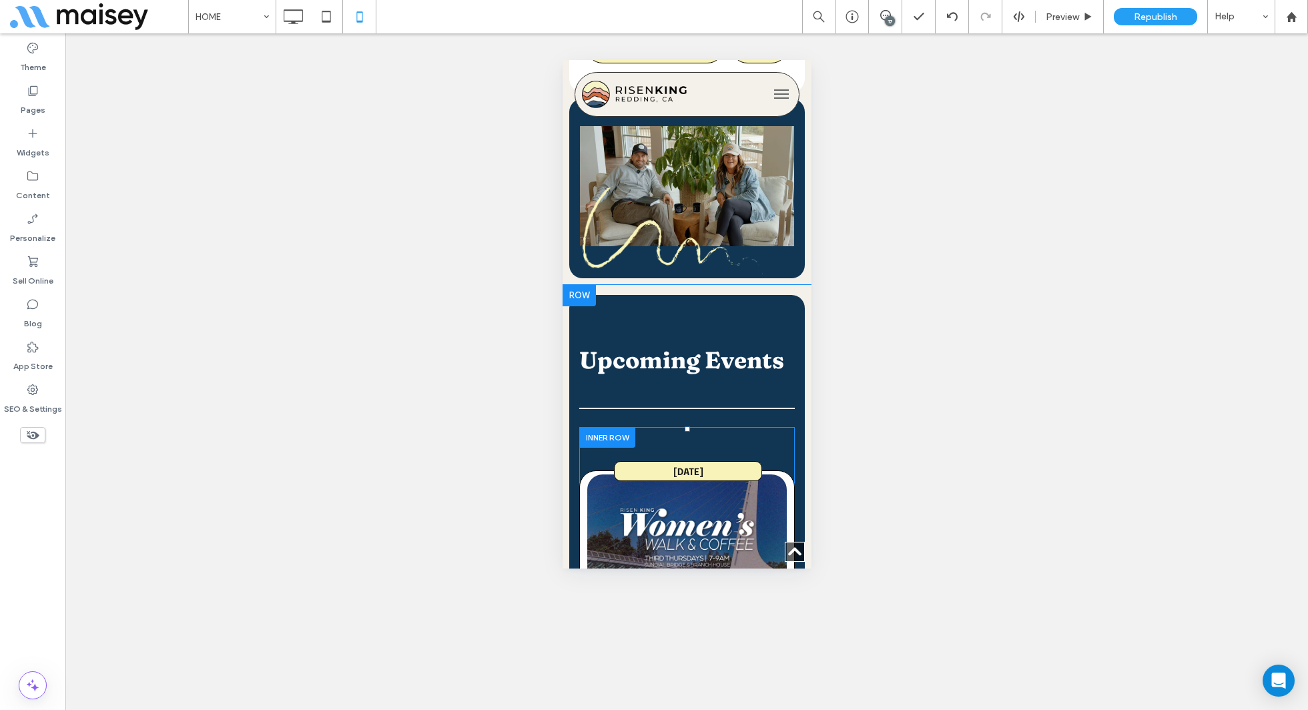
scroll to position [2126, 0]
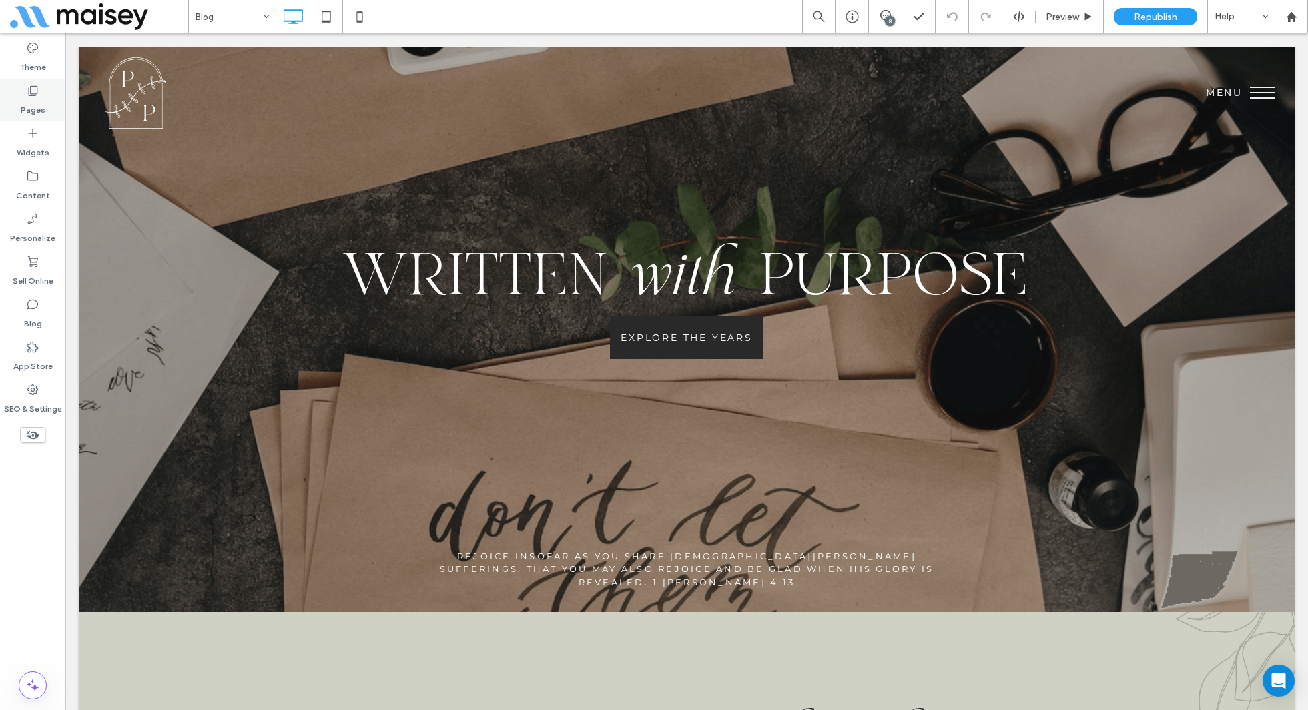
click at [31, 101] on label "Pages" at bounding box center [33, 106] width 25 height 19
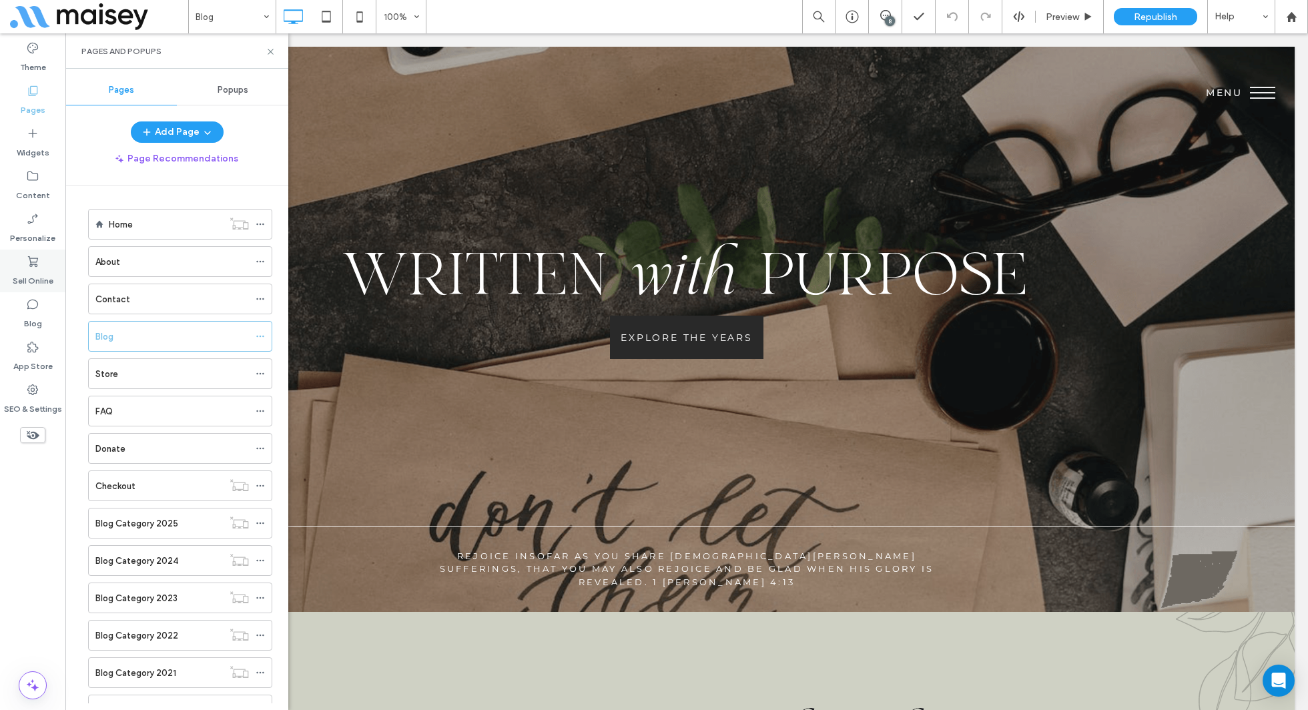
click at [39, 276] on label "Sell Online" at bounding box center [33, 277] width 41 height 19
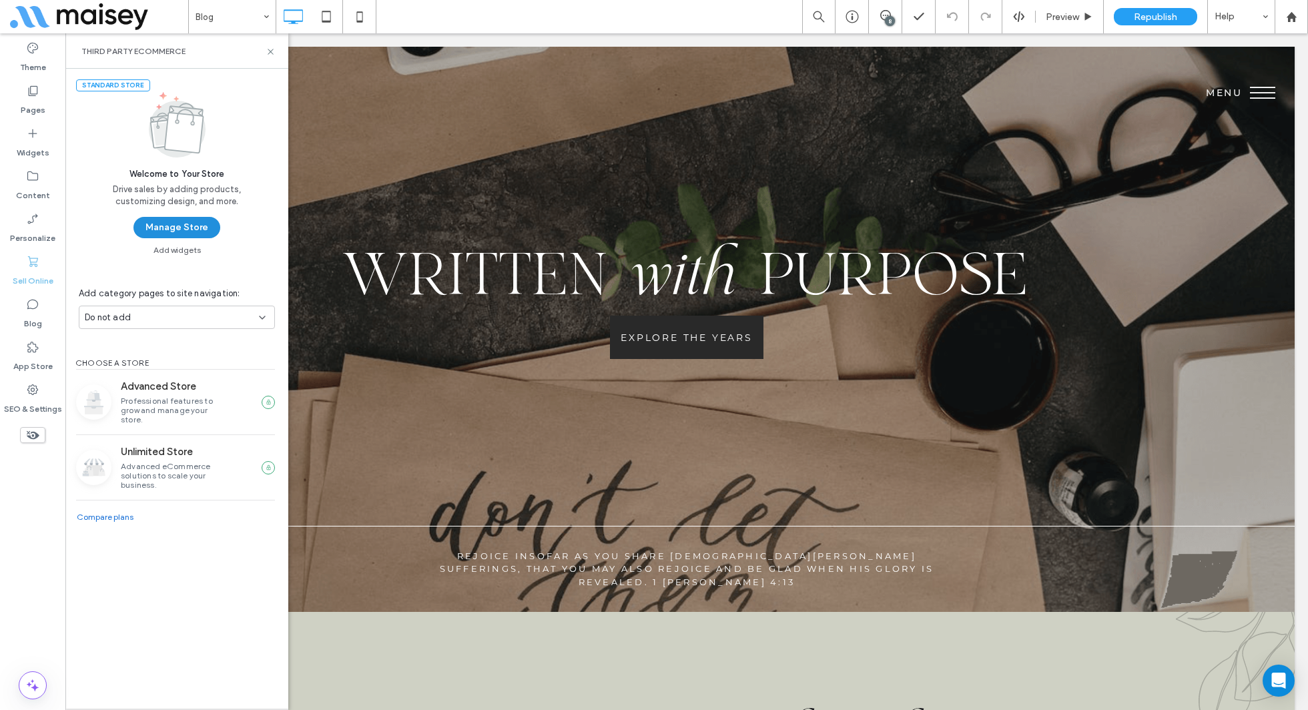
click at [189, 230] on button "Manage Store" at bounding box center [177, 227] width 87 height 21
